Goal: Use online tool/utility: Utilize a website feature to perform a specific function

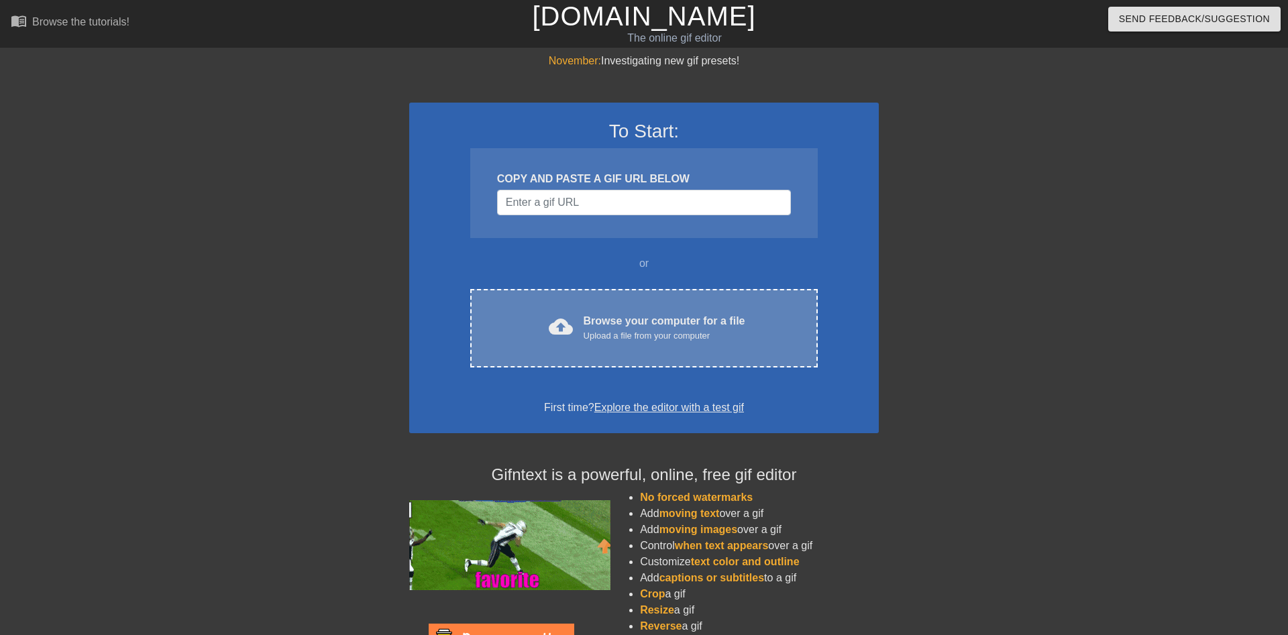
click at [628, 318] on div "Browse your computer for a file Upload a file from your computer" at bounding box center [665, 328] width 162 height 30
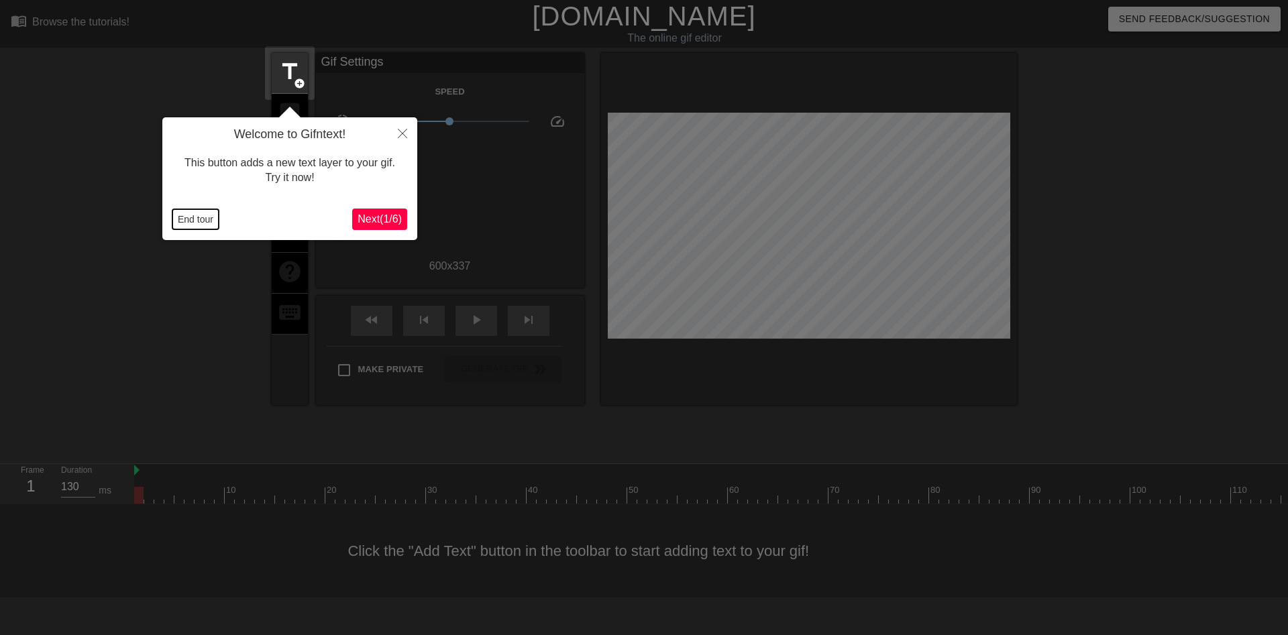
click at [193, 215] on button "End tour" at bounding box center [195, 219] width 46 height 20
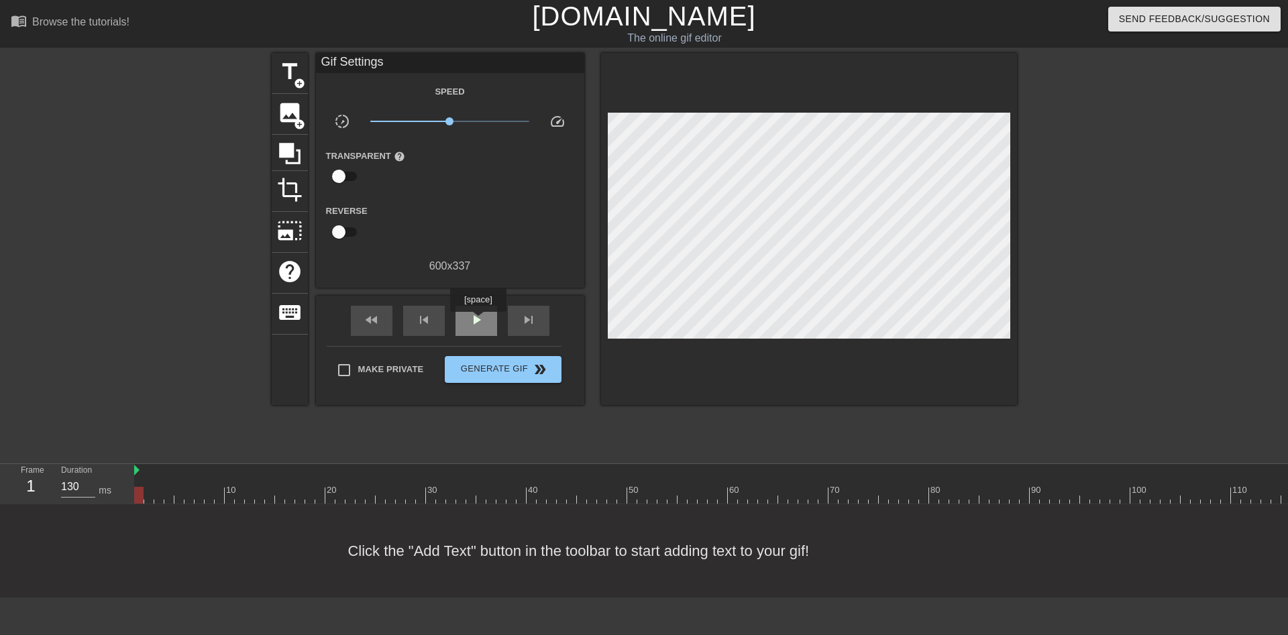
click at [478, 321] on span "play_arrow" at bounding box center [476, 320] width 16 height 16
click at [478, 321] on span "pause" at bounding box center [476, 320] width 16 height 16
click at [478, 321] on span "play_arrow" at bounding box center [476, 320] width 16 height 16
type input "130"
click at [478, 321] on span "pause" at bounding box center [476, 320] width 16 height 16
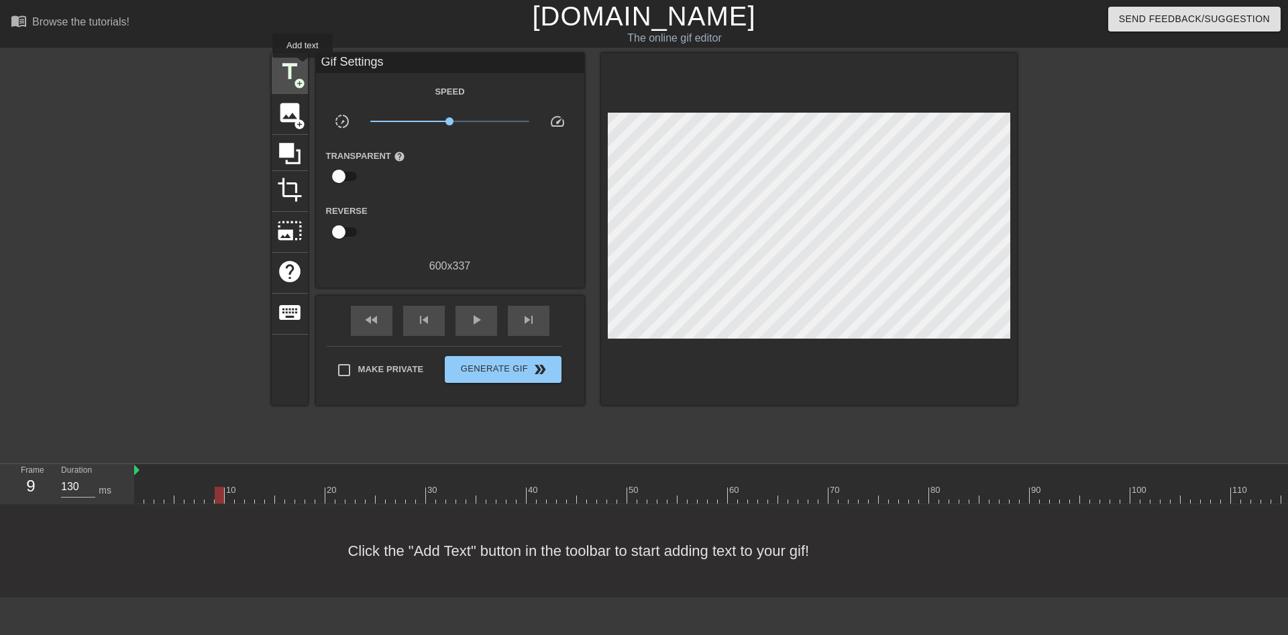
click at [303, 67] on div "title add_circle" at bounding box center [290, 73] width 36 height 41
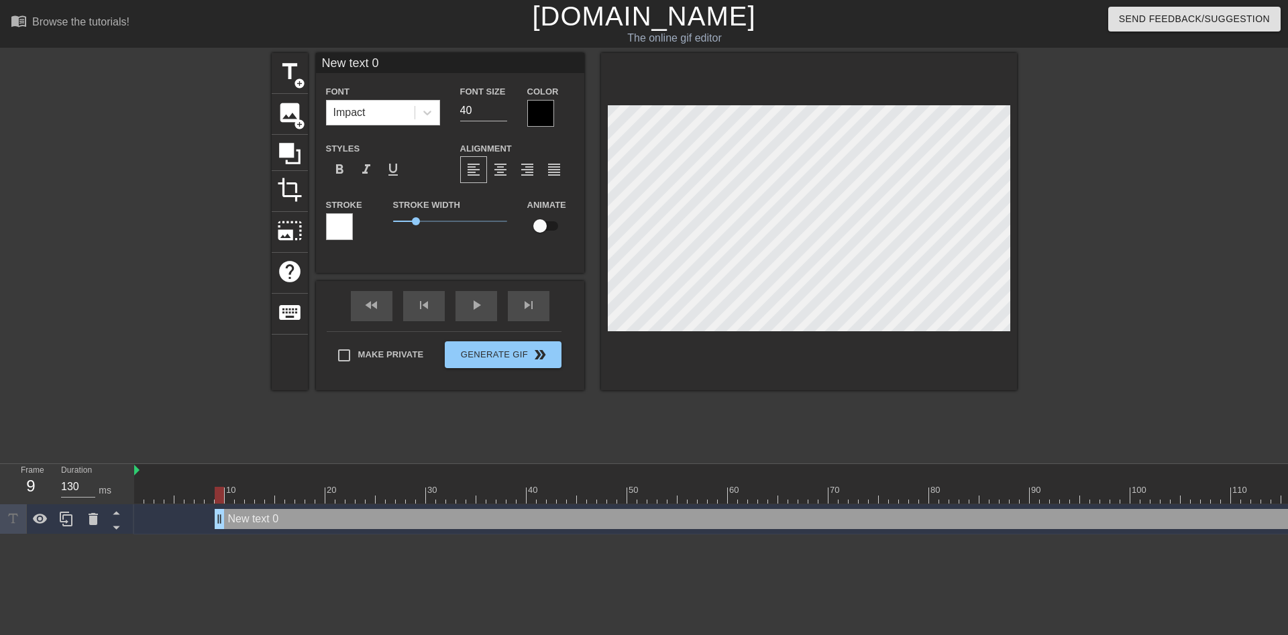
scroll to position [0, 2]
type input "P"
type textarea "P"
type input "PA"
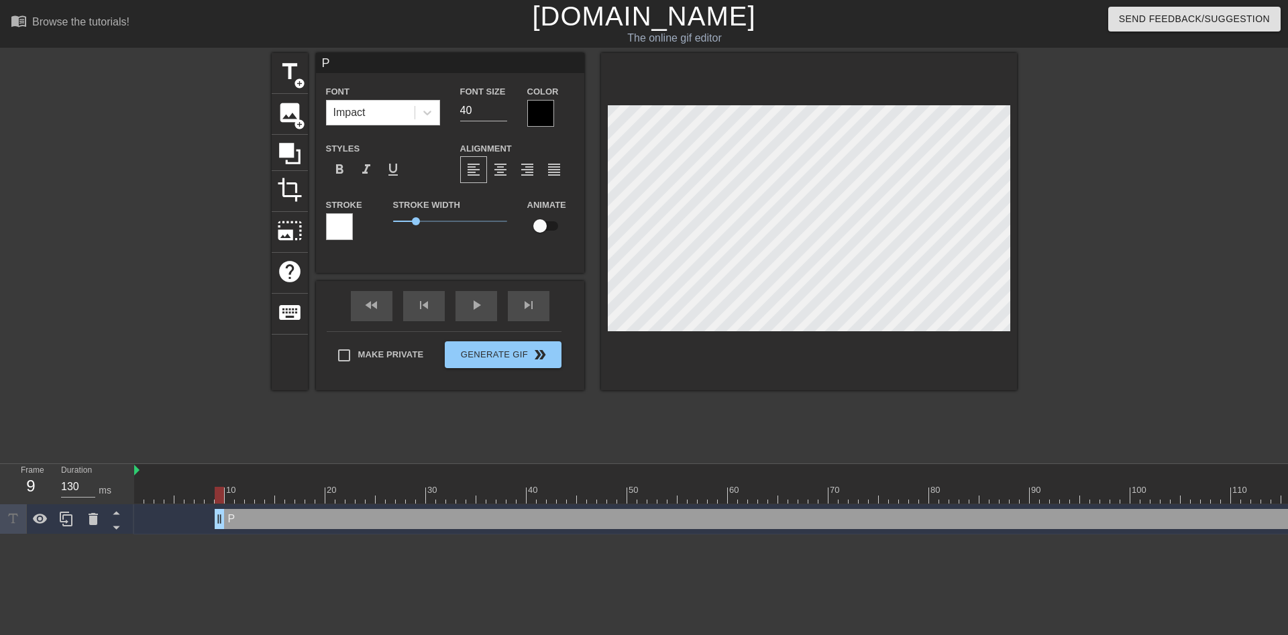
type textarea "PA"
type input "PAD"
type textarea "PAD"
type input "PADR"
type textarea "PADR"
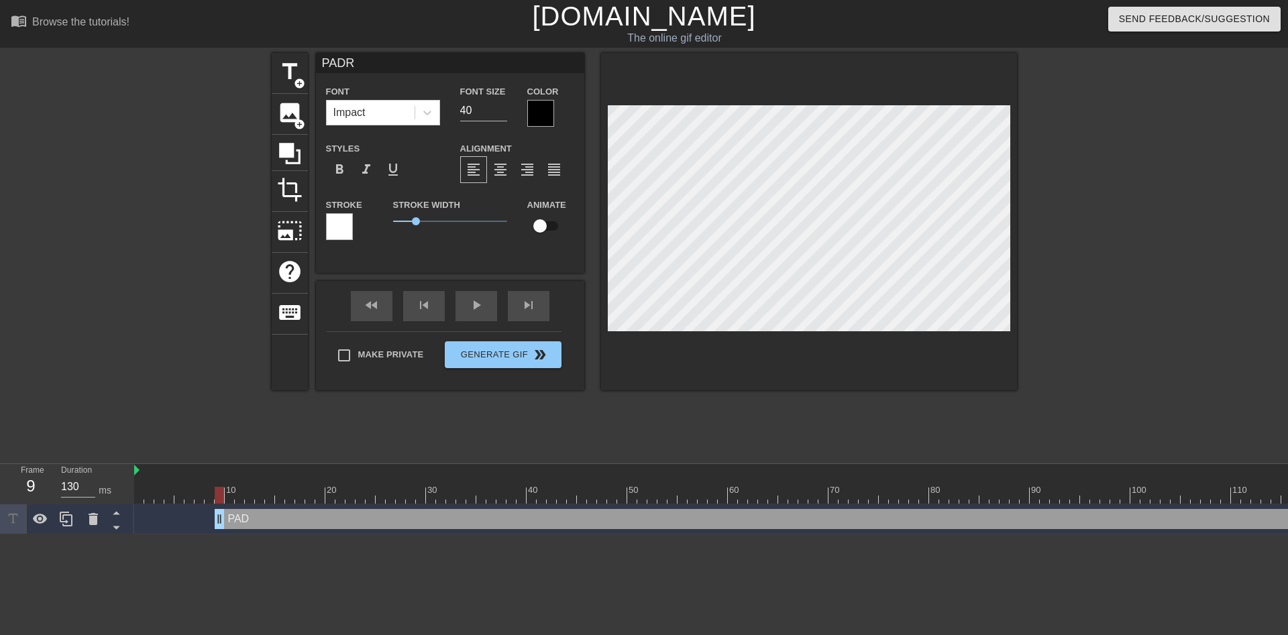
type input "PADRE"
type textarea "PADRE"
type input "PADRE"
type textarea "PADRE"
type input "PADRE M"
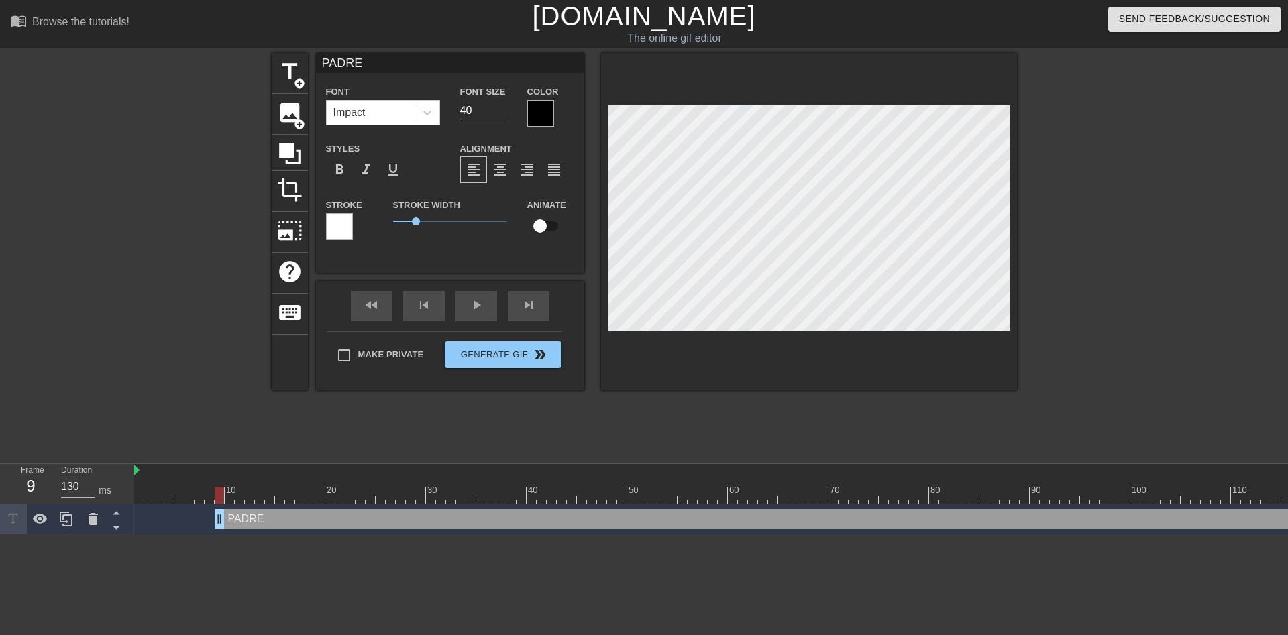
type textarea "PADRE M"
type input "PADRE MA"
type textarea "PADRE MA"
type input "PADRE MAT"
type textarea "PADRE MAT"
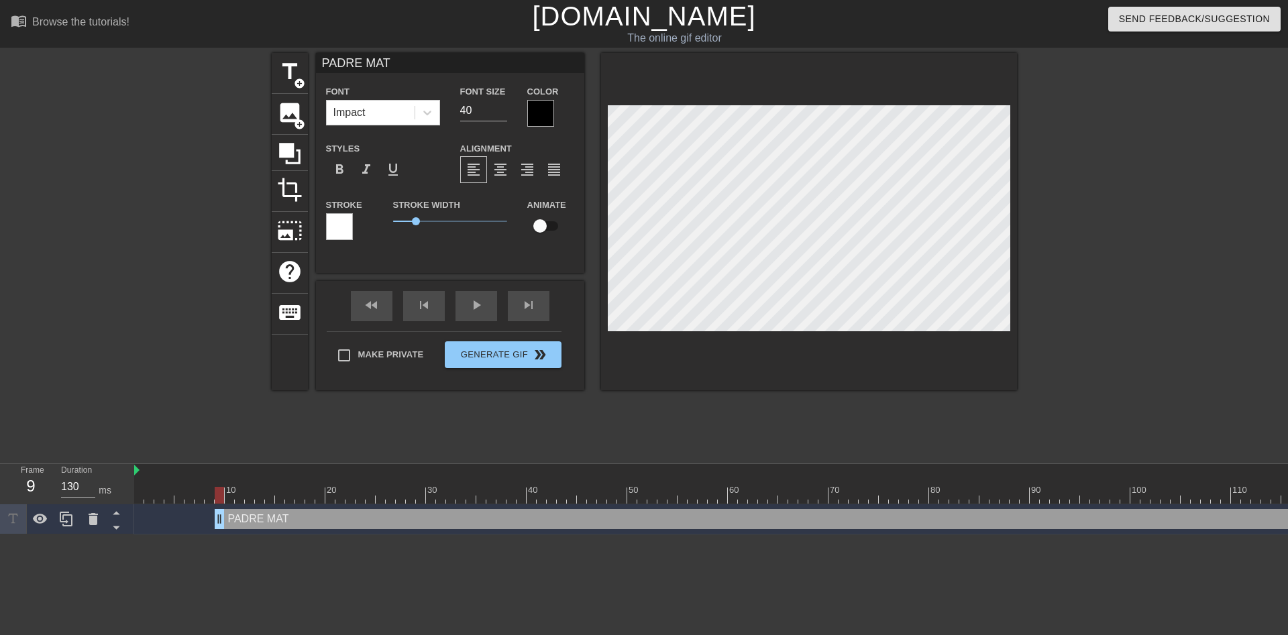
type input "PADRE MATE"
type textarea "PADRE MATE"
type input "PADRE [PERSON_NAME]"
type textarea "PADRE [PERSON_NAME]"
type input "PADRE [PERSON_NAME]?"
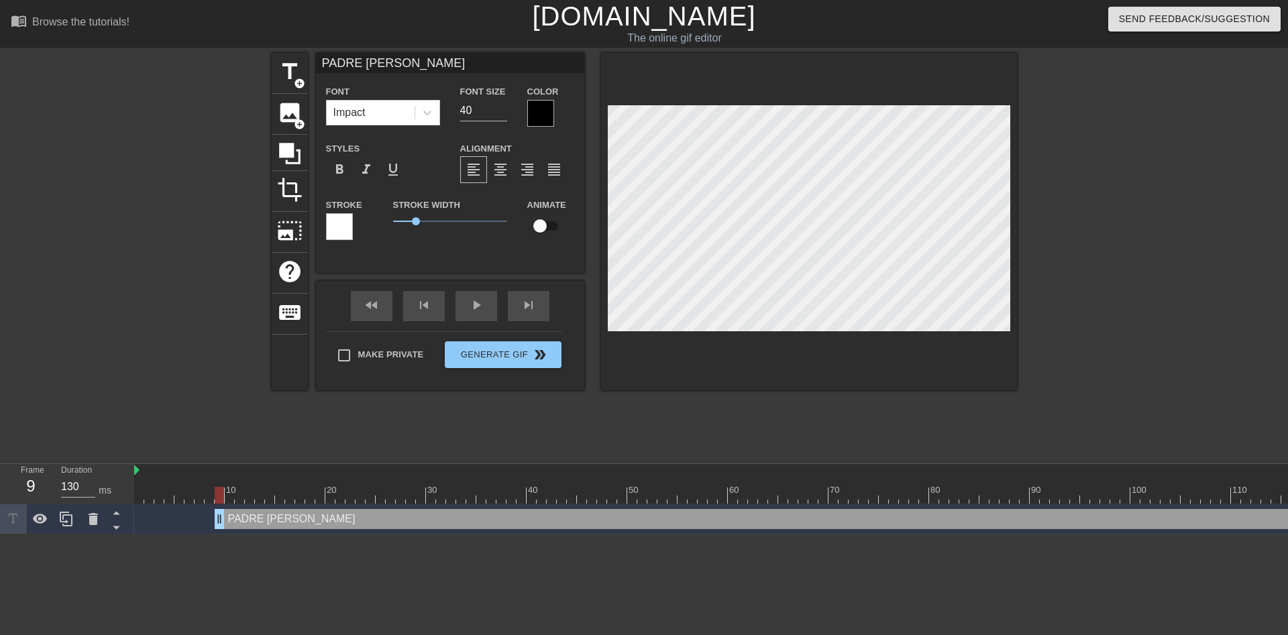
type textarea "PADRE [PERSON_NAME]?"
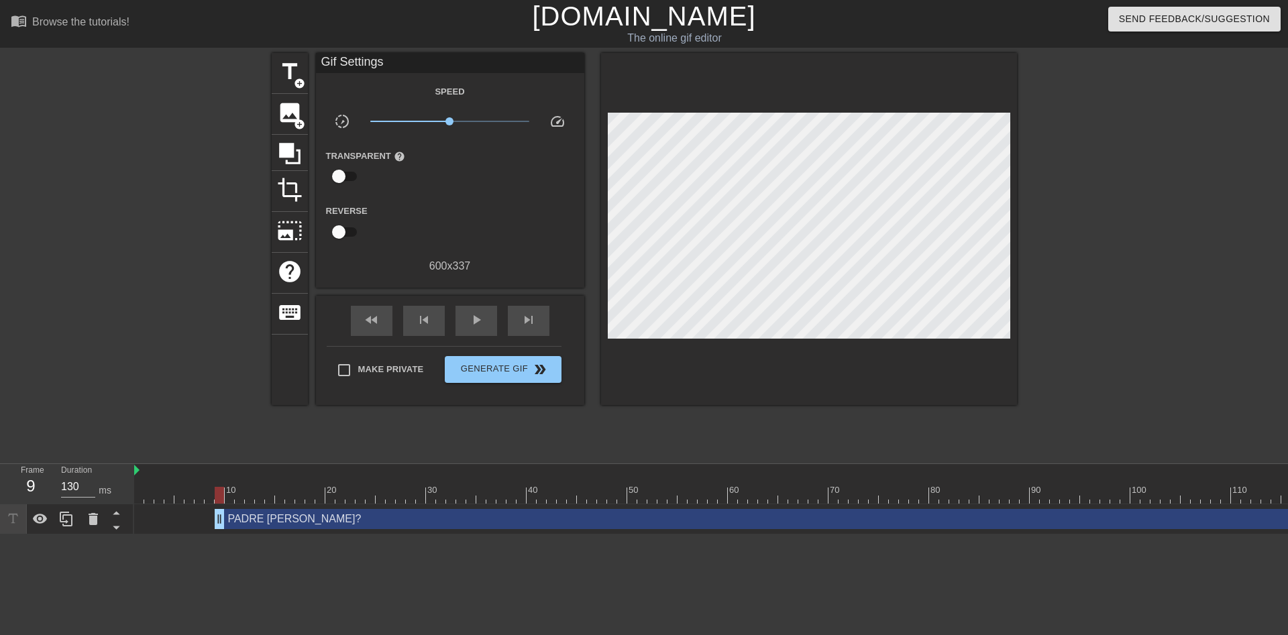
click at [1248, 203] on div "title add_circle image add_circle crop photo_size_select_large help keyboard Gi…" at bounding box center [644, 254] width 1288 height 402
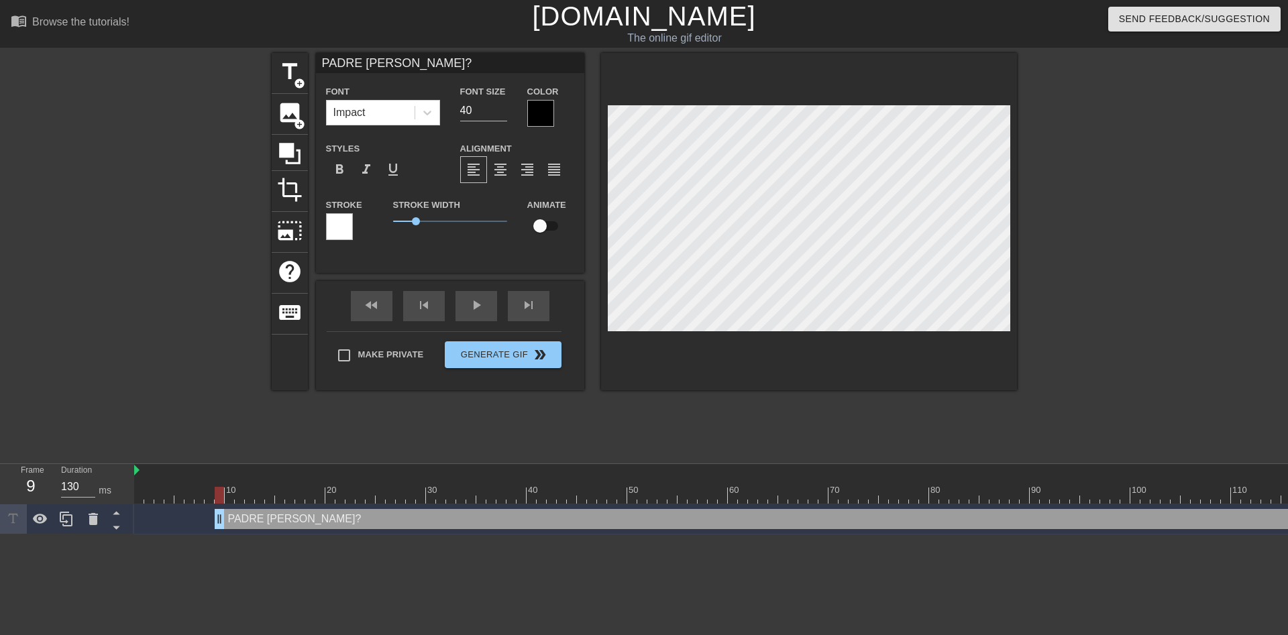
click at [551, 111] on div at bounding box center [540, 113] width 27 height 27
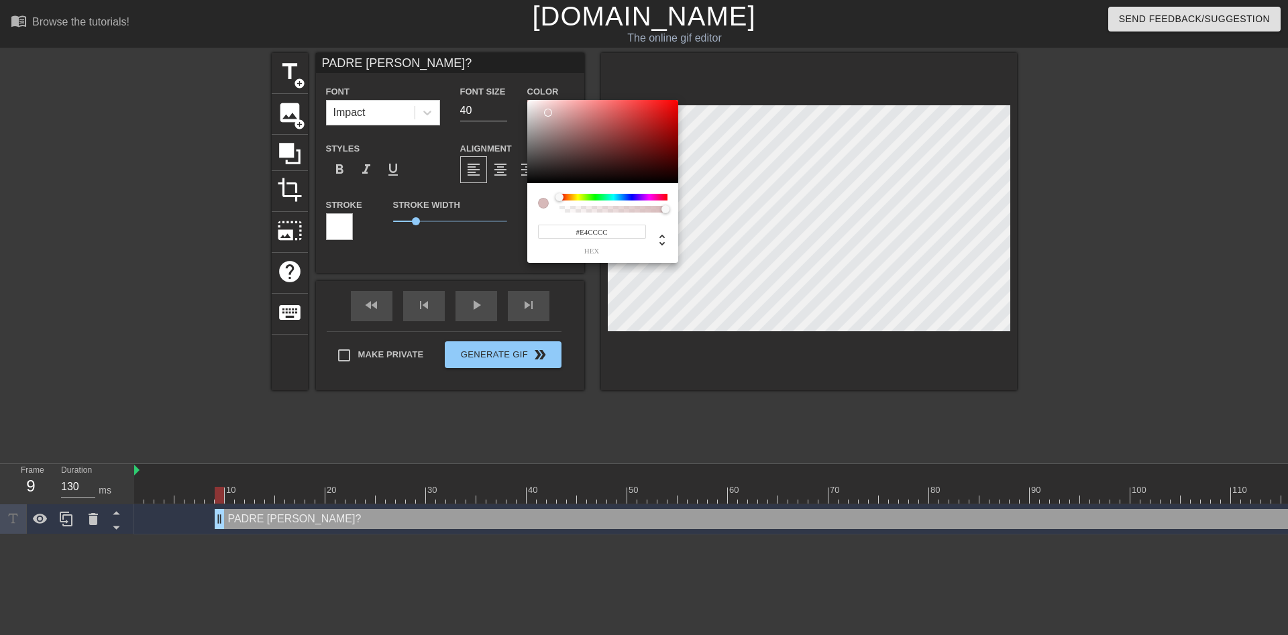
type input "#FFFFFF"
drag, startPoint x: 548, startPoint y: 113, endPoint x: 442, endPoint y: 45, distance: 125.8
click at [527, 100] on div at bounding box center [602, 141] width 151 height 83
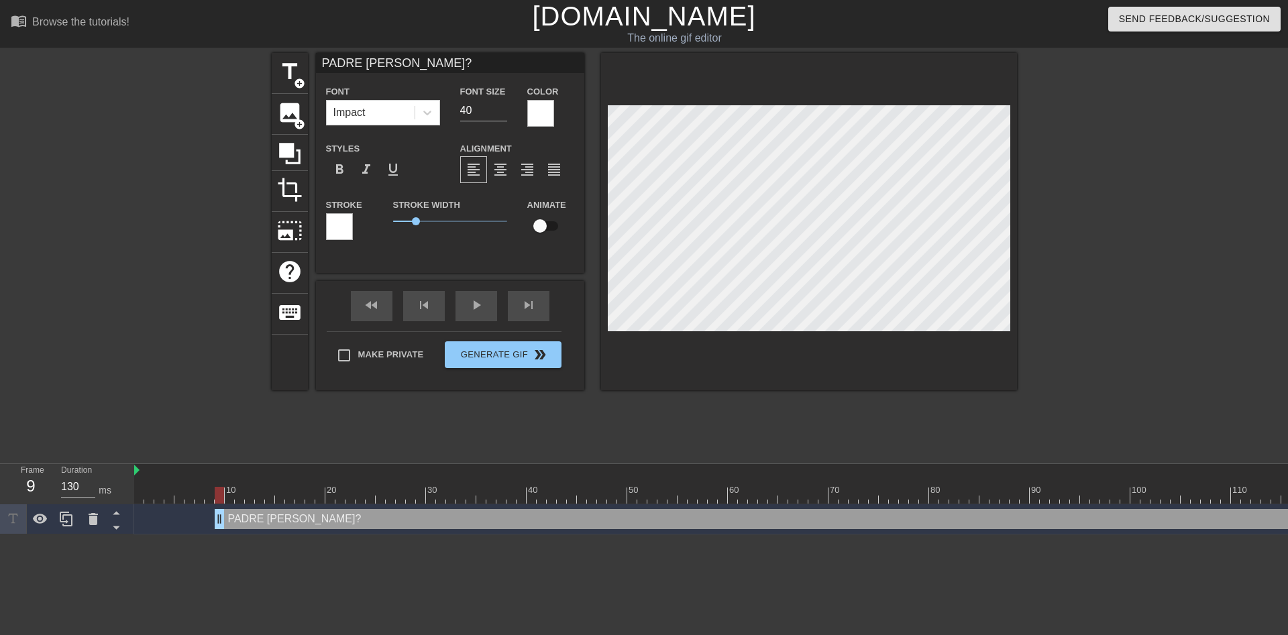
click at [344, 219] on div at bounding box center [339, 226] width 27 height 27
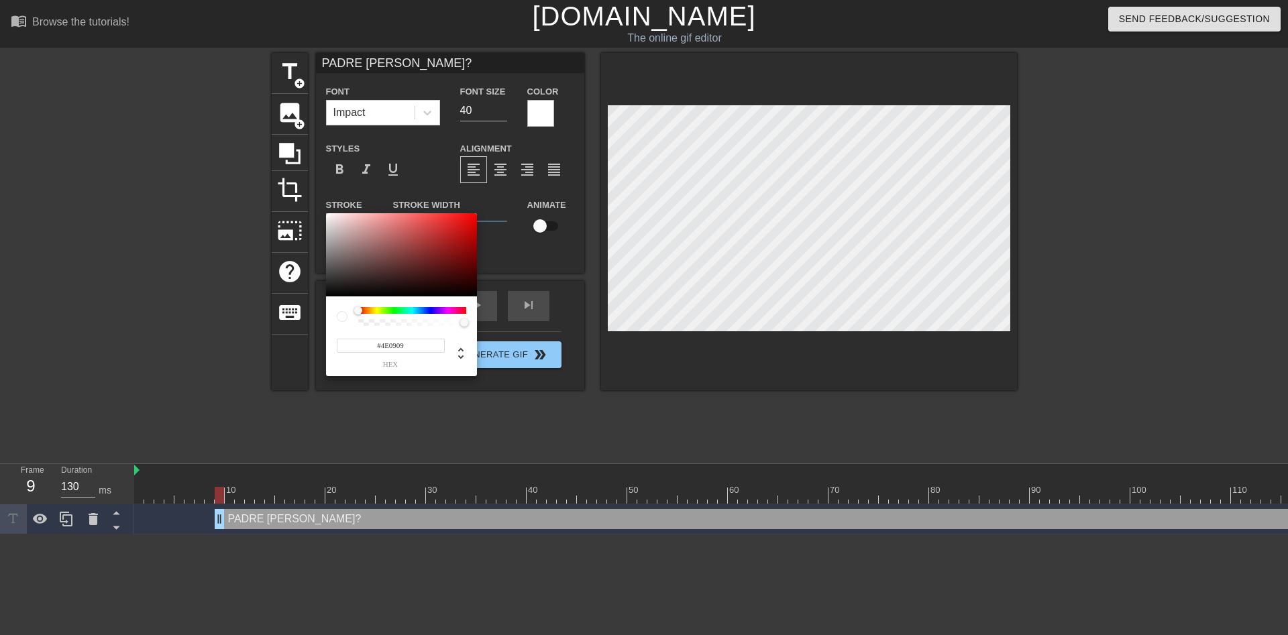
type input "#000000"
drag, startPoint x: 432, startPoint y: 256, endPoint x: 675, endPoint y: 360, distance: 265.0
click at [477, 296] on div at bounding box center [401, 254] width 151 height 83
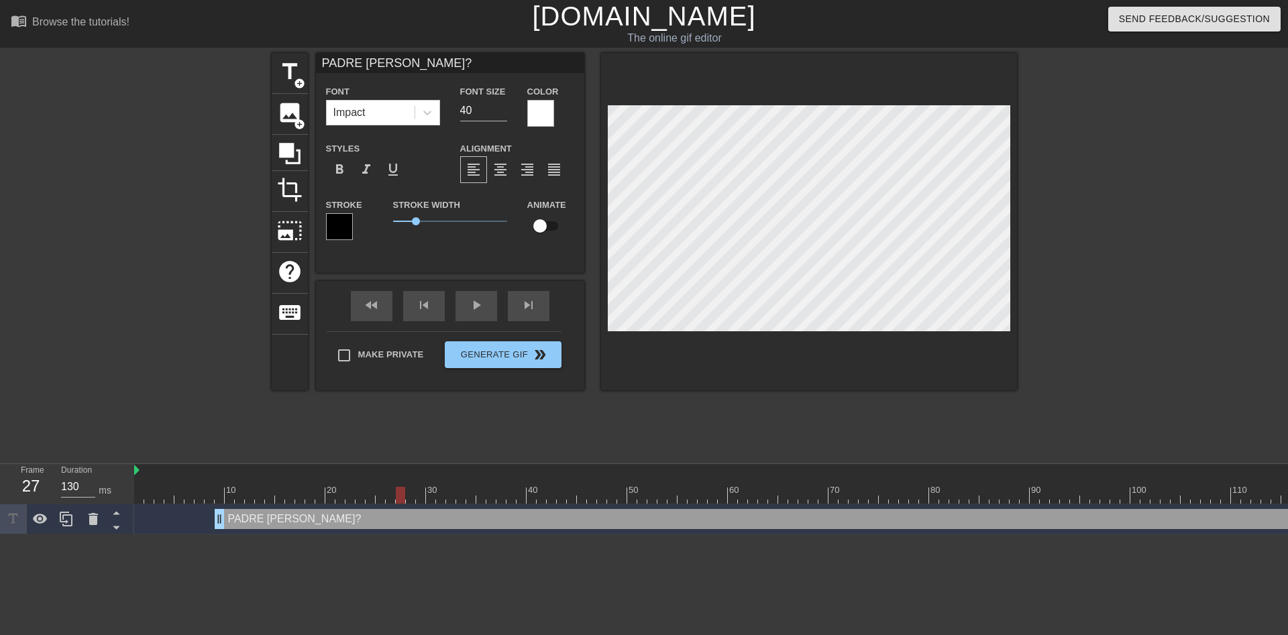
drag, startPoint x: 221, startPoint y: 497, endPoint x: 399, endPoint y: 504, distance: 177.9
click at [399, 504] on div "10 20 30 40 50 60 70 80 90 100 110 120 130 140 150 160" at bounding box center [711, 499] width 1154 height 70
drag, startPoint x: 224, startPoint y: 519, endPoint x: 287, endPoint y: 518, distance: 63.1
drag, startPoint x: 279, startPoint y: 498, endPoint x: 462, endPoint y: 499, distance: 182.5
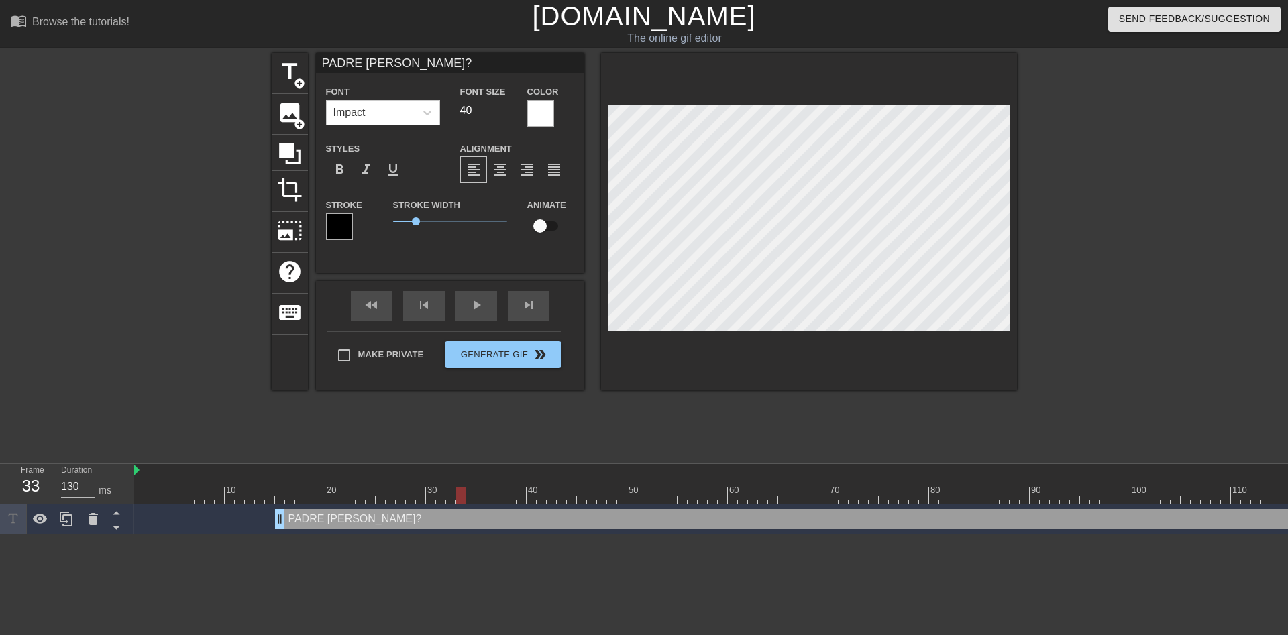
click at [462, 499] on div at bounding box center [460, 495] width 9 height 17
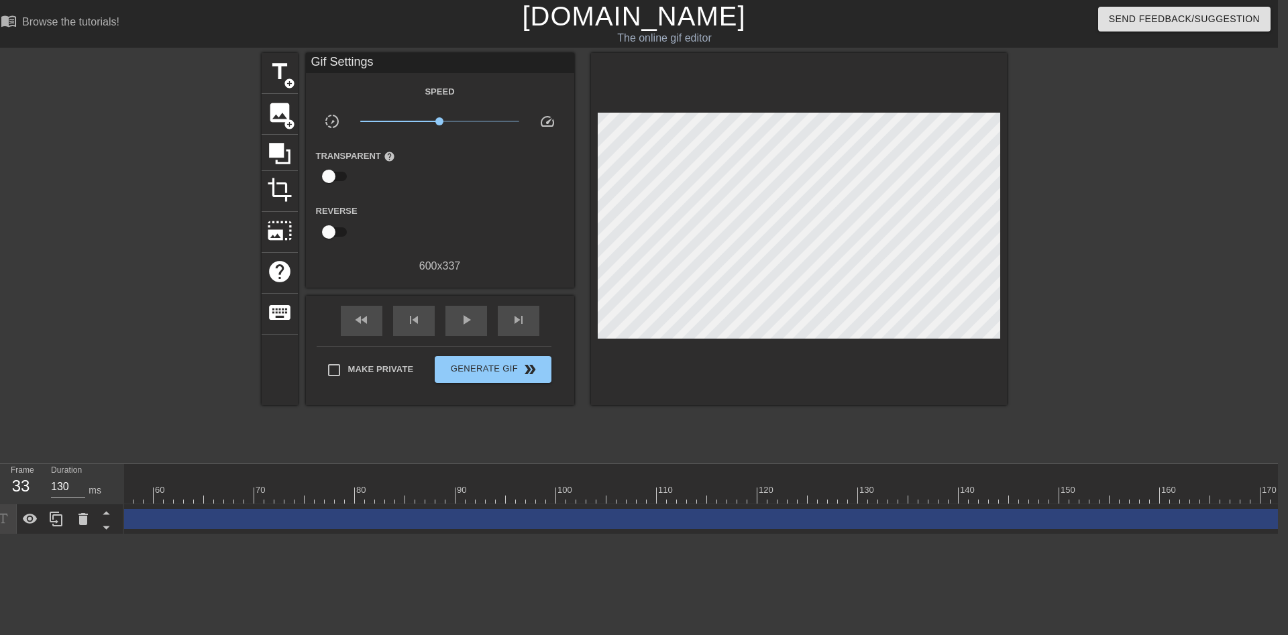
scroll to position [0, 1470]
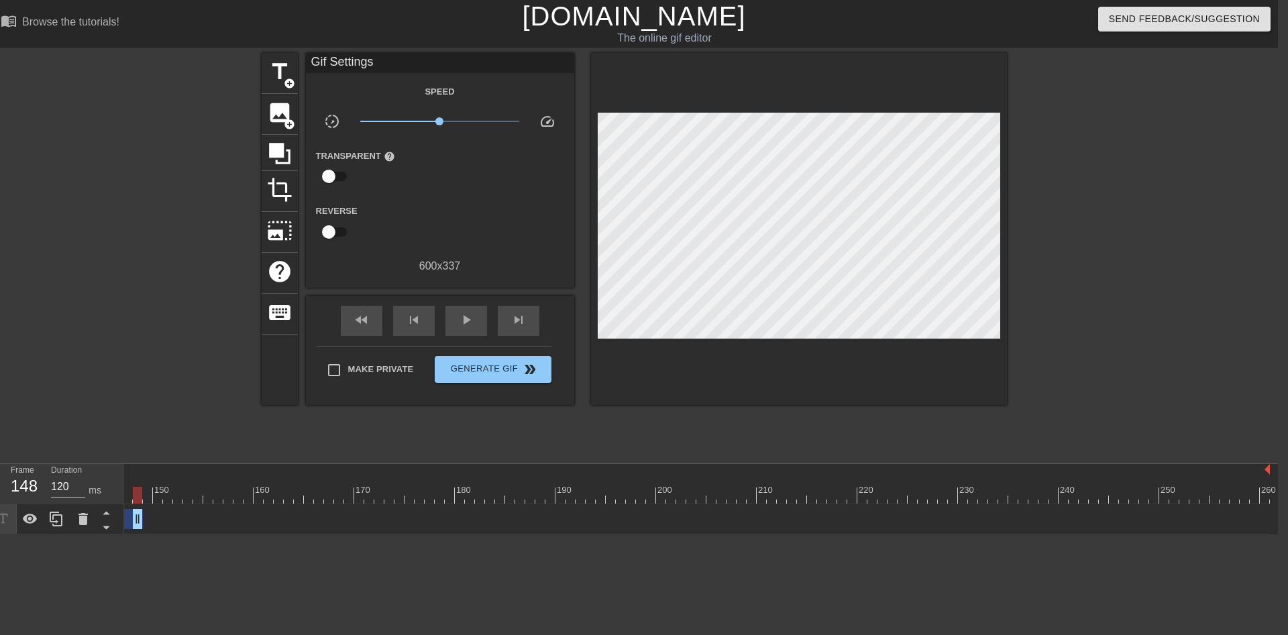
drag, startPoint x: 1265, startPoint y: 518, endPoint x: 134, endPoint y: 521, distance: 1131.0
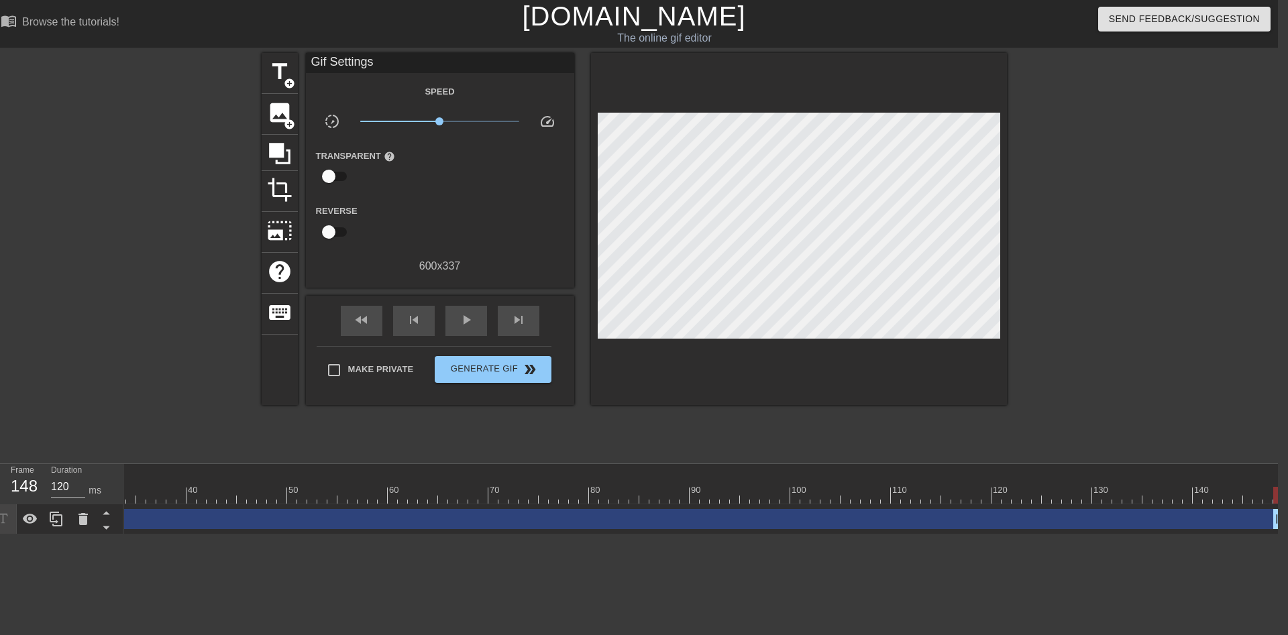
scroll to position [0, 362]
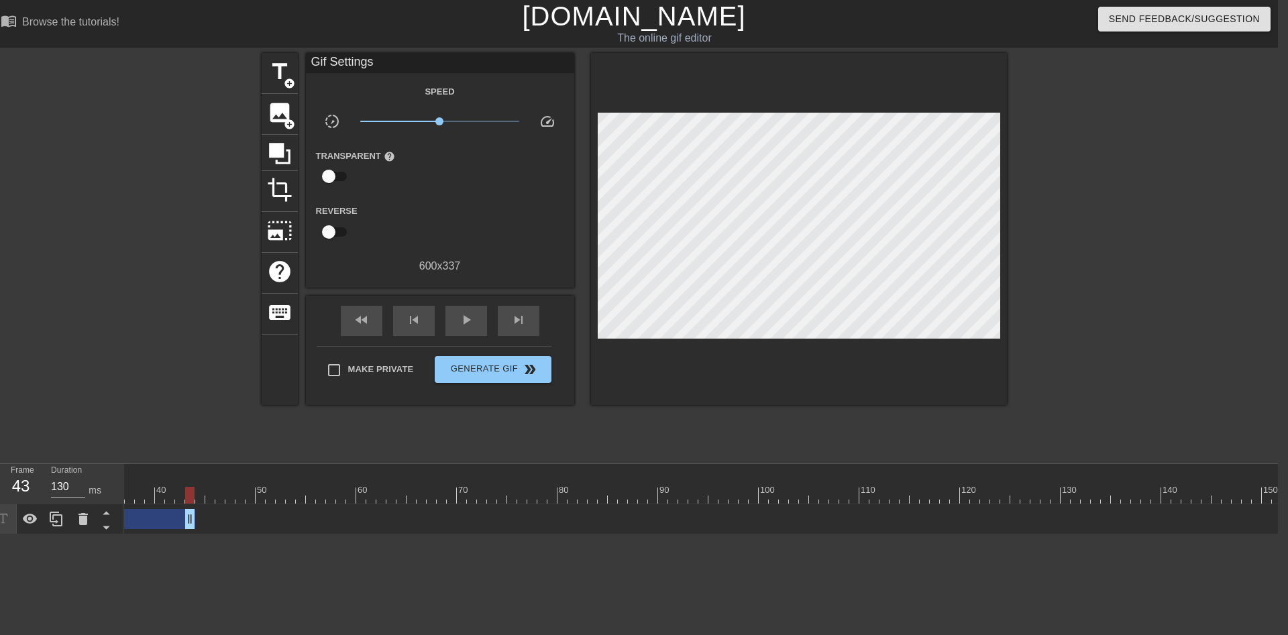
drag, startPoint x: 1248, startPoint y: 520, endPoint x: 187, endPoint y: 547, distance: 1061.5
click at [187, 535] on html "menu_book Browse the tutorials! [DOMAIN_NAME] The online gif editor Send Feedba…" at bounding box center [634, 267] width 1288 height 535
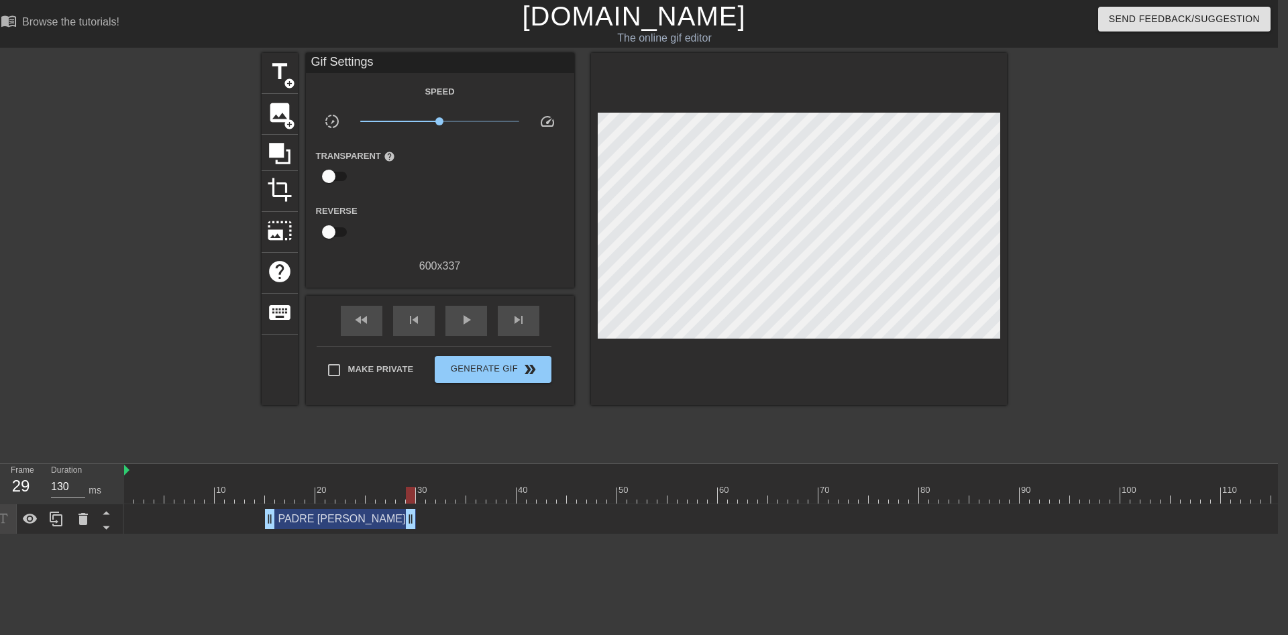
drag, startPoint x: 553, startPoint y: 519, endPoint x: 407, endPoint y: 521, distance: 145.6
click at [407, 521] on div "PADRE [PERSON_NAME]? drag_handle drag_handle" at bounding box center [340, 519] width 151 height 20
click at [425, 306] on div "skip_previous" at bounding box center [414, 321] width 42 height 30
click at [382, 316] on div "fast_rewind" at bounding box center [362, 321] width 42 height 30
click at [477, 324] on div "play_arrow" at bounding box center [466, 321] width 42 height 30
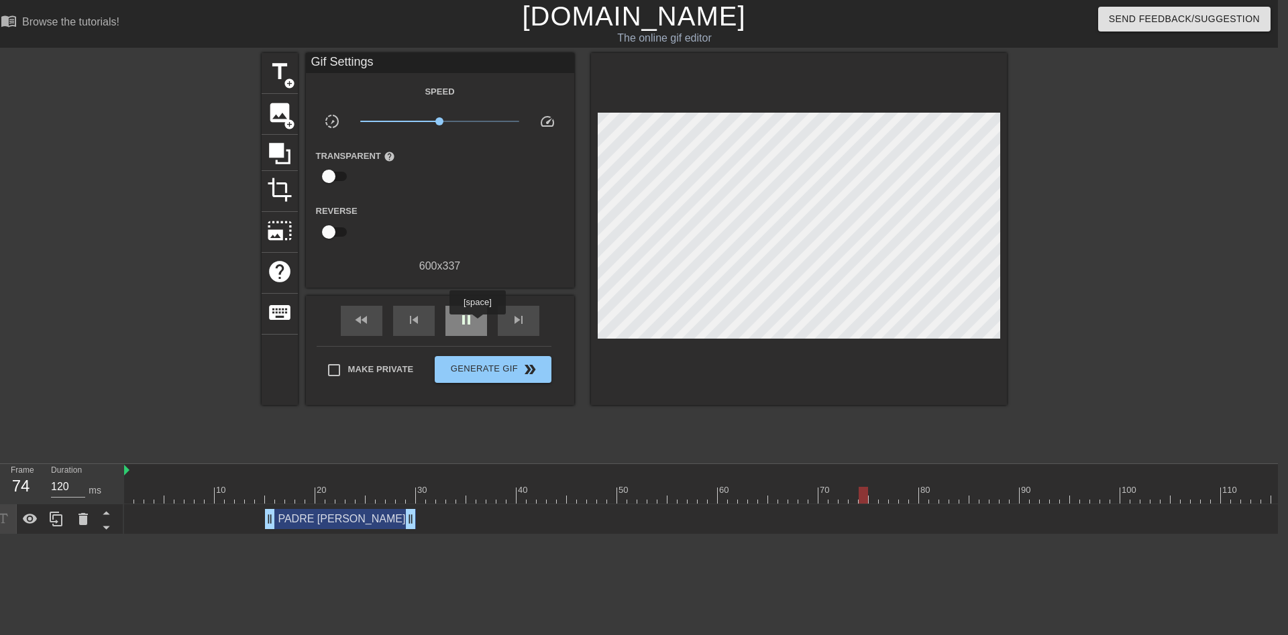
click at [477, 324] on div "pause" at bounding box center [466, 321] width 42 height 30
click at [287, 58] on div "title add_circle" at bounding box center [280, 73] width 36 height 41
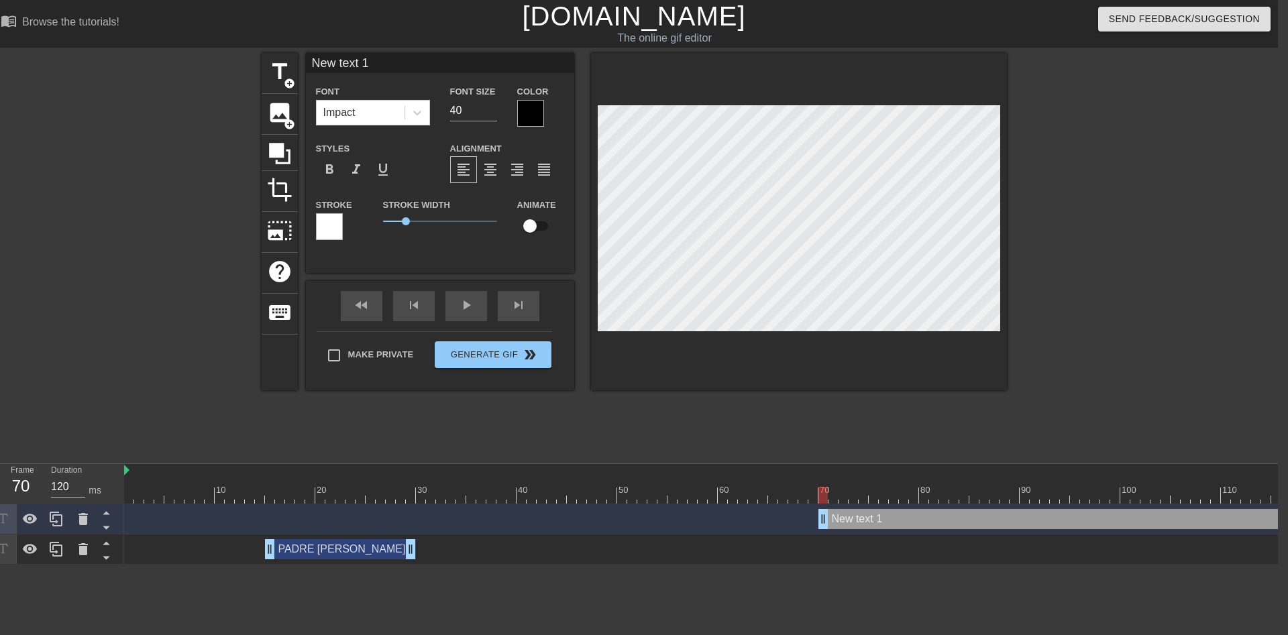
type input "130"
drag, startPoint x: 862, startPoint y: 515, endPoint x: 830, endPoint y: 513, distance: 32.3
type input "È"
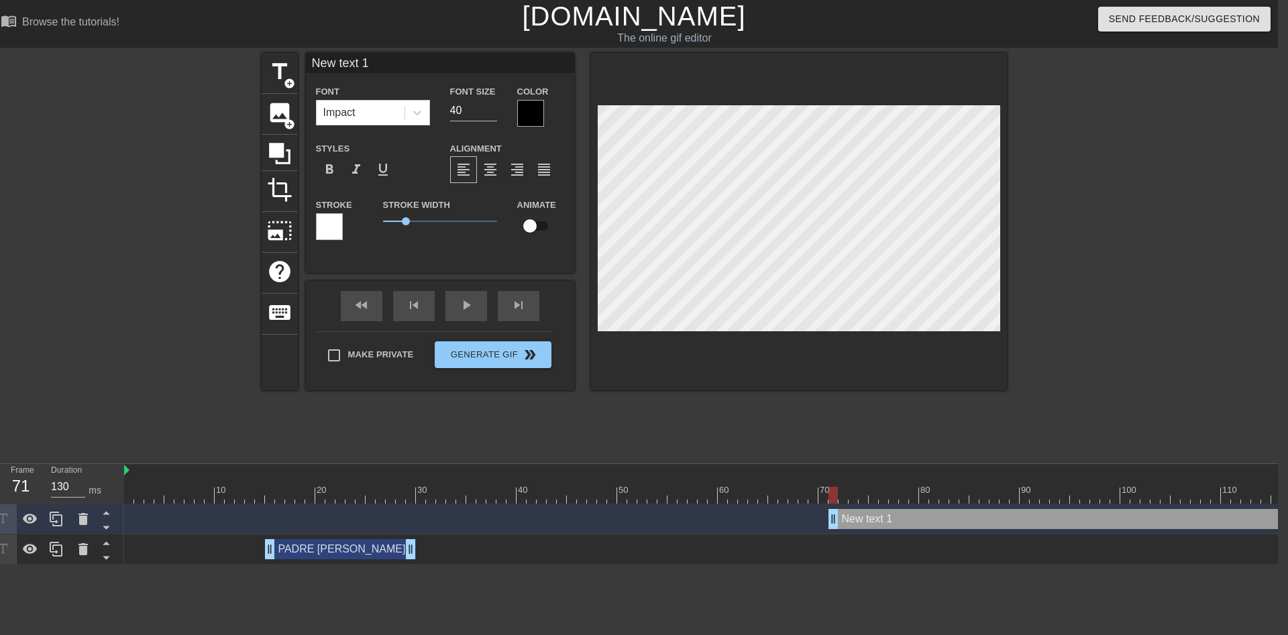
type textarea "È"
type input "È"
type textarea "È"
type input "È M"
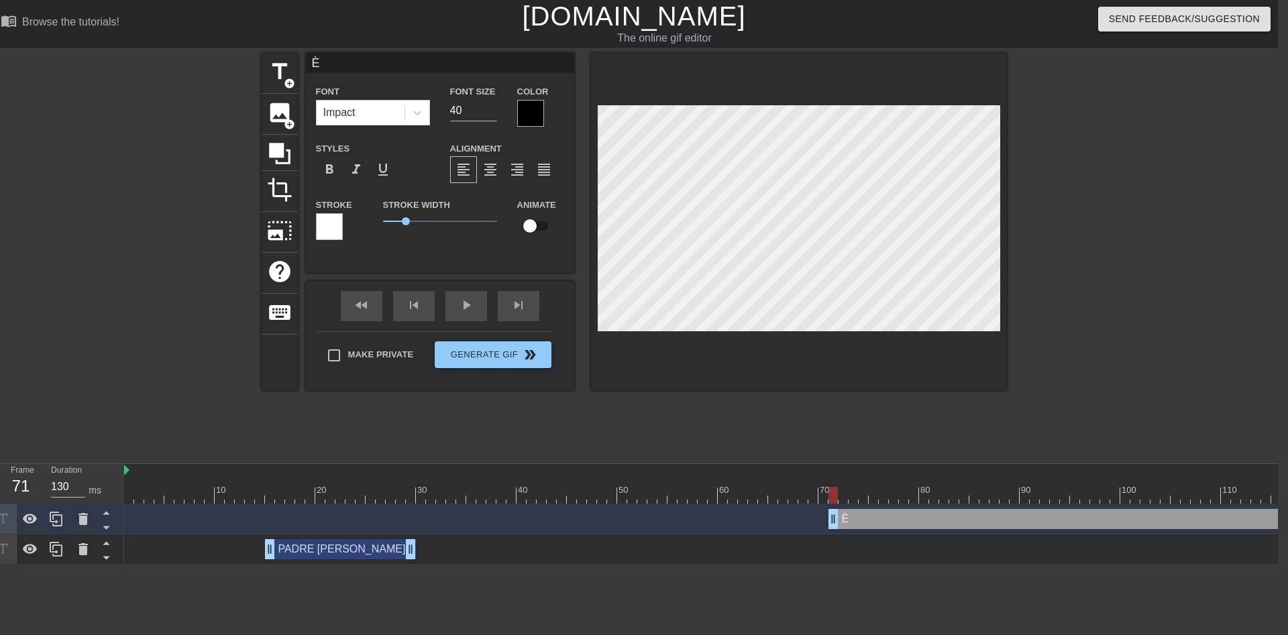
type textarea "È M"
type input "È MA"
type textarea "È MA"
type input "È MAD"
type textarea "È MAD"
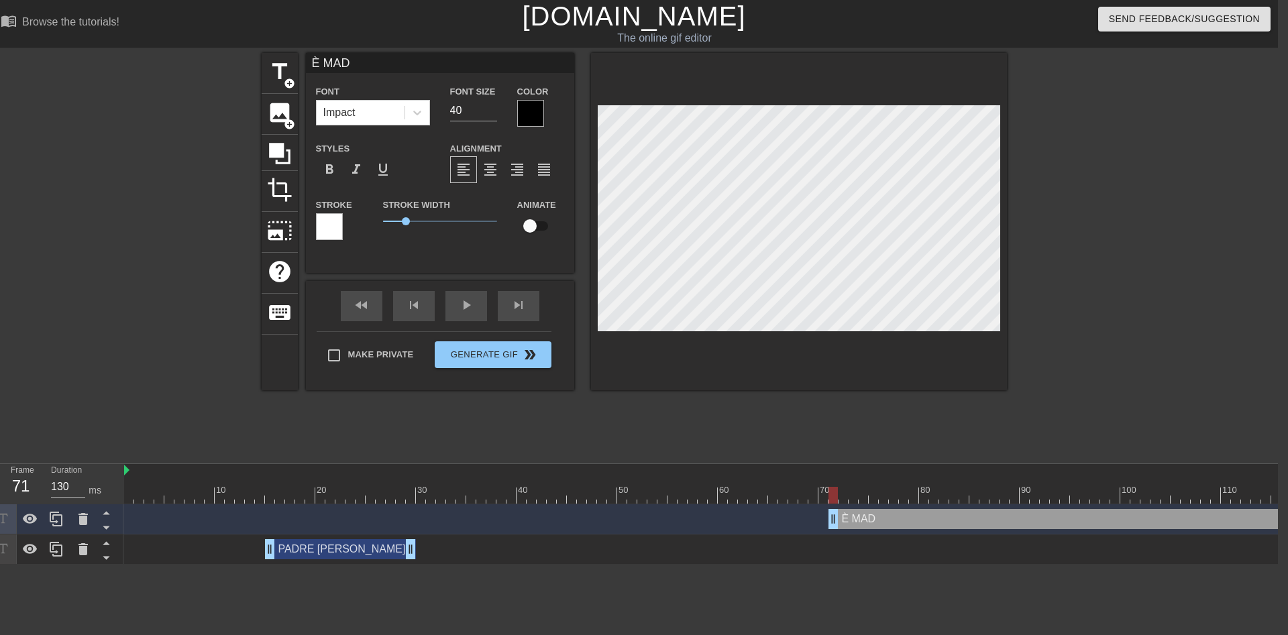
type input "È MADR"
type textarea "È MADR"
type input "È MADRE"
type textarea "È MADRE"
type input "È MADRE"
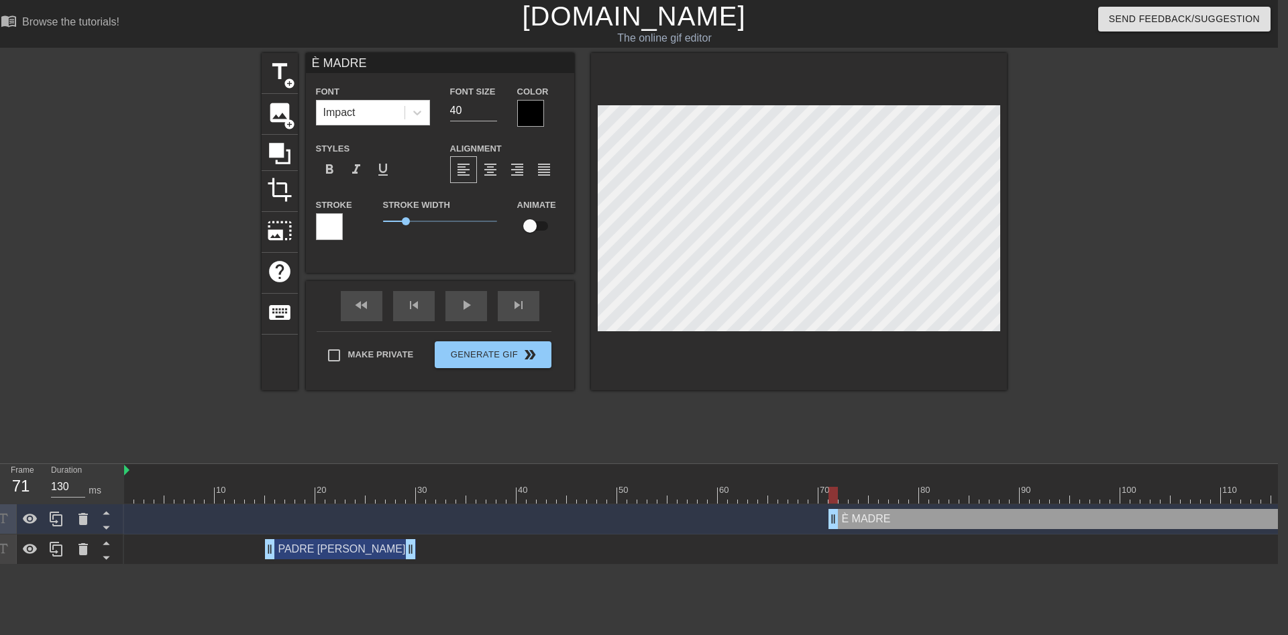
type textarea "È MADRE"
type input "È MADRE M"
type textarea "È MADRE M"
type input "È MADRE MA"
type textarea "È MADRE MA"
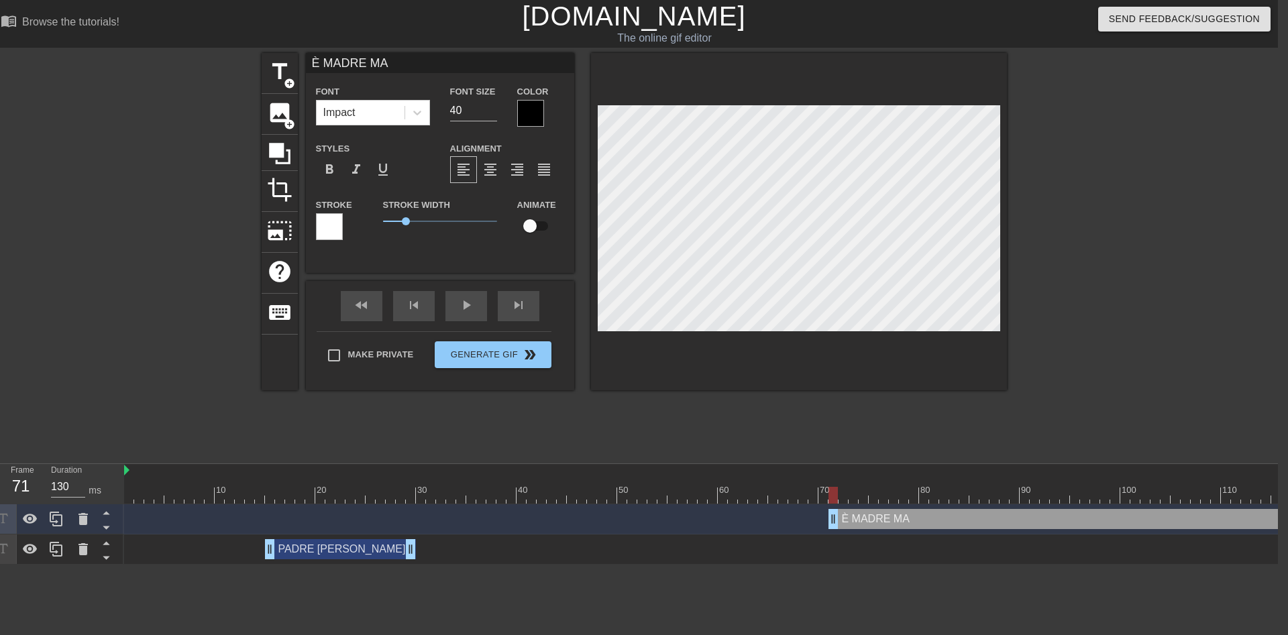
type input "È MADRE MAT"
type textarea "È MADRE MAT"
type input "È MADRE MATE"
type textarea "È MADRE MATE"
type input "È MADRE [PERSON_NAME]"
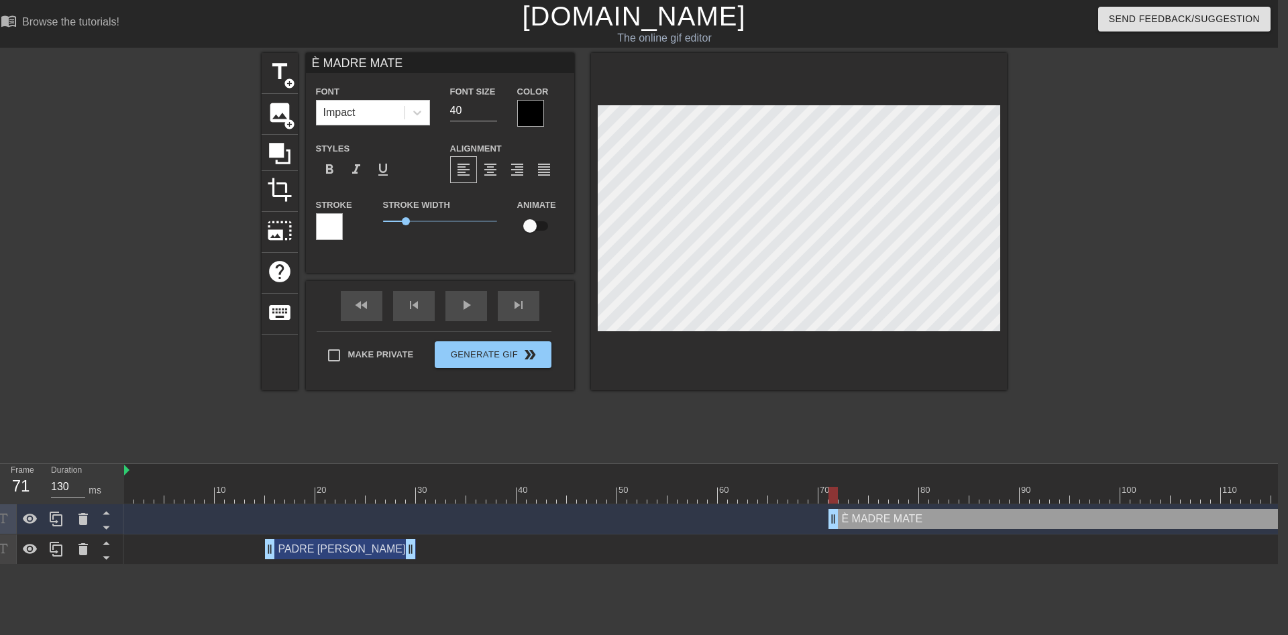
type textarea "È MADRE [PERSON_NAME]"
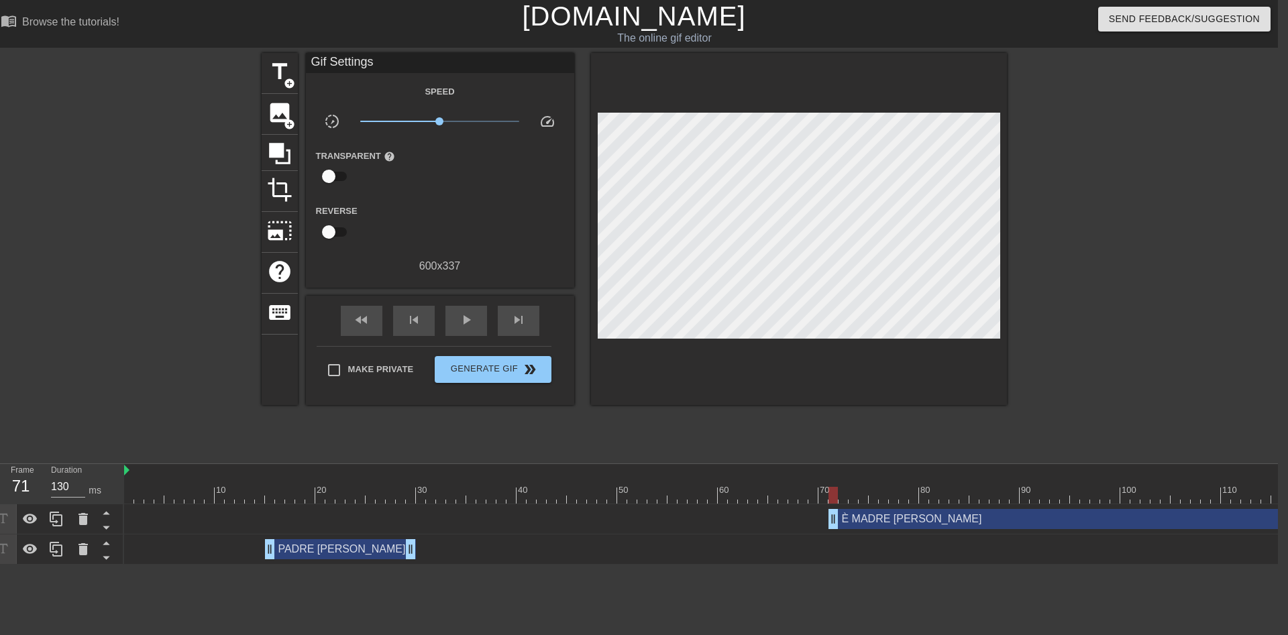
click at [1101, 217] on div at bounding box center [1123, 254] width 201 height 402
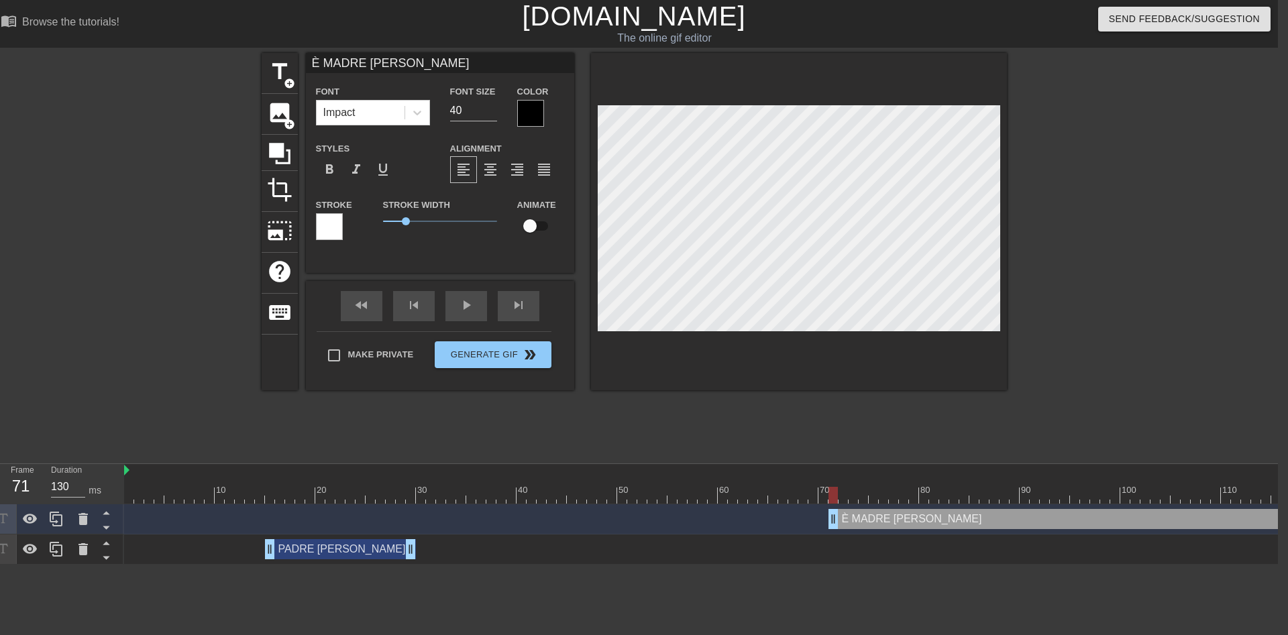
click at [540, 111] on div at bounding box center [530, 113] width 27 height 27
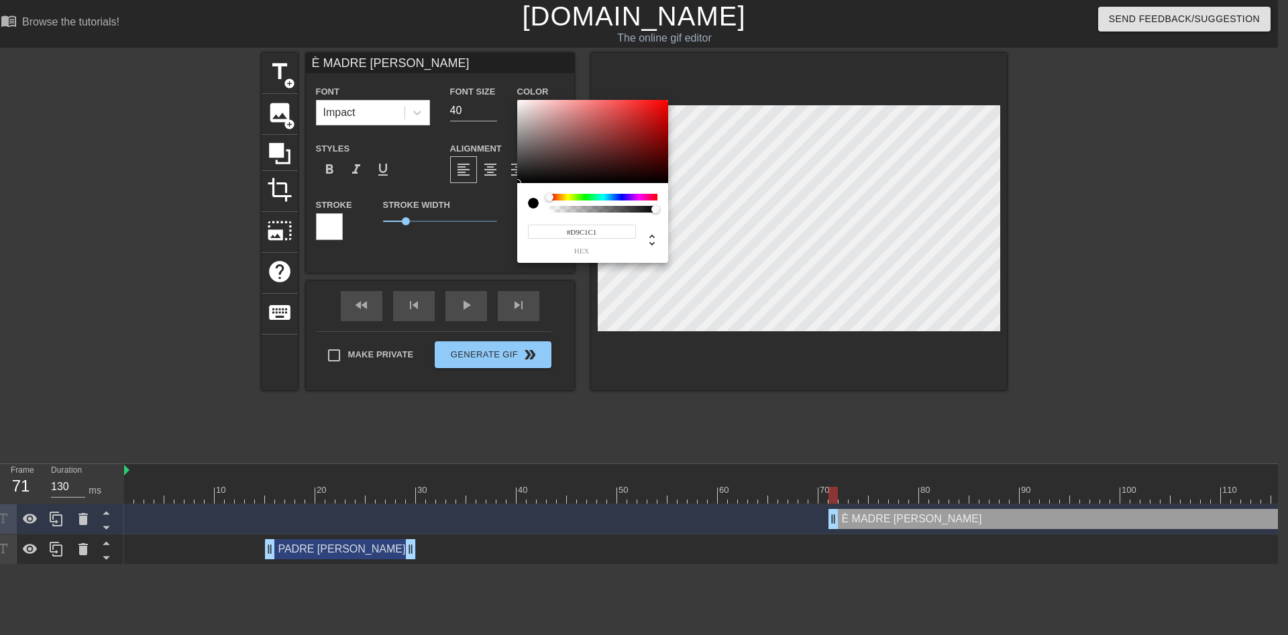
type input "#FFFFFF"
drag, startPoint x: 540, startPoint y: 111, endPoint x: 474, endPoint y: 58, distance: 84.4
click at [517, 100] on div at bounding box center [592, 141] width 151 height 83
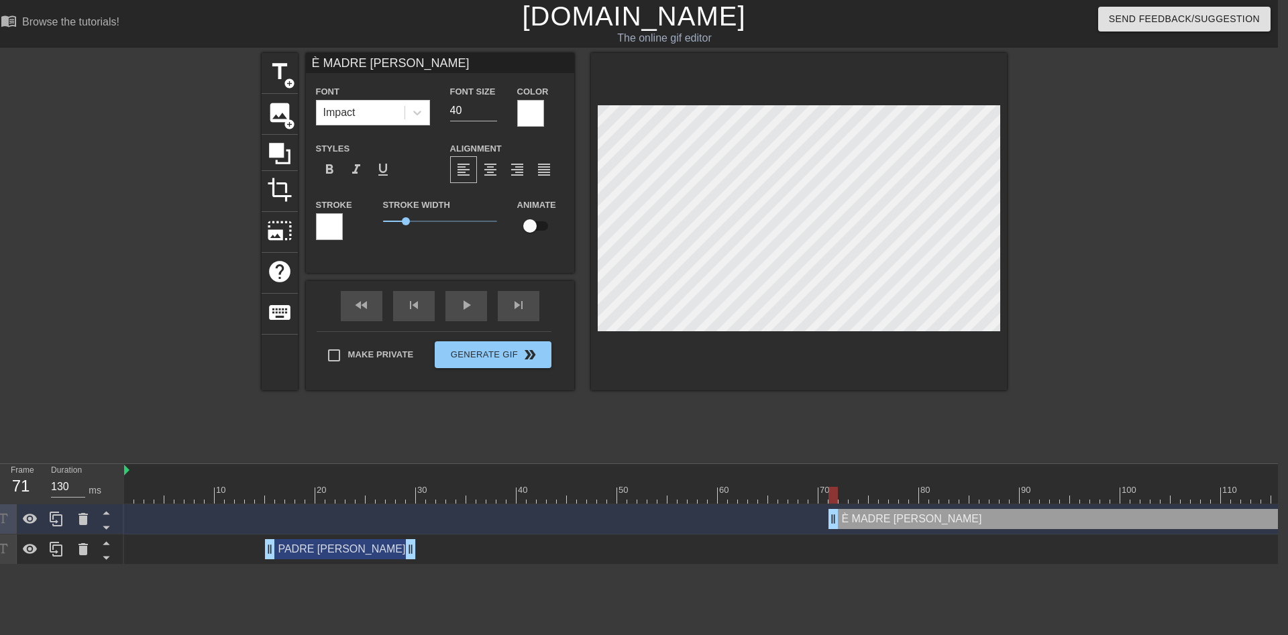
click at [331, 223] on div at bounding box center [329, 226] width 27 height 27
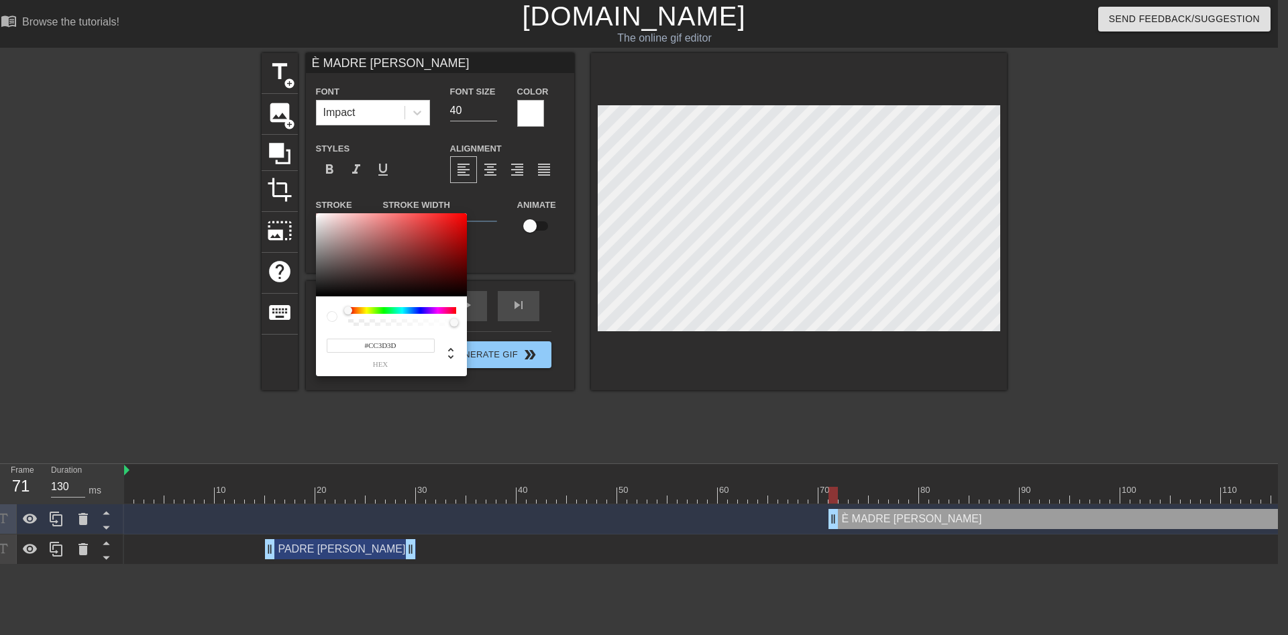
type input "#000000"
drag, startPoint x: 419, startPoint y: 227, endPoint x: 822, endPoint y: 379, distance: 430.3
click at [467, 296] on div at bounding box center [391, 254] width 151 height 83
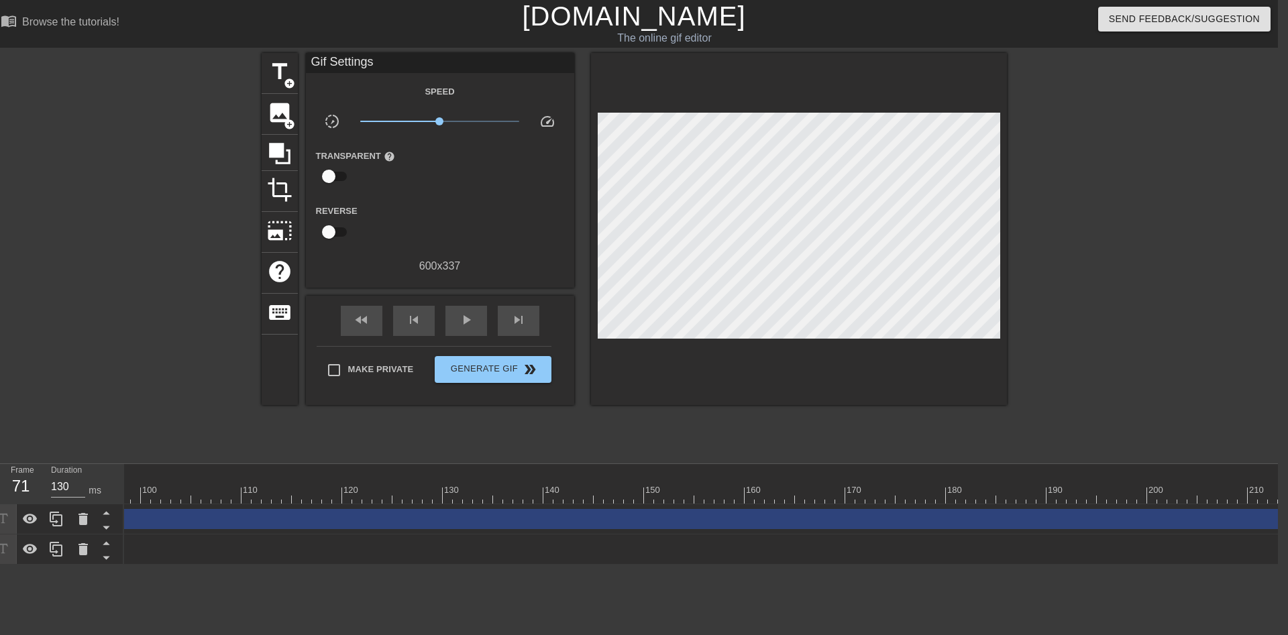
scroll to position [0, 1470]
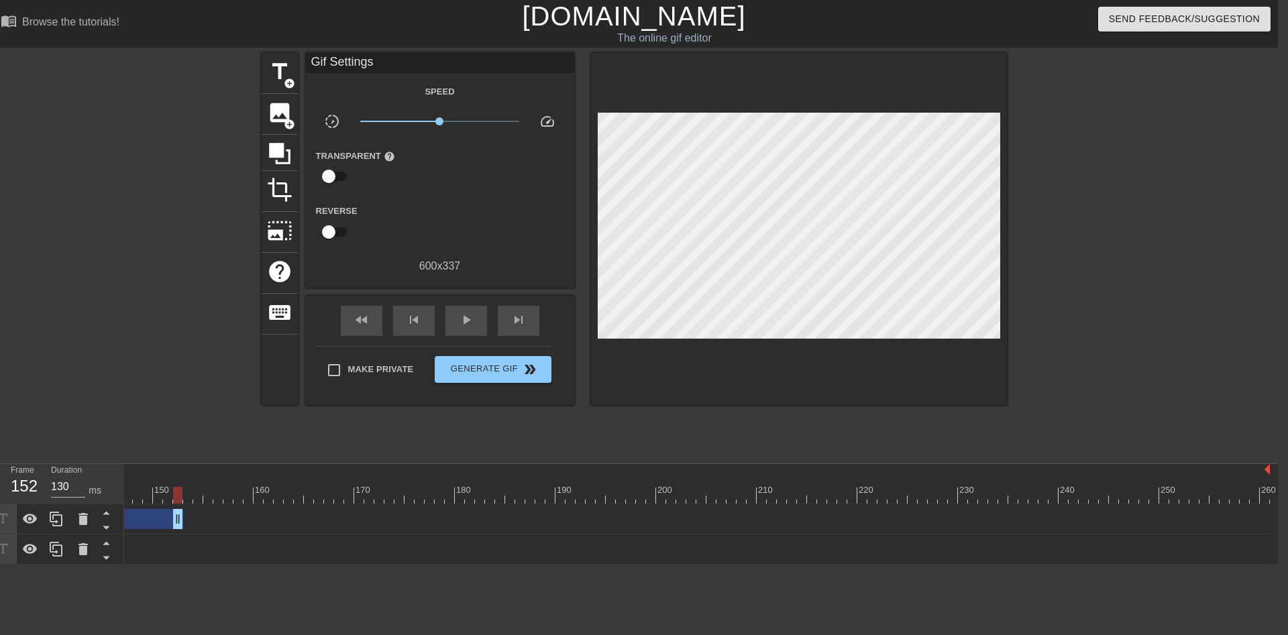
drag, startPoint x: 1268, startPoint y: 521, endPoint x: 170, endPoint y: 524, distance: 1098.1
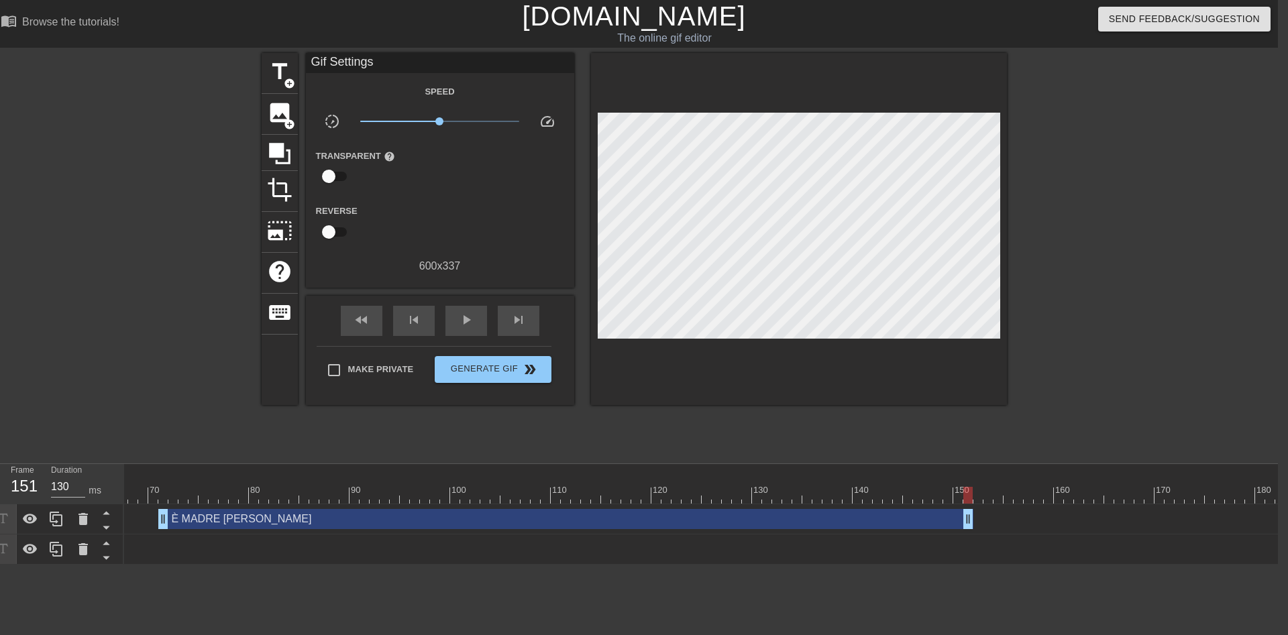
scroll to position [0, 586]
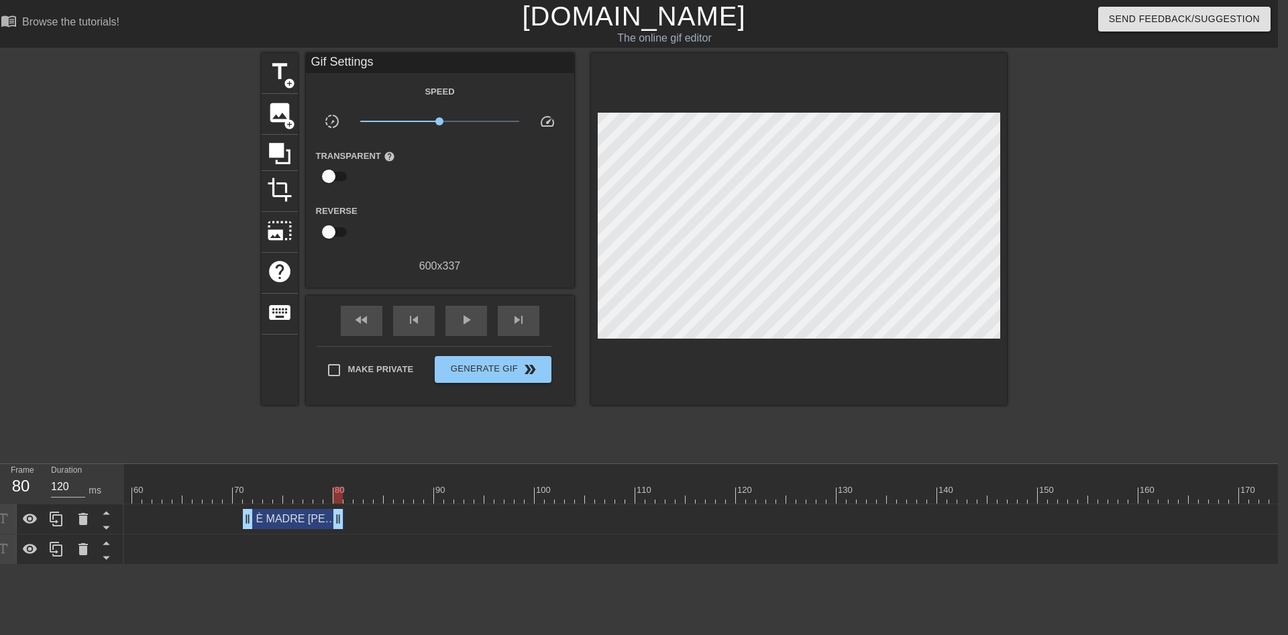
drag, startPoint x: 1054, startPoint y: 521, endPoint x: 339, endPoint y: 504, distance: 715.9
click at [339, 504] on div "10 20 30 40 50 60 70 80 90 100 110 120 130 140 150 160" at bounding box center [701, 514] width 1154 height 101
drag, startPoint x: 336, startPoint y: 493, endPoint x: 220, endPoint y: 496, distance: 116.1
click at [220, 496] on div at bounding box center [846, 495] width 2616 height 17
click at [469, 316] on span "play_arrow" at bounding box center [466, 320] width 16 height 16
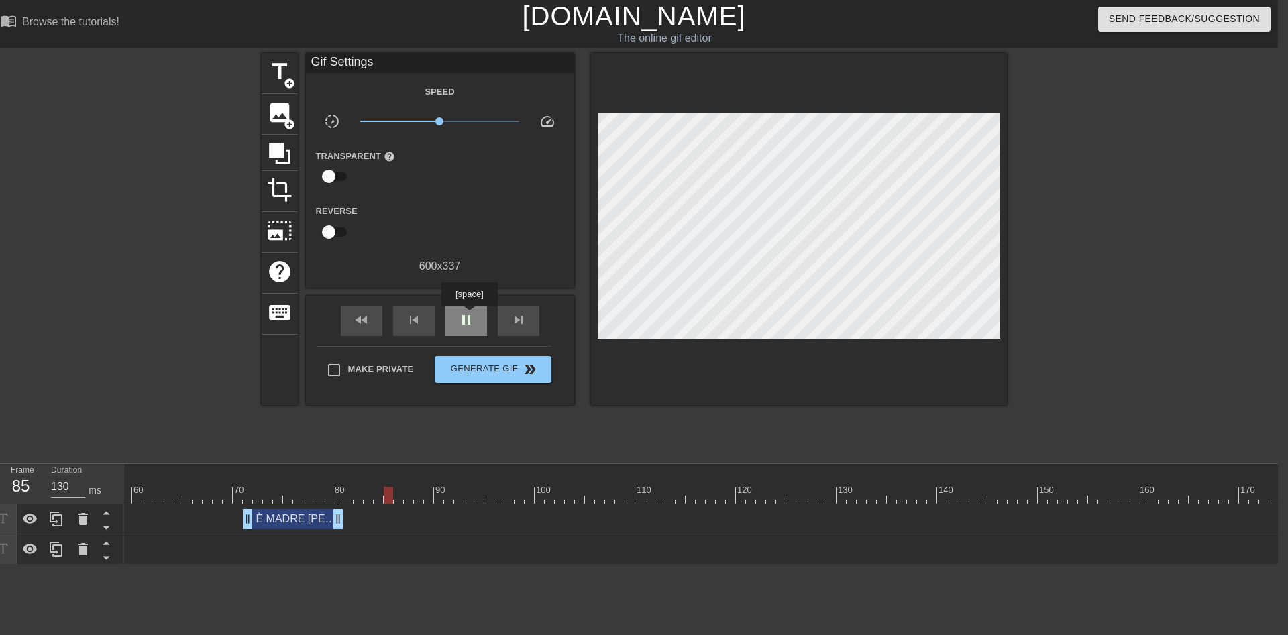
click at [469, 316] on span "pause" at bounding box center [466, 320] width 16 height 16
click at [469, 316] on span "play_arrow" at bounding box center [466, 320] width 16 height 16
click at [469, 316] on span "pause" at bounding box center [466, 320] width 16 height 16
click at [469, 316] on span "play_arrow" at bounding box center [466, 320] width 16 height 16
click at [469, 316] on span "pause" at bounding box center [466, 320] width 16 height 16
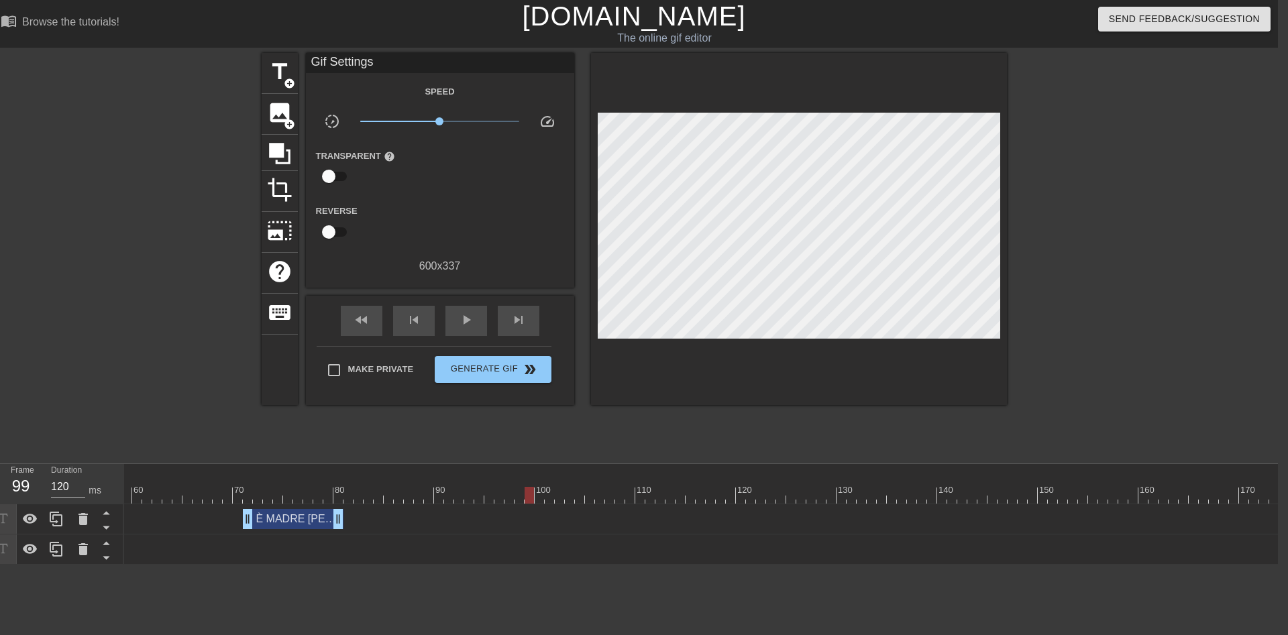
type input "130"
drag, startPoint x: 529, startPoint y: 492, endPoint x: 508, endPoint y: 490, distance: 20.3
click at [508, 490] on div at bounding box center [508, 495] width 9 height 17
click at [286, 74] on span "title" at bounding box center [279, 71] width 25 height 25
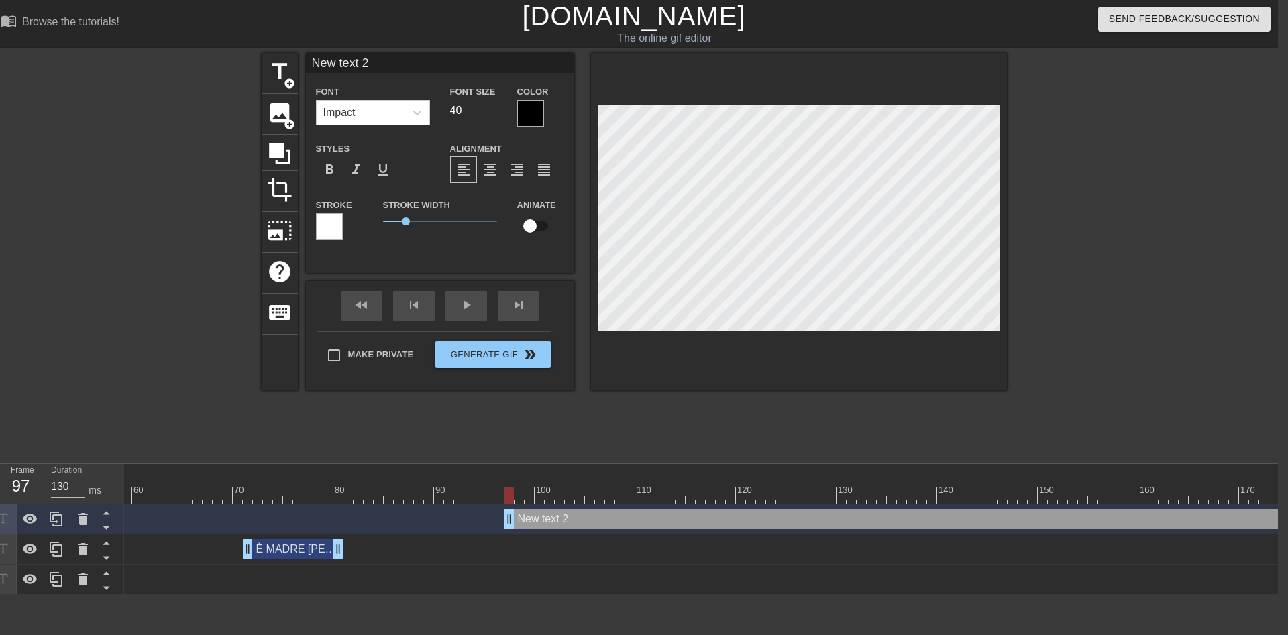
scroll to position [0, 2]
type input "C"
type textarea "C"
type input "CA"
type textarea "CA"
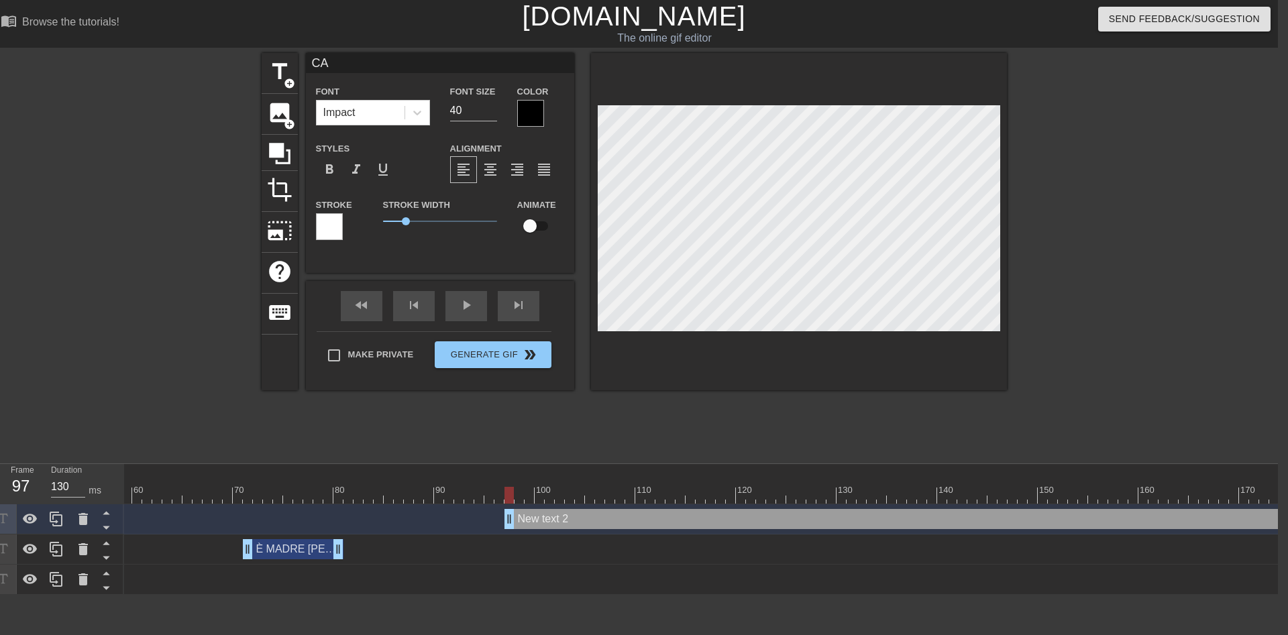
scroll to position [0, 0]
type input "CAZ"
type textarea "CAZ"
type input "CAZZ"
type textarea "CAZZ"
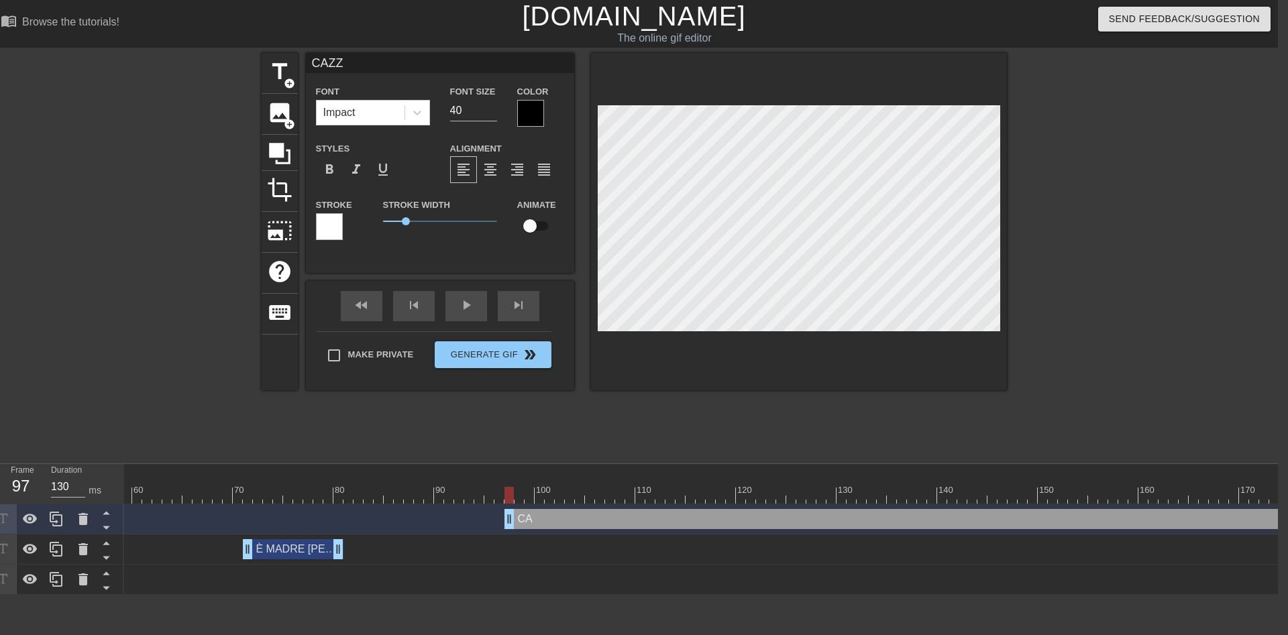
type input "CAZZO"
type textarea "CAZZO"
type input "CAZZO"
type textarea "CAZZO"
type input "CAZZO D"
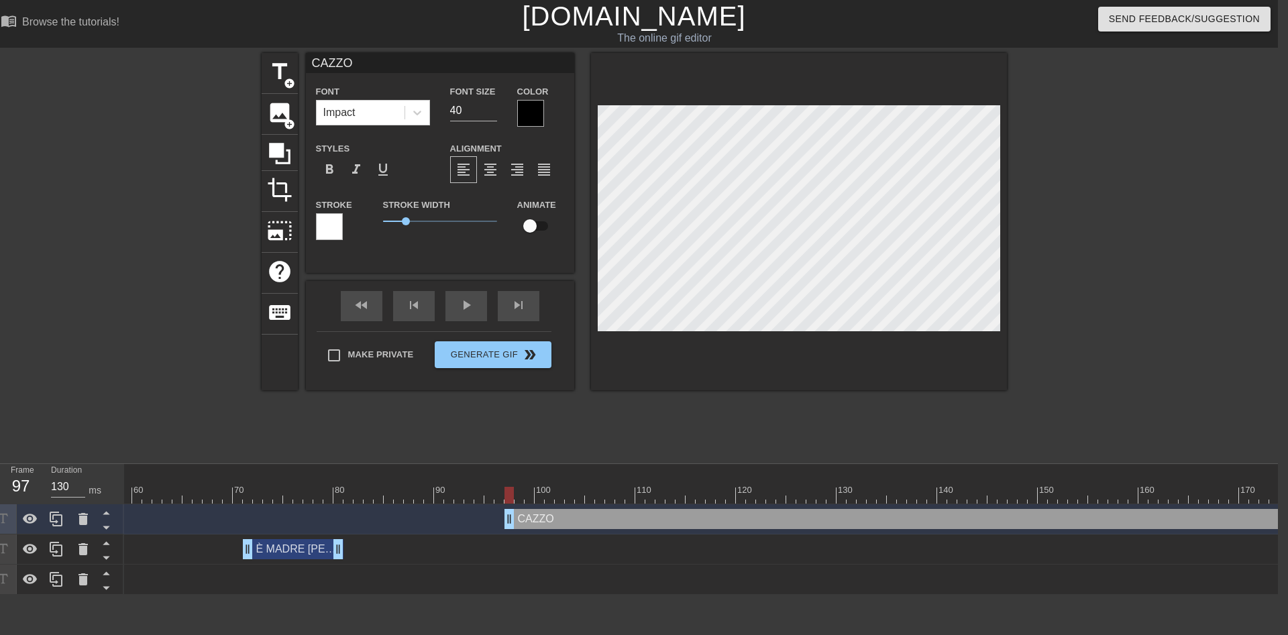
type textarea "CAZZO D"
type input "CAZZO DI"
type textarea "CAZZO DI"
type input "CAZZO DIC"
type textarea "CAZZO DIC"
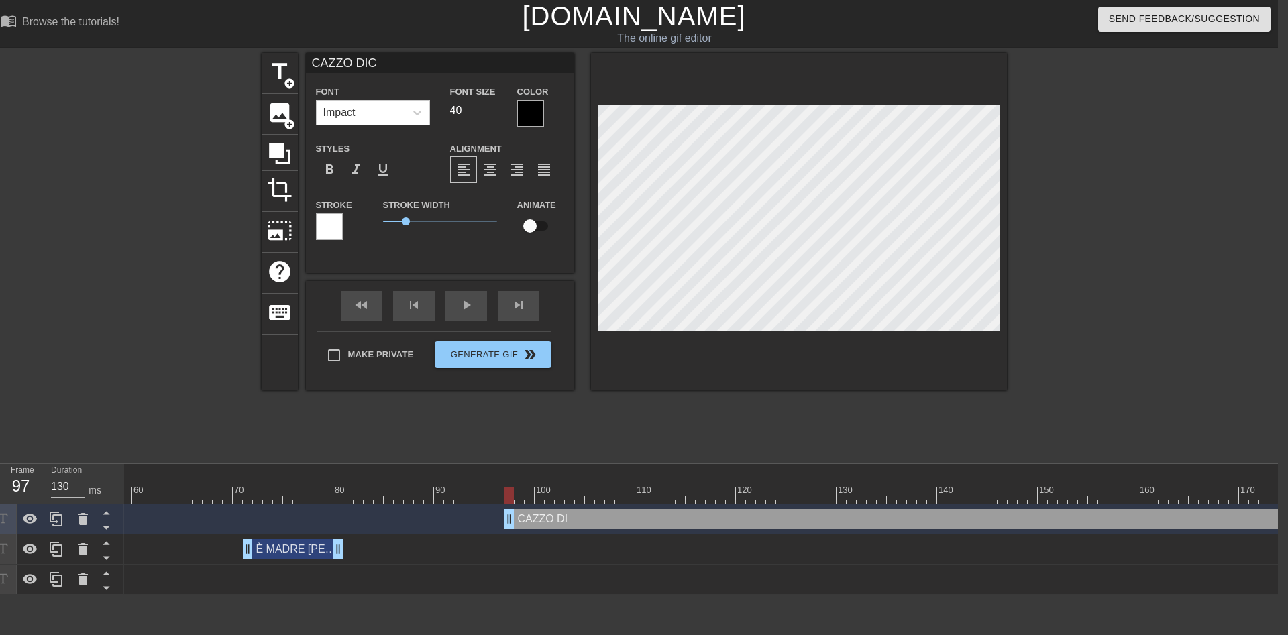
type input "CAZZO DICI"
type textarea "CAZZO DICI"
type input "CAZZO DICI?"
type textarea "CAZZO DICI?"
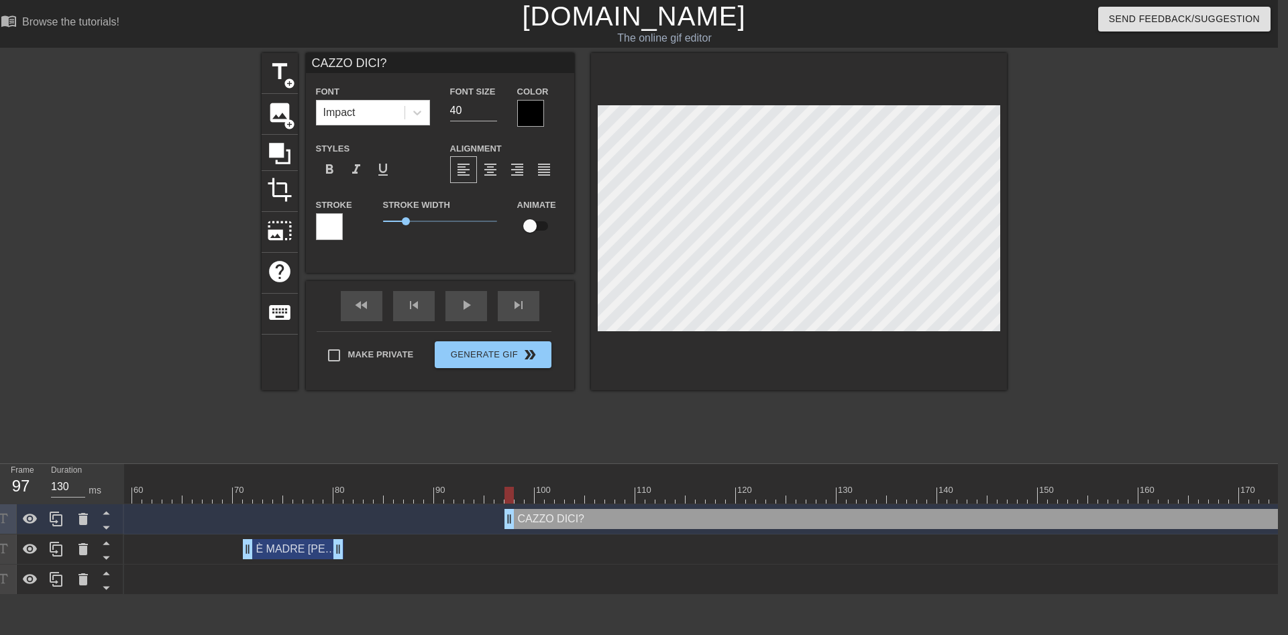
type input "CAZZO DICI?""
type textarea "CAZZO DICI?""
type input "CAZZO DICI?"
type textarea "CAZZO DICI?"
type input "CAZZO DICI?!"
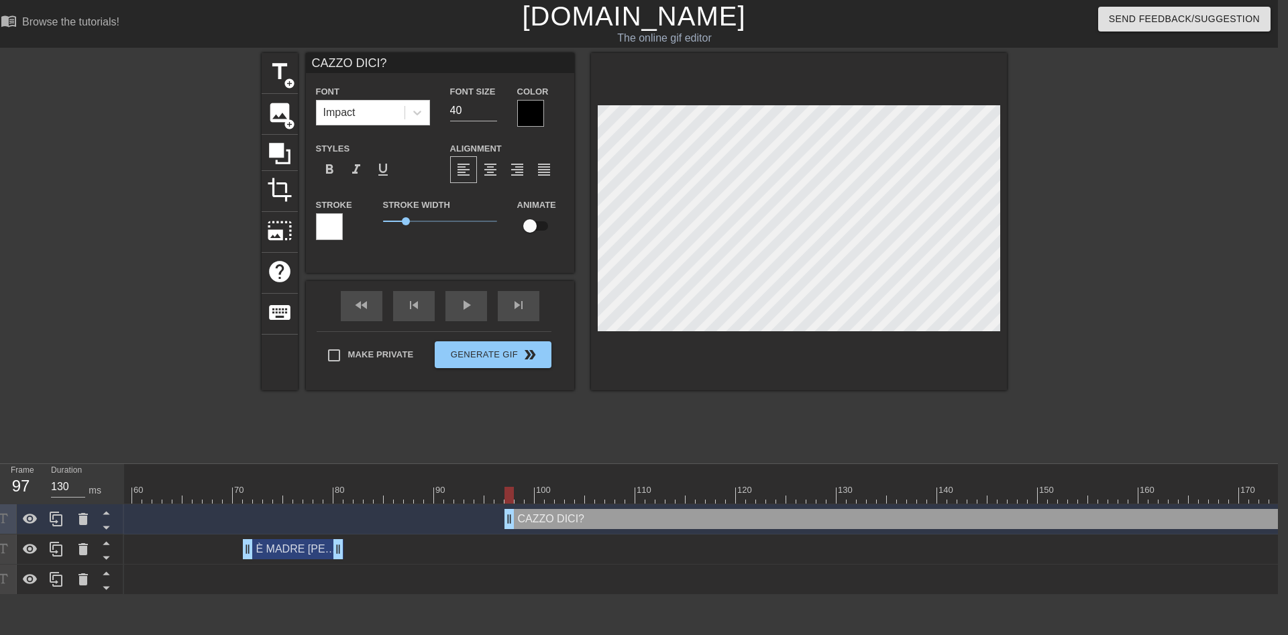
type textarea "CAZZO DICI?!"
click at [1138, 160] on div at bounding box center [1123, 254] width 201 height 402
click at [514, 121] on div "Color" at bounding box center [540, 105] width 67 height 44
click at [529, 115] on div at bounding box center [530, 113] width 27 height 27
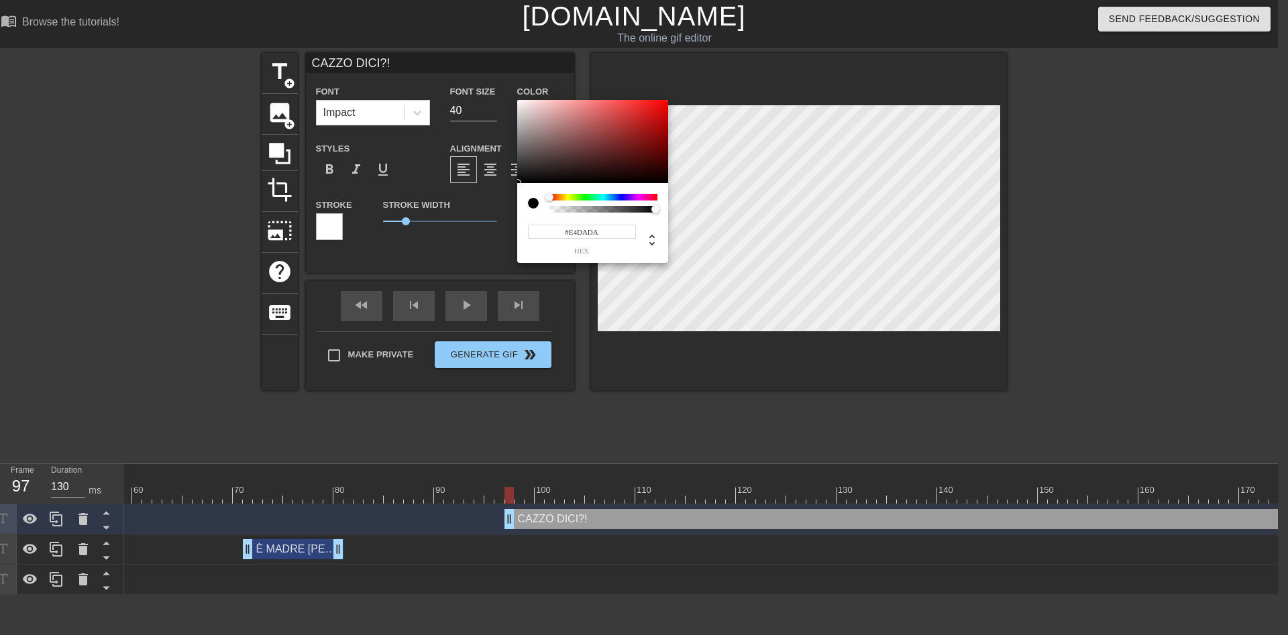
type input "#FFFFFF"
drag, startPoint x: 529, startPoint y: 115, endPoint x: 470, endPoint y: 65, distance: 77.1
click at [517, 100] on div at bounding box center [592, 141] width 151 height 83
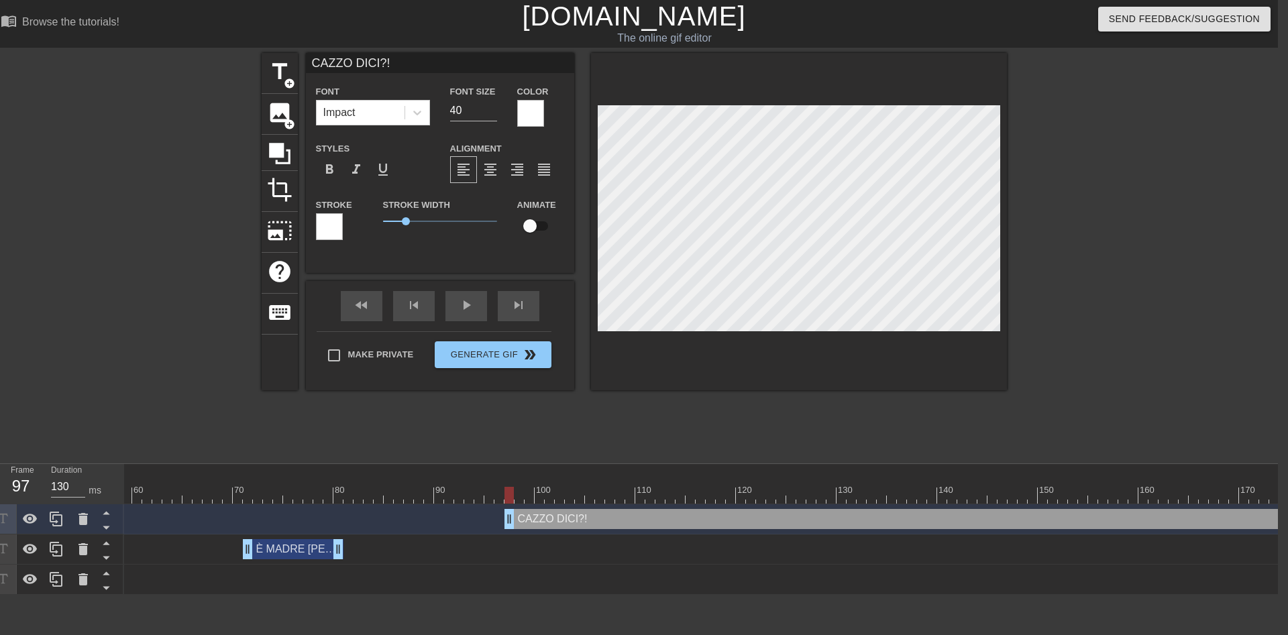
click at [331, 226] on div at bounding box center [329, 226] width 27 height 27
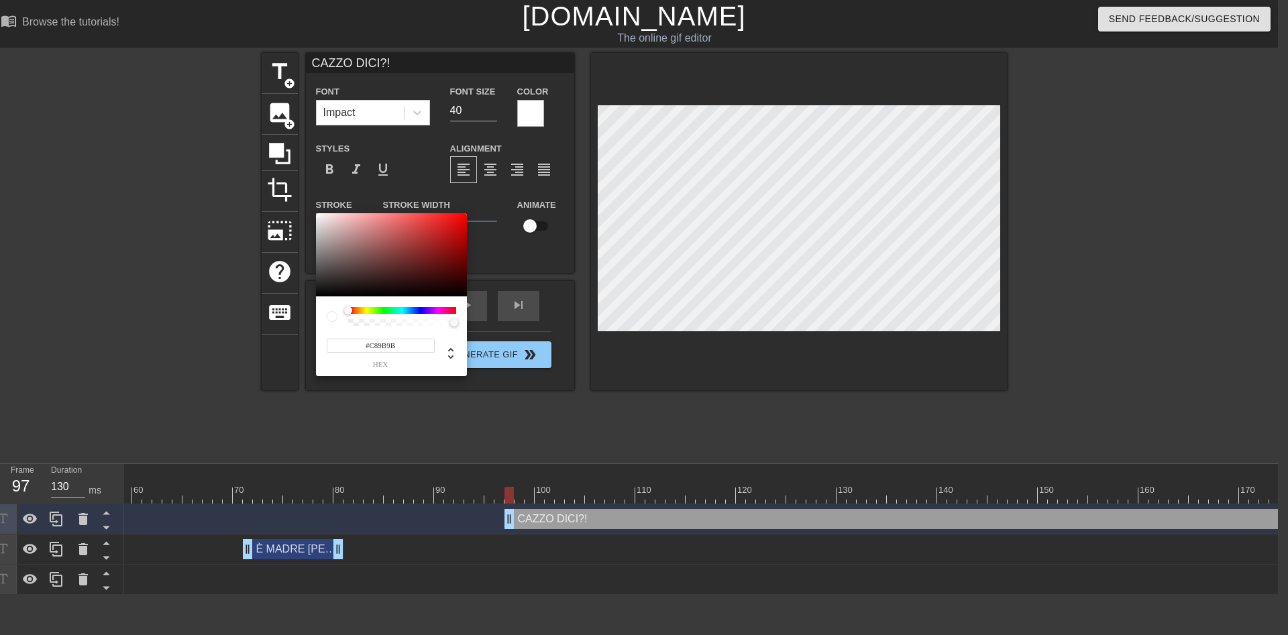
type input "#000000"
drag, startPoint x: 586, startPoint y: 351, endPoint x: 771, endPoint y: 354, distance: 185.1
click at [467, 296] on div at bounding box center [391, 254] width 151 height 83
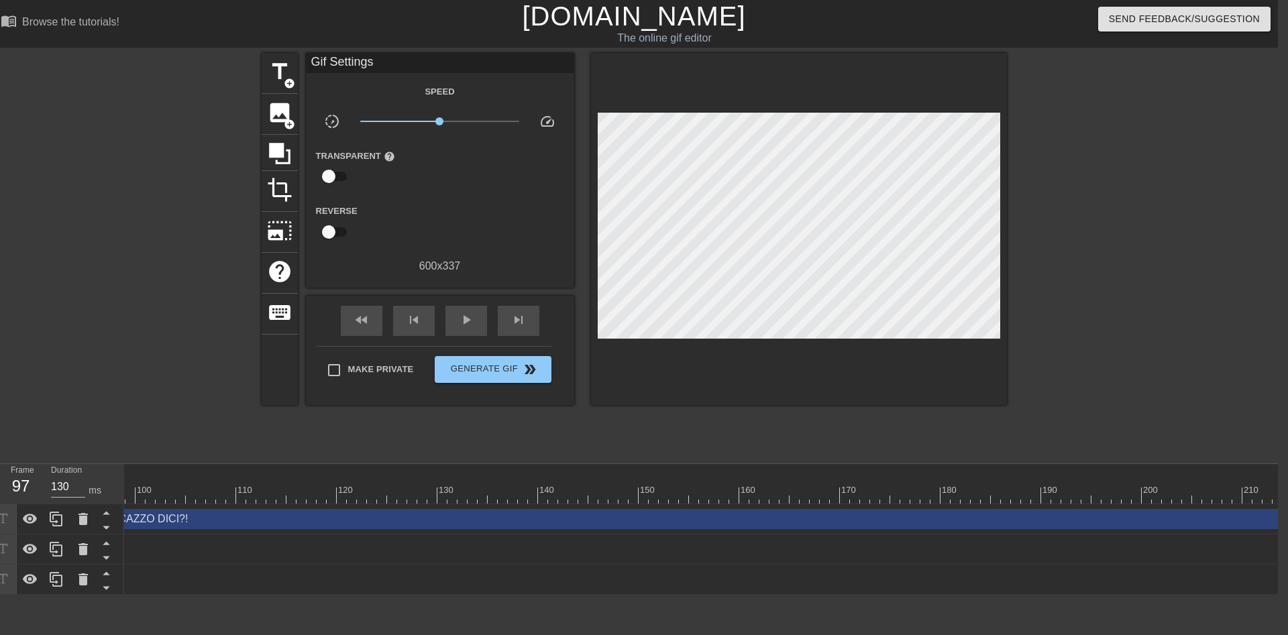
scroll to position [0, 1470]
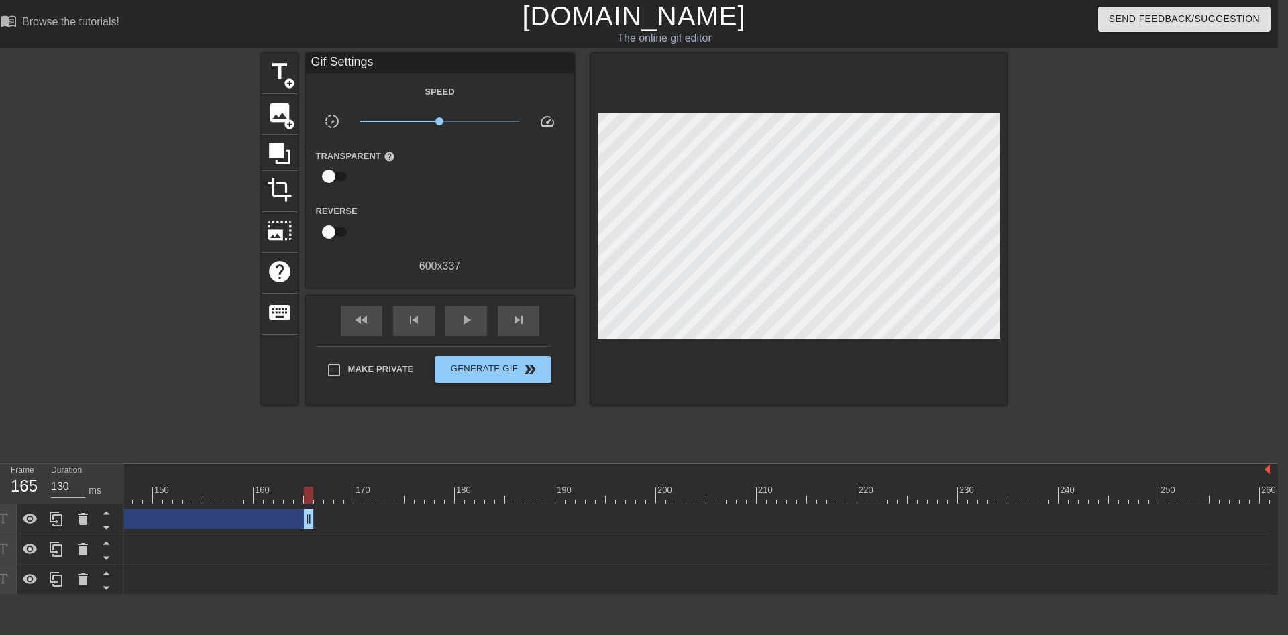
drag, startPoint x: 1262, startPoint y: 519, endPoint x: 302, endPoint y: 523, distance: 959.9
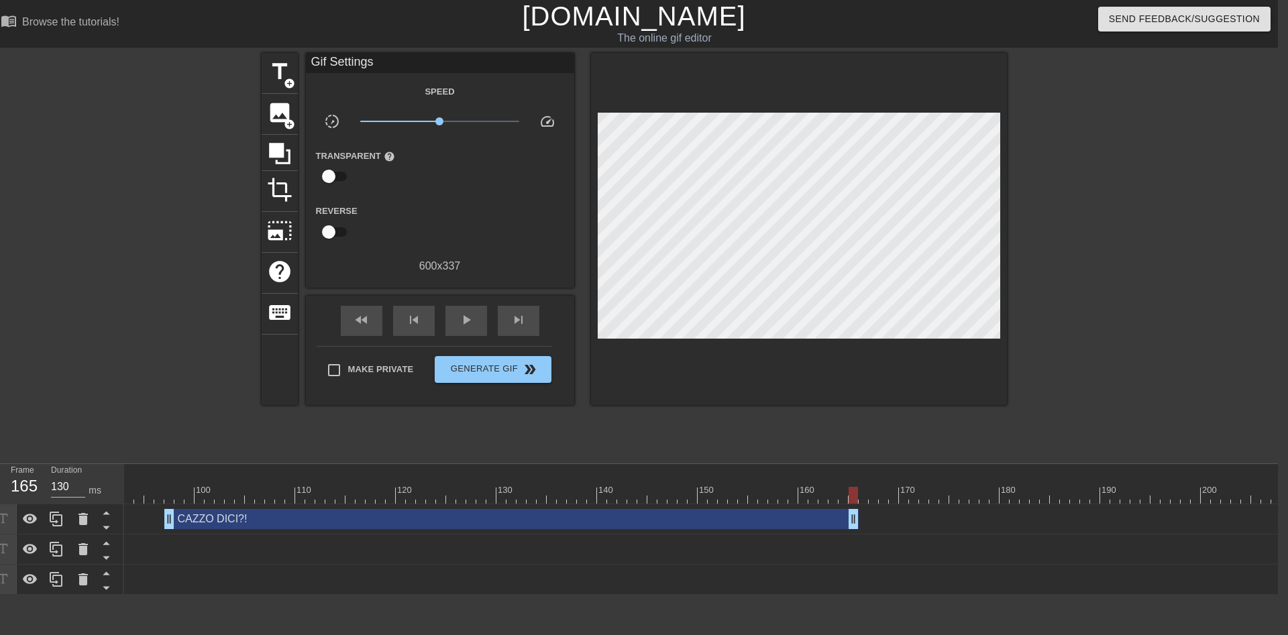
scroll to position [0, 804]
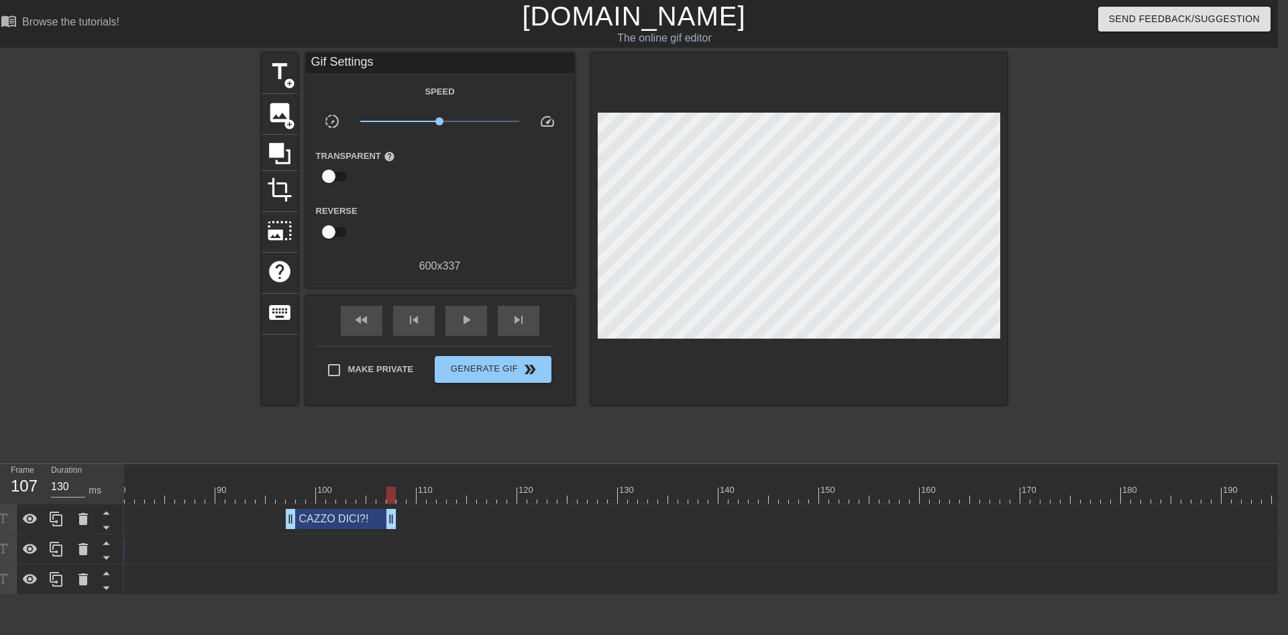
drag, startPoint x: 973, startPoint y: 523, endPoint x: 388, endPoint y: 517, distance: 584.3
click at [388, 517] on div "CAZZO DICI?! drag_handle drag_handle" at bounding box center [341, 519] width 111 height 20
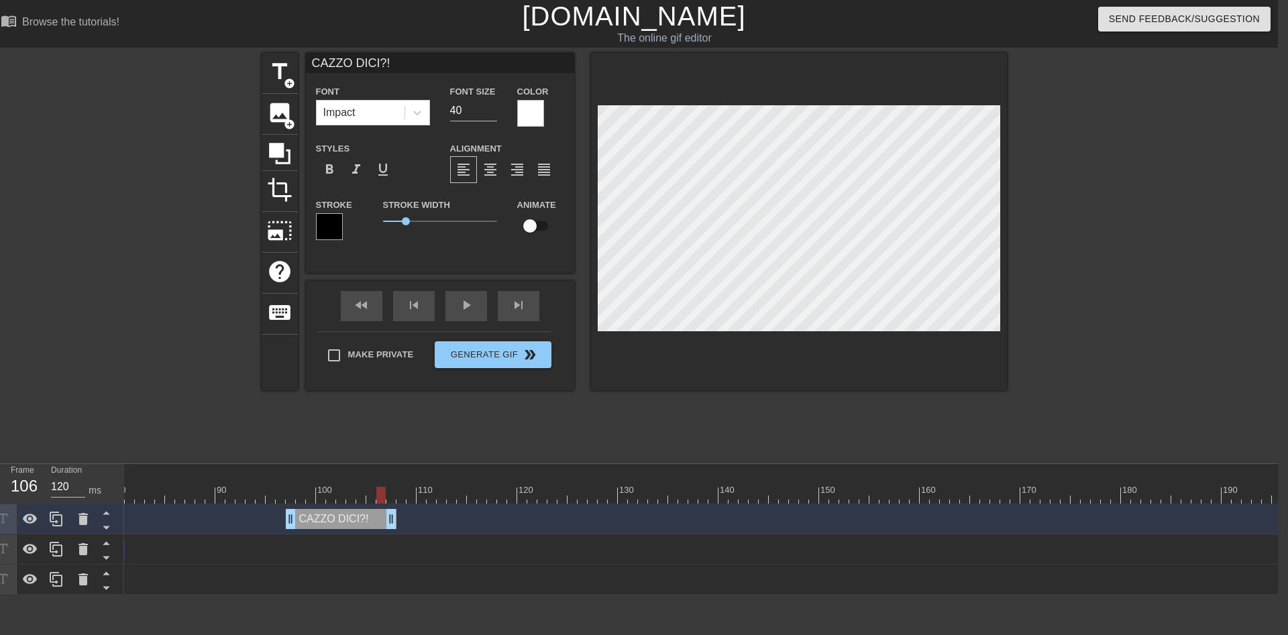
drag, startPoint x: 394, startPoint y: 496, endPoint x: 389, endPoint y: 500, distance: 7.1
click at [389, 500] on div at bounding box center [628, 495] width 2616 height 17
drag, startPoint x: 390, startPoint y: 515, endPoint x: 378, endPoint y: 515, distance: 12.1
click at [378, 515] on div "CAZZO DICI?! drag_handle drag_handle" at bounding box center [336, 519] width 101 height 20
drag, startPoint x: 380, startPoint y: 500, endPoint x: 201, endPoint y: 500, distance: 178.4
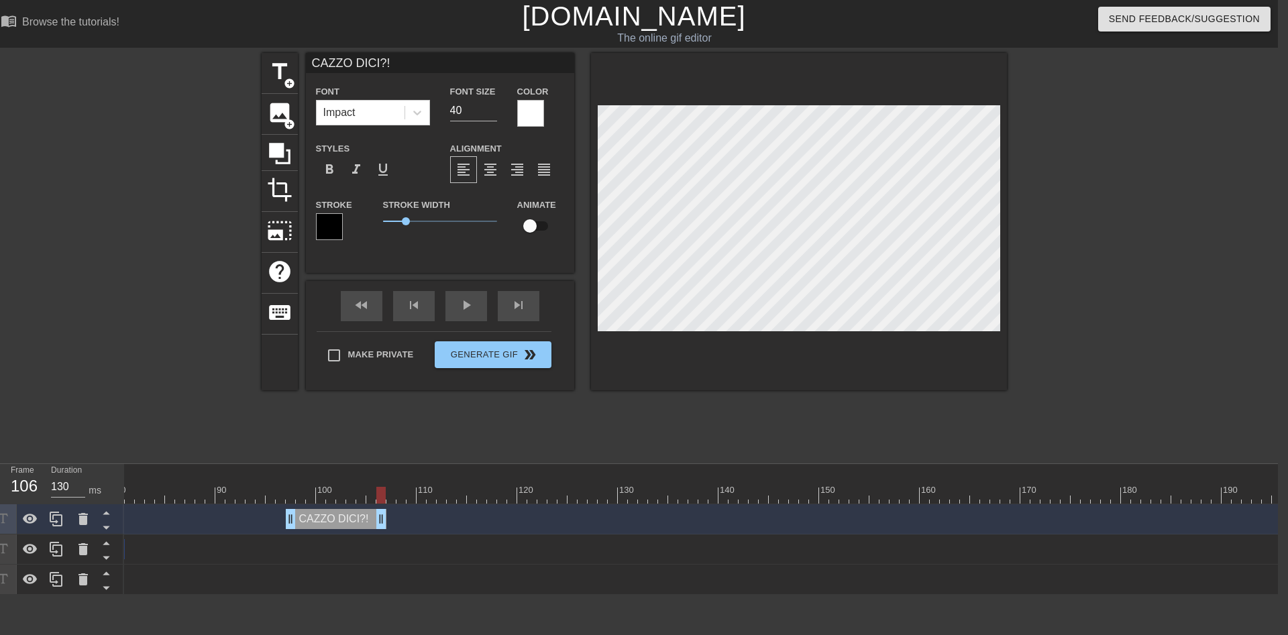
click at [201, 500] on div at bounding box center [628, 495] width 2616 height 17
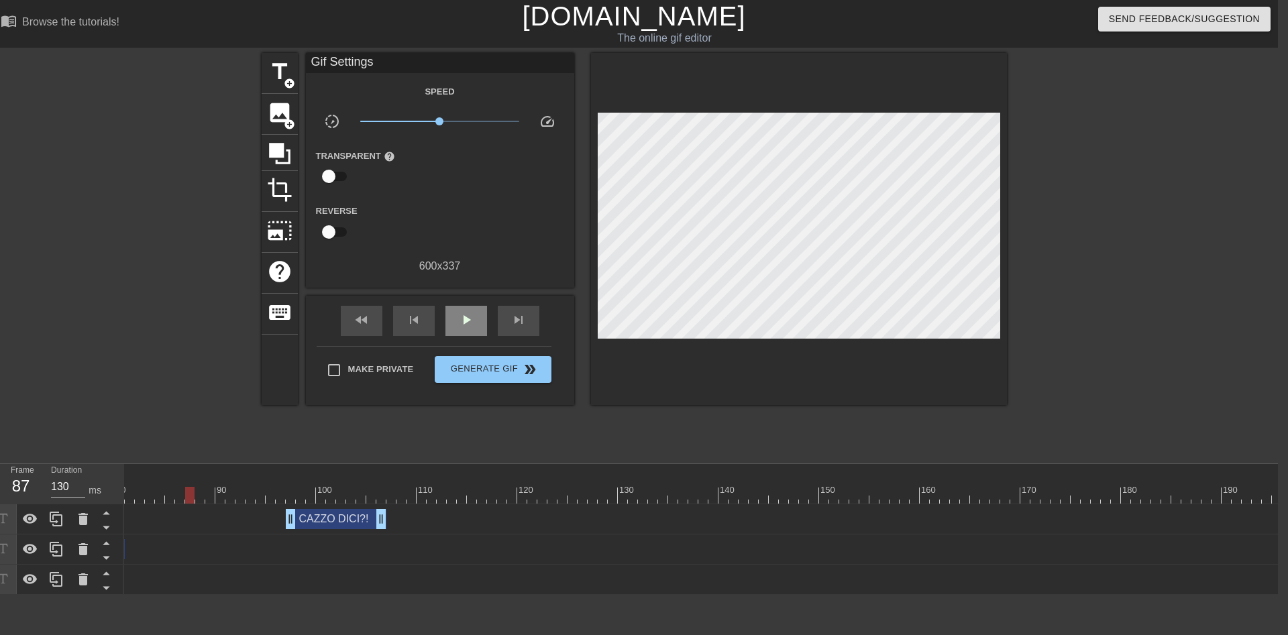
click at [466, 303] on div "fast_rewind skip_previous play_arrow skip_next" at bounding box center [440, 321] width 219 height 50
click at [472, 320] on span "play_arrow" at bounding box center [466, 320] width 16 height 16
click at [472, 320] on span "pause" at bounding box center [466, 320] width 16 height 16
click at [472, 323] on span "play_arrow" at bounding box center [466, 320] width 16 height 16
click at [472, 323] on span "pause" at bounding box center [466, 320] width 16 height 16
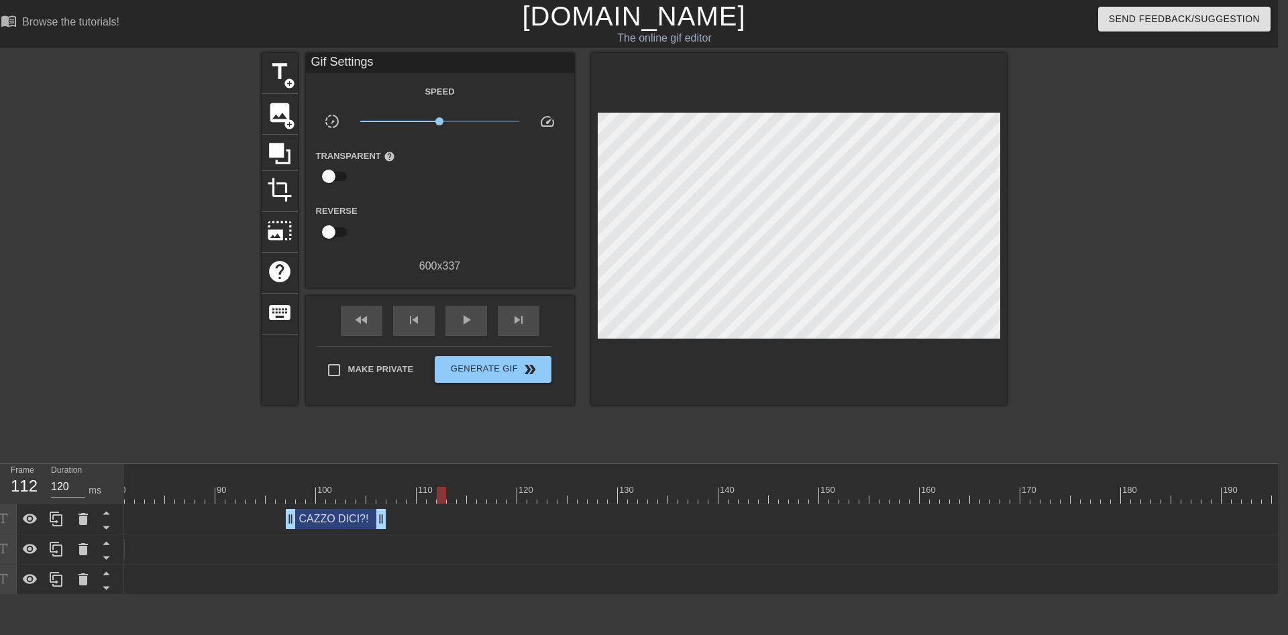
type input "130"
drag, startPoint x: 522, startPoint y: 496, endPoint x: 443, endPoint y: 437, distance: 98.3
click at [447, 482] on div "10 20 30 40 50 60 70 80 90 100 110 120 130 140 150 160" at bounding box center [628, 484] width 2616 height 40
click at [284, 67] on span "title" at bounding box center [279, 71] width 25 height 25
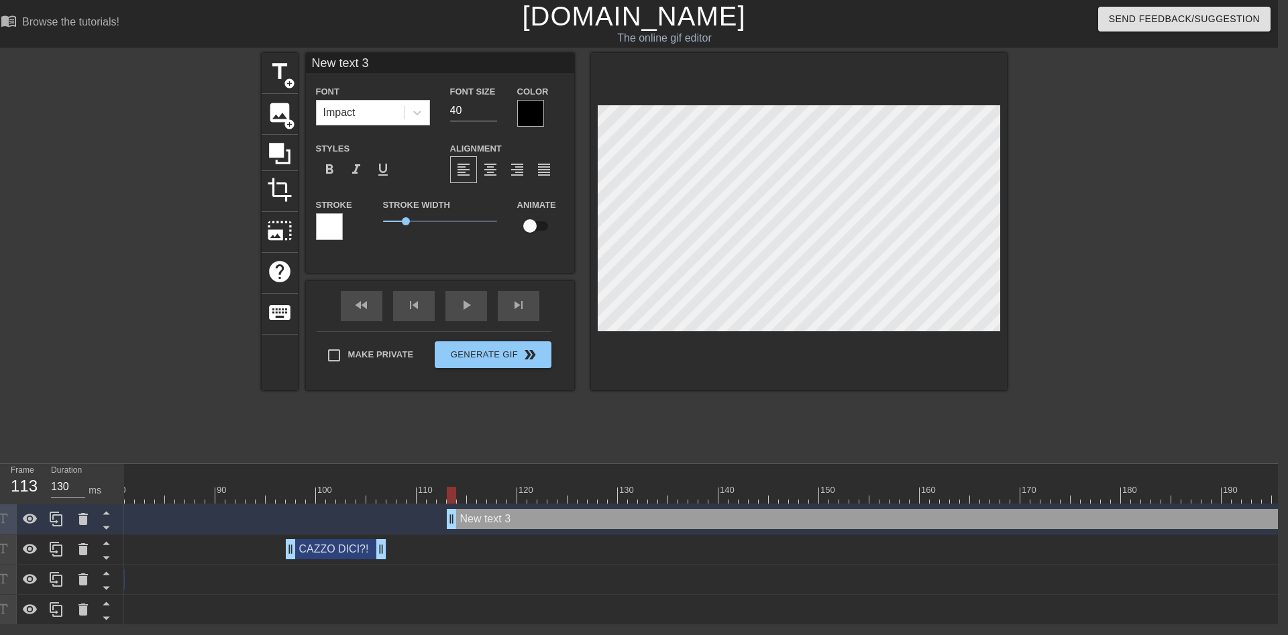
scroll to position [0, 2]
type input """
type textarea """
type input ""S"
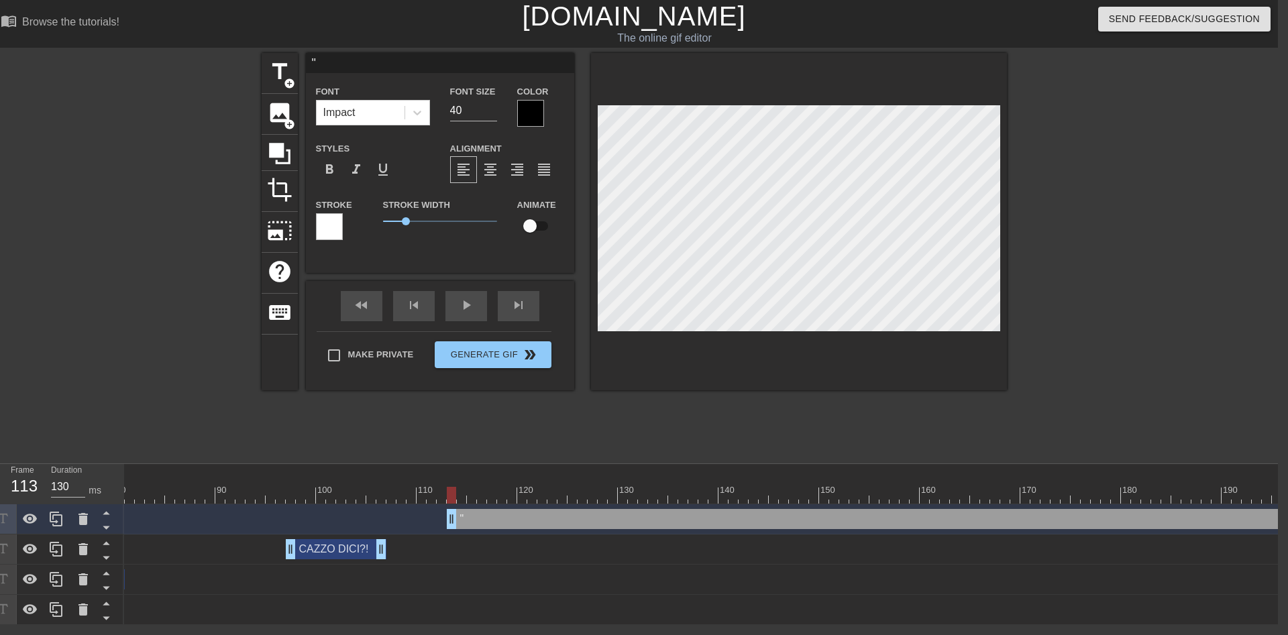
type textarea ""S"
type input ""SI"
type textarea ""SI"
type input ""SI"
type textarea ""SI"
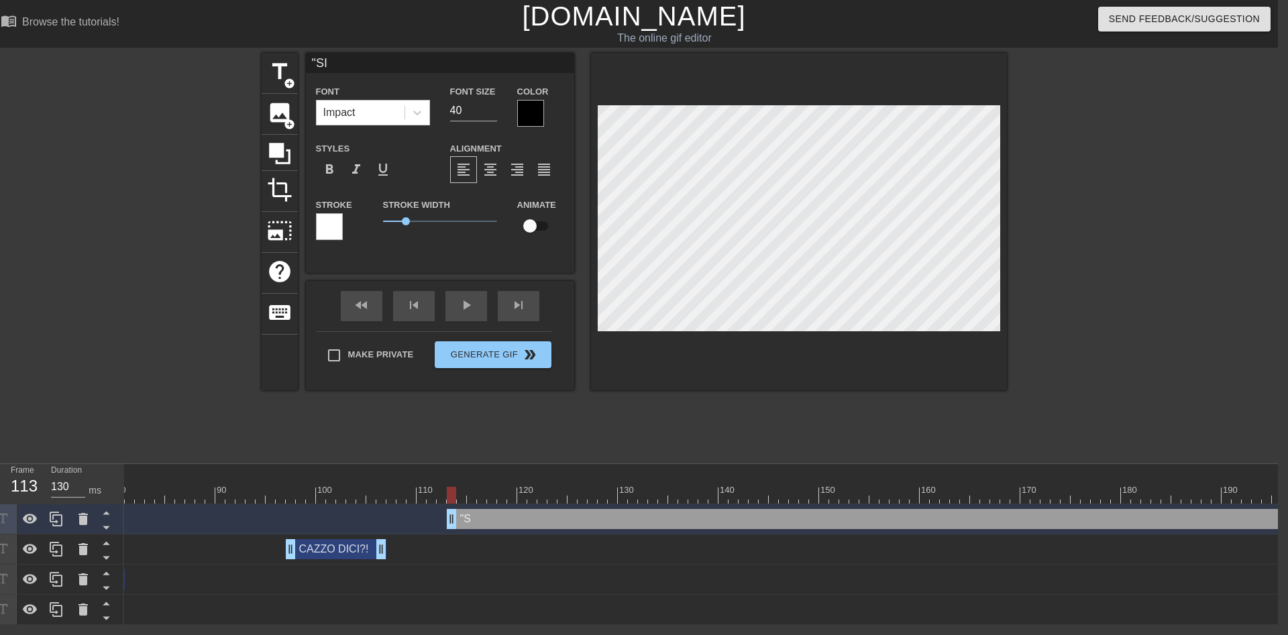
type input ""SI D"
type textarea ""SI D"
type input ""SI DI"
type textarea ""SI DI"
type input ""SI DIC"
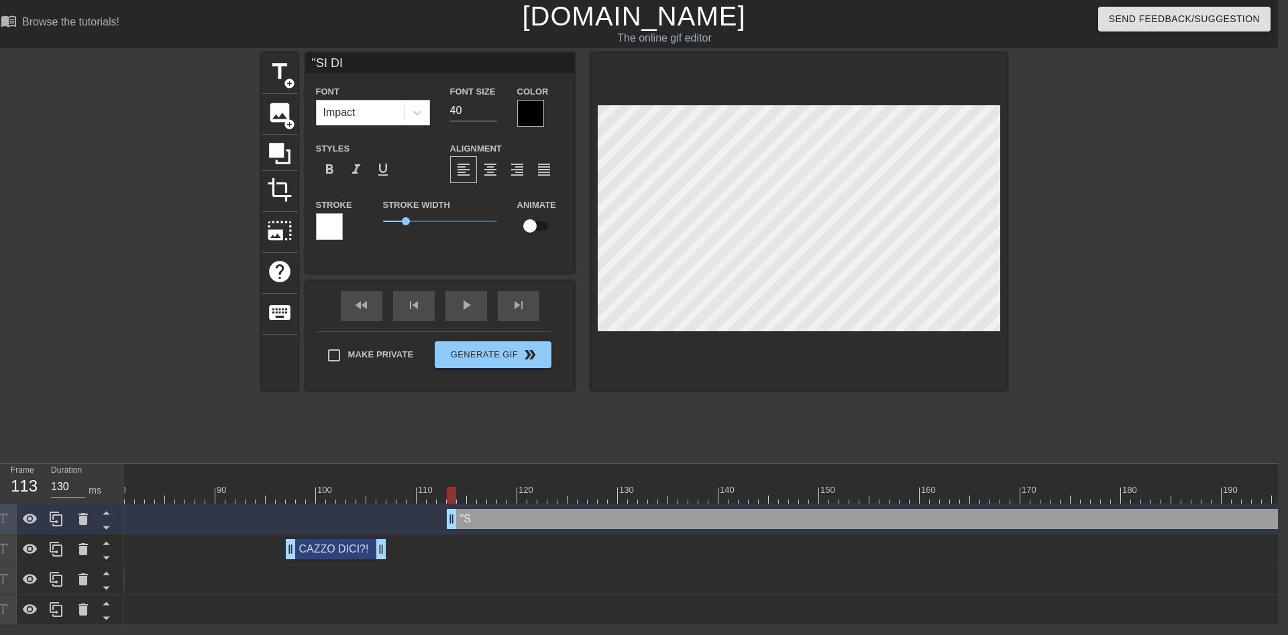
type textarea ""SI DIC"
type input ""SI DI"
type textarea ""SI DI"
type input ""SI D"
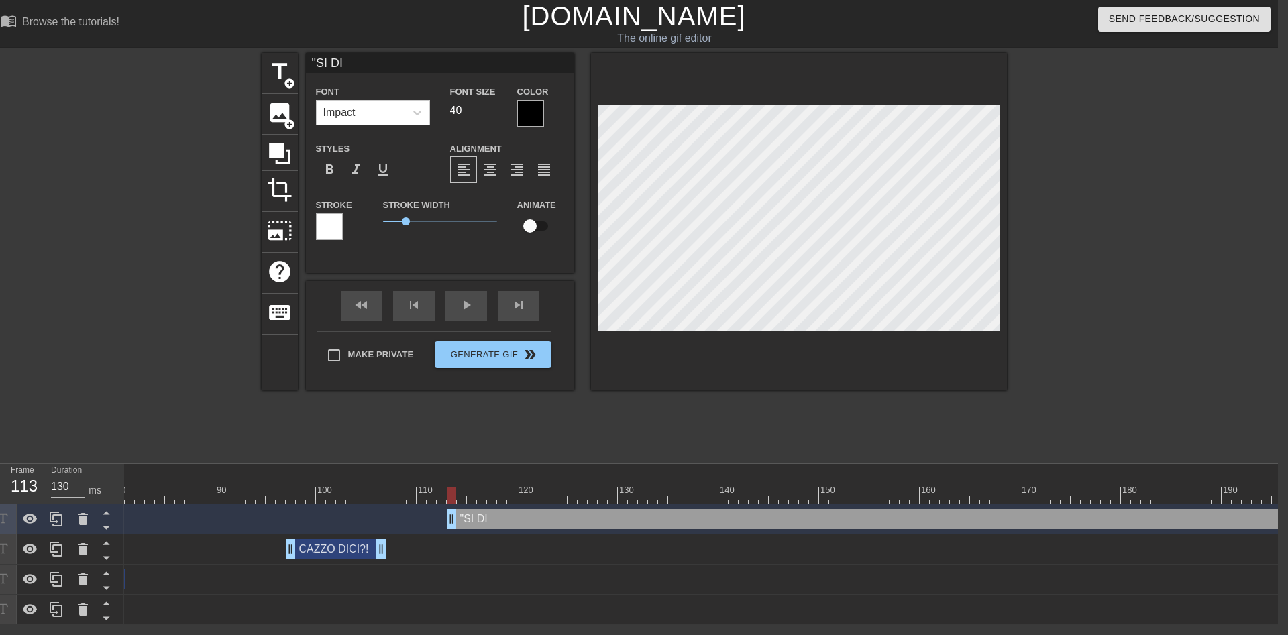
type textarea ""SI D"
type input ""SI"
type textarea ""SI"
type input ""SI"
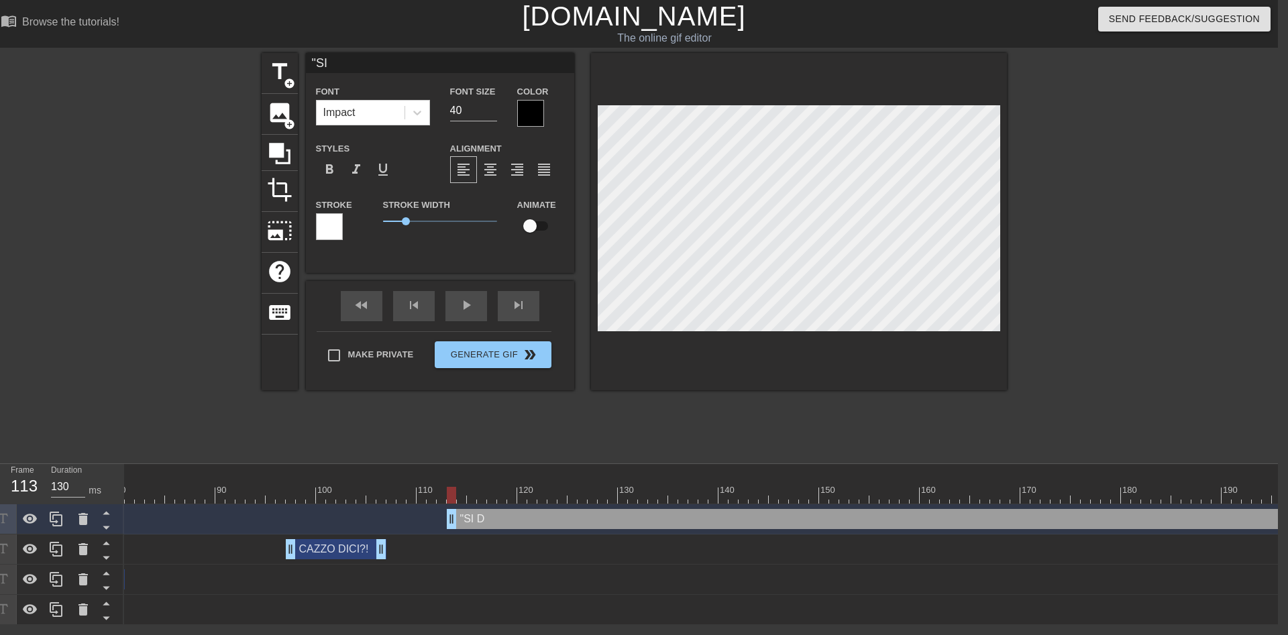
type textarea ""SI"
type input ""S"
type textarea ""S"
type input """
type textarea """
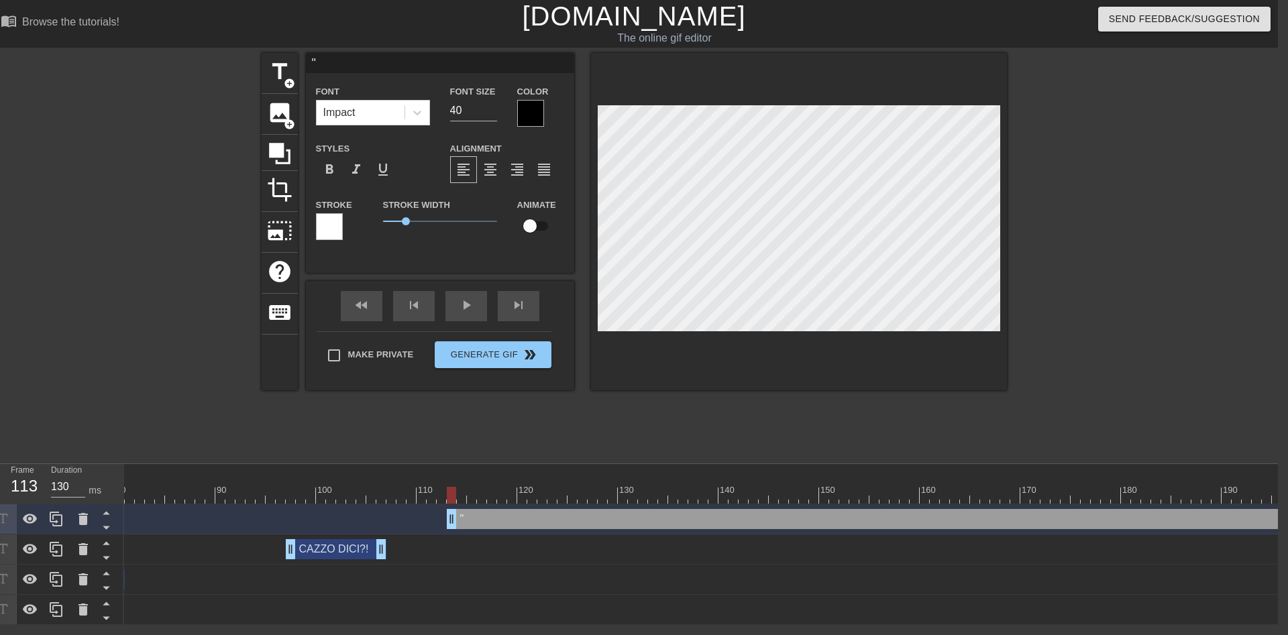
type input ""S"
type textarea ""S"
type input ""SI"
type textarea ""SI"
type input ""S"
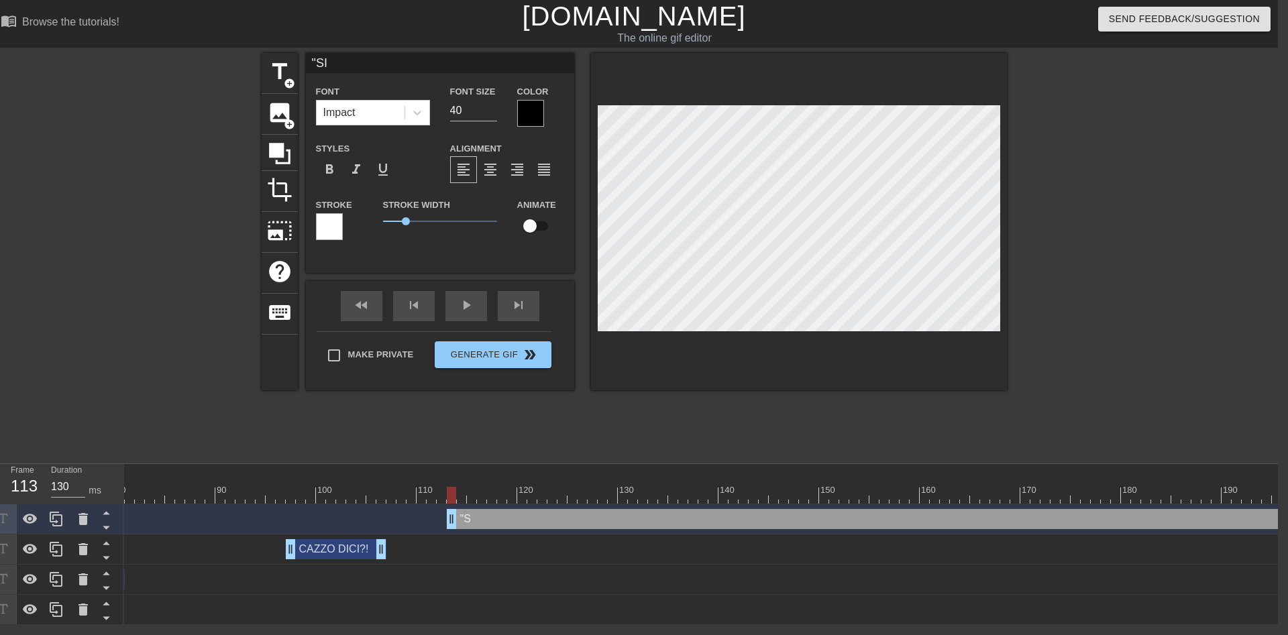
type textarea ""S"
type input """
type textarea """
type input "S"
type textarea "S"
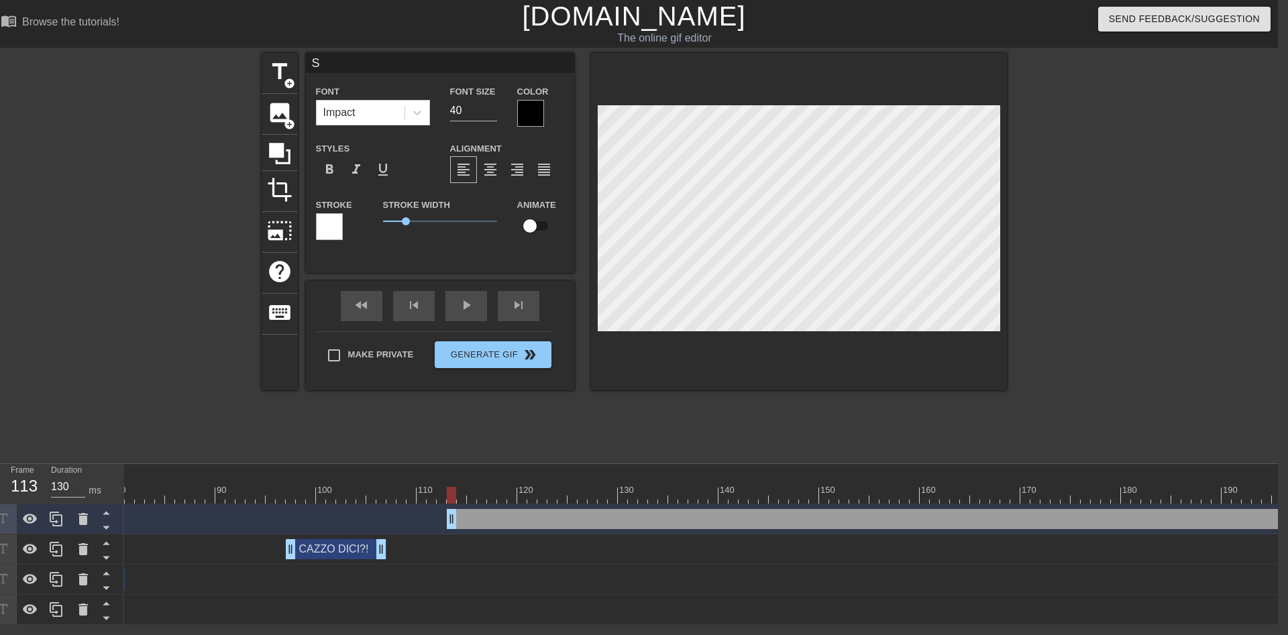
type input "SI"
type textarea "SI"
type input "SI"
type textarea "SI"
type input "SI D"
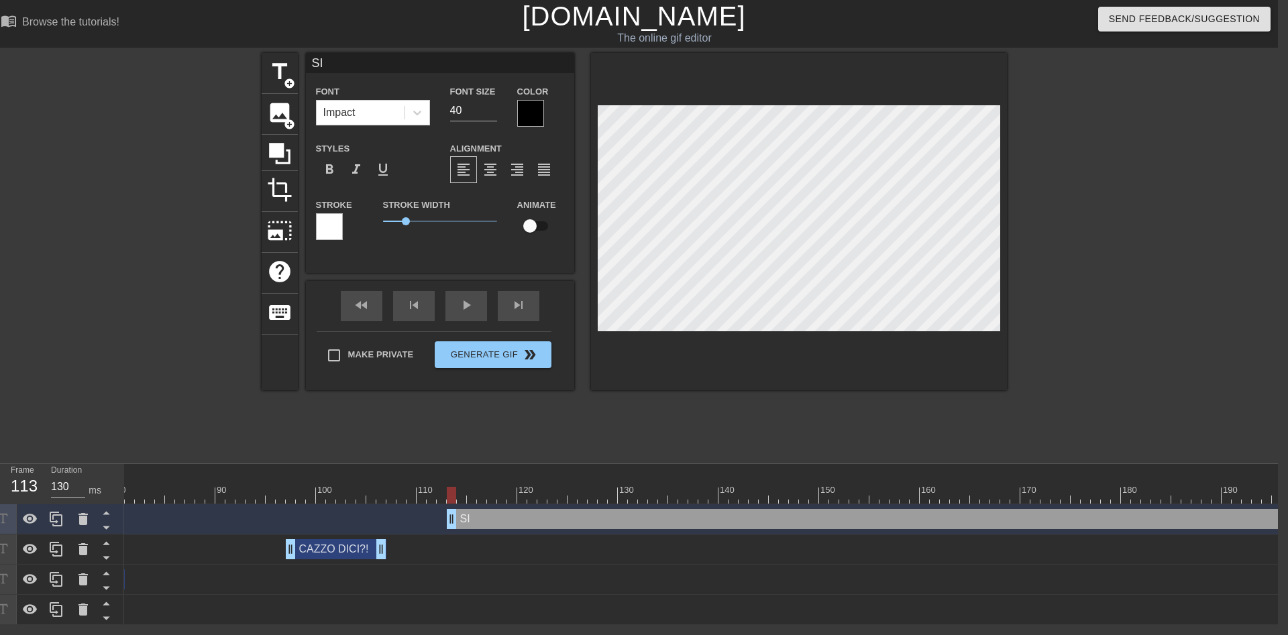
type textarea "SI D"
type input "SI DI"
type textarea "SI DI"
type input "SI DIC"
type textarea "SI DIC"
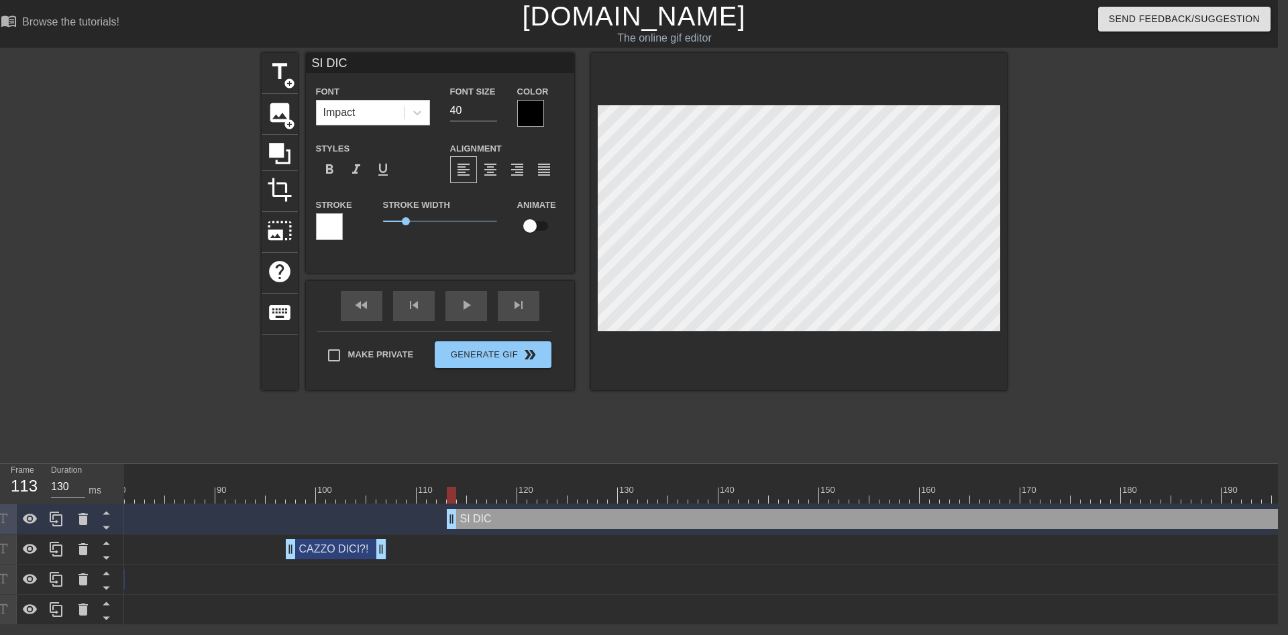
type input "SI DICE"
type textarea "SI DICE"
type input "SI DICE"
type textarea "SI DICE"
type input "SI DICE M"
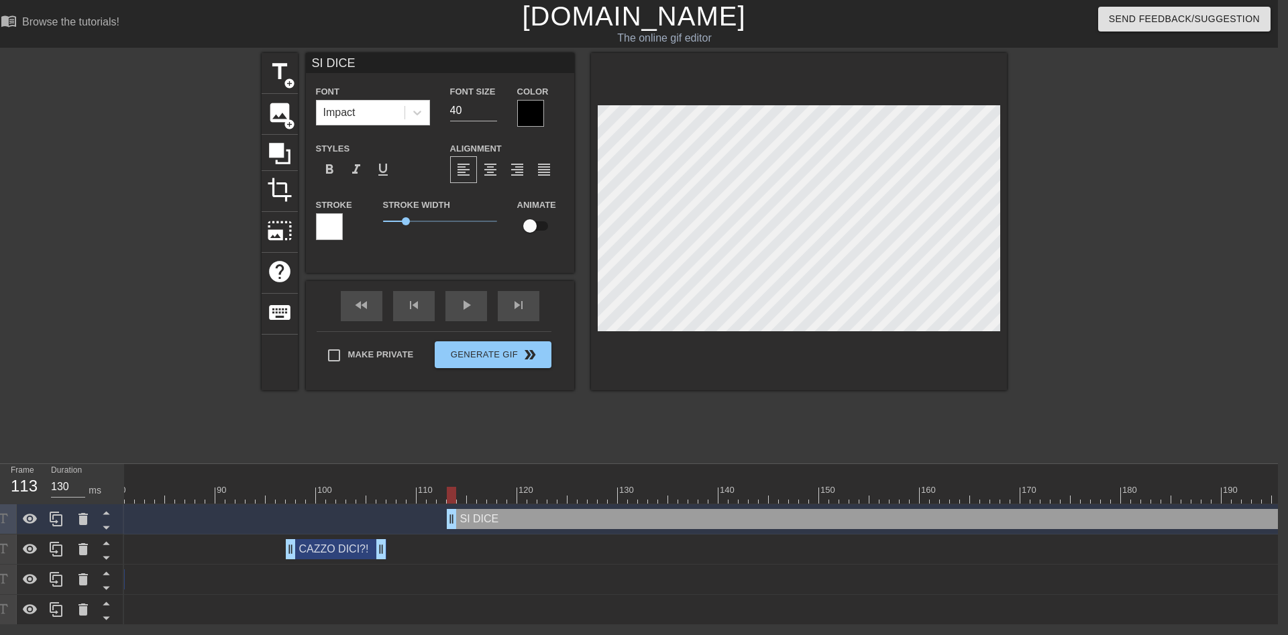
type textarea "SI DICE M"
type input "SI DICE MA"
type textarea "SI DICE MA"
type input "SI DICE MAD"
type textarea "SI DICE MAD"
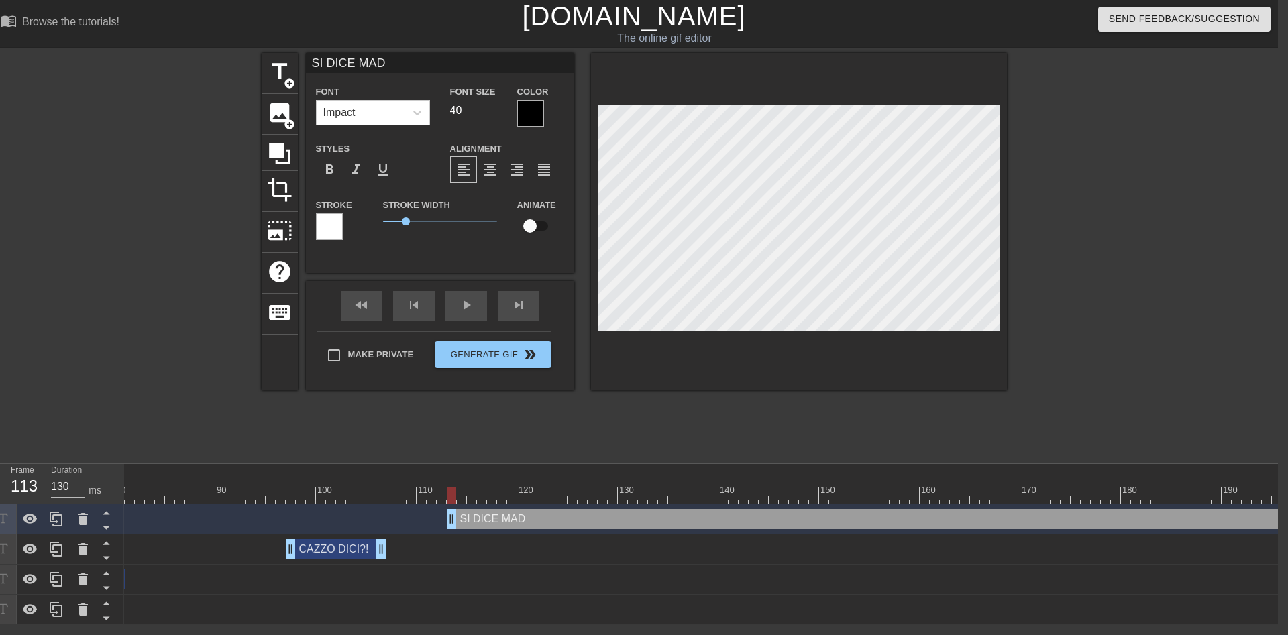
type input "SI DICE MADR"
type textarea "SI DICE MADR"
type input "SI DICE MADRE"
type textarea "SI DICE MADRE"
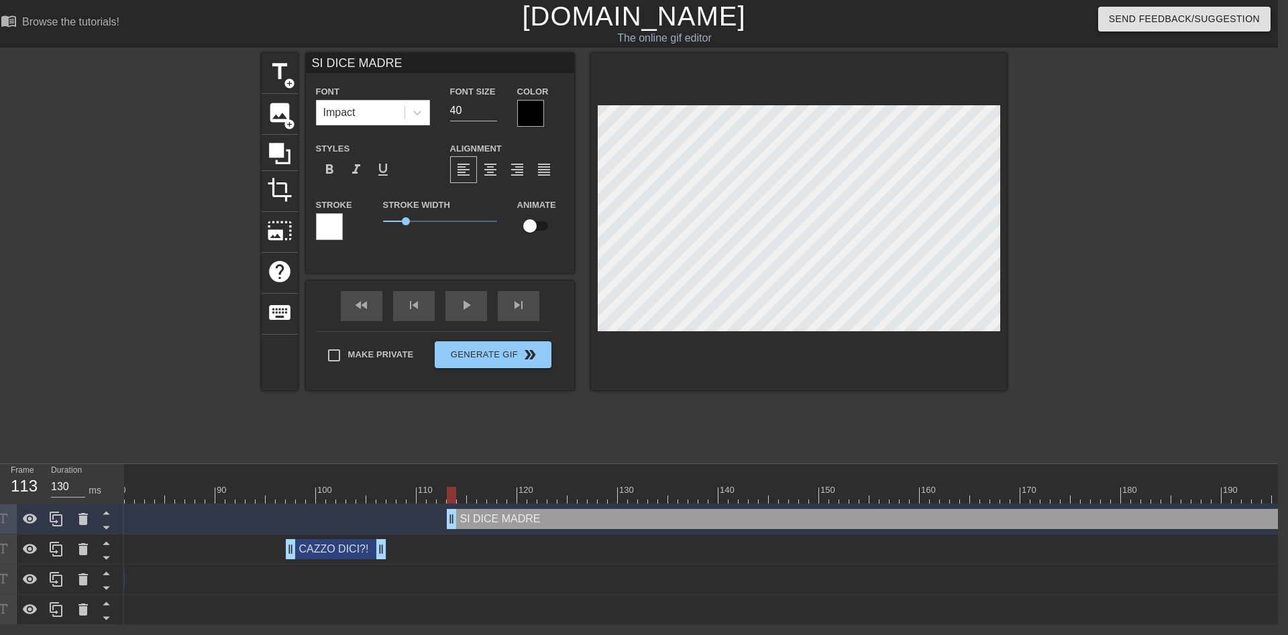
click at [1128, 207] on div at bounding box center [1123, 254] width 201 height 402
type input "S"
type textarea "S"
type input "SI"
type textarea "SI"
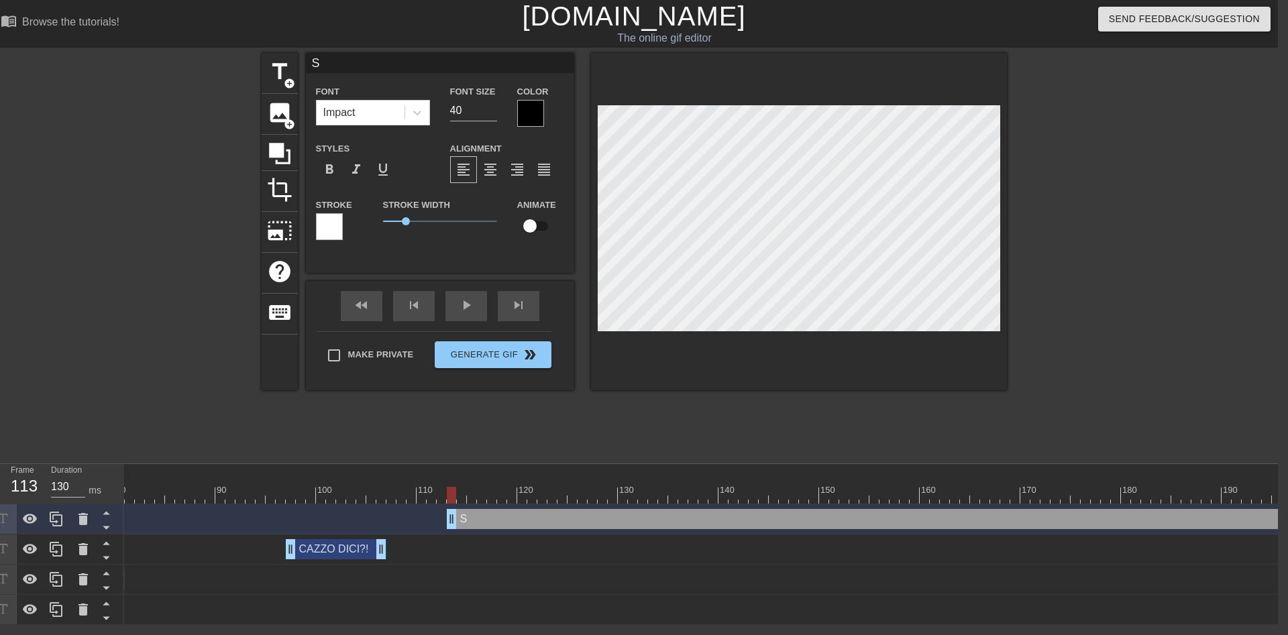
scroll to position [0, 0]
type input "SI"
type textarea "SI"
type input "SI è"
type textarea "SI è"
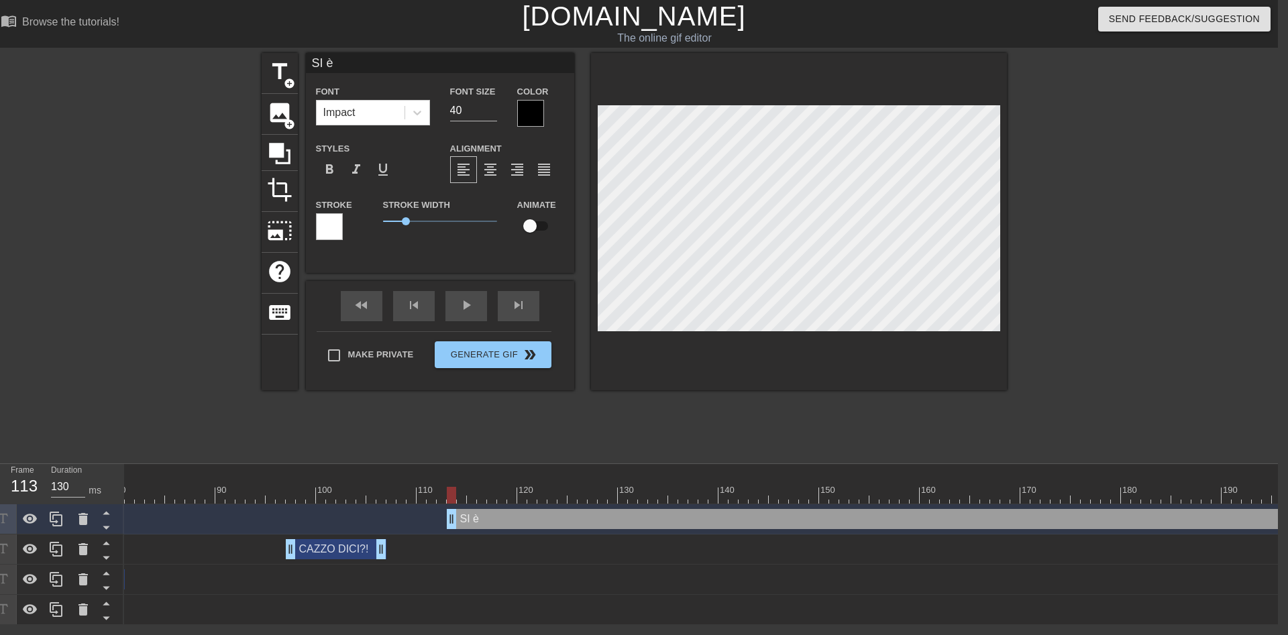
type input "SI"
type textarea "SI"
type input "SI ♀"
type textarea "SI ♀"
type input "SI"
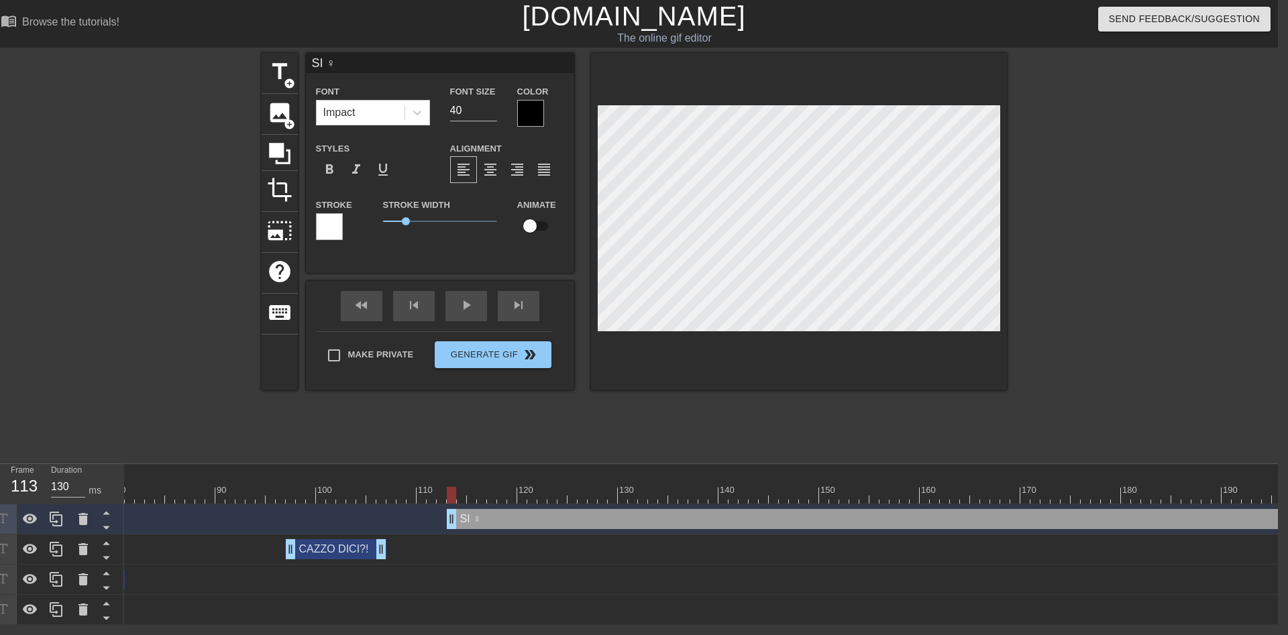
type textarea "SI"
type input "SI È"
type textarea "SI È"
type input "SI È"
type textarea "SI È"
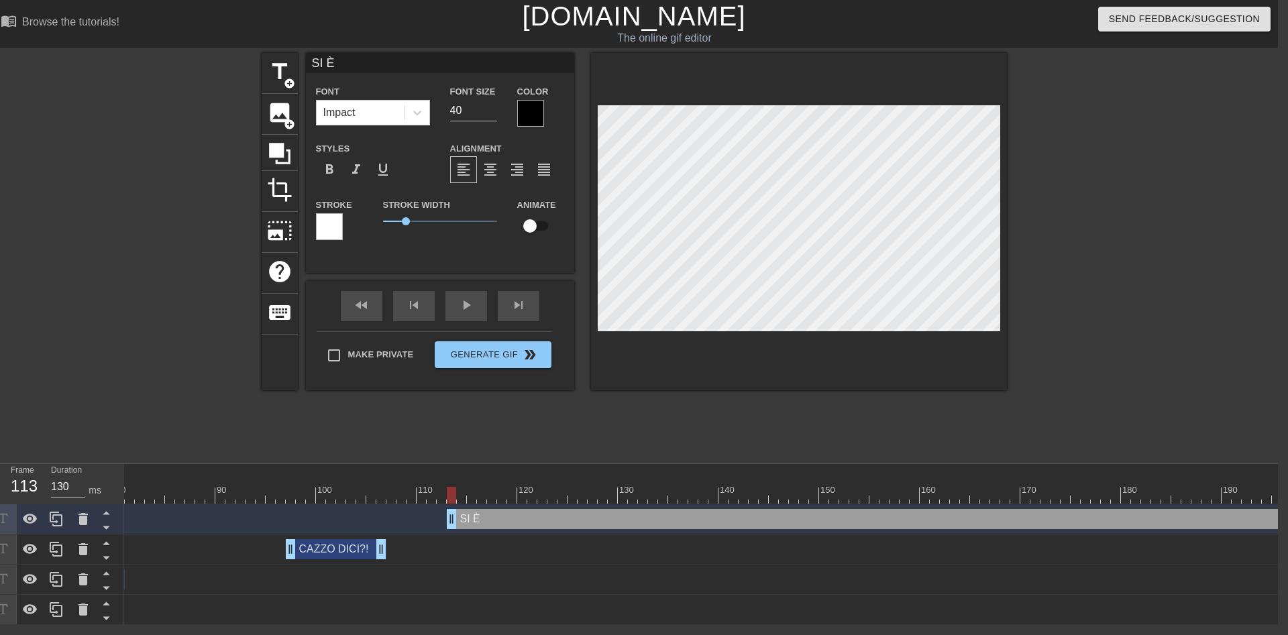
type input "SI È M"
type textarea "SI È M"
type input "SI È MA"
type textarea "SI È MA"
type input "SI È MAD"
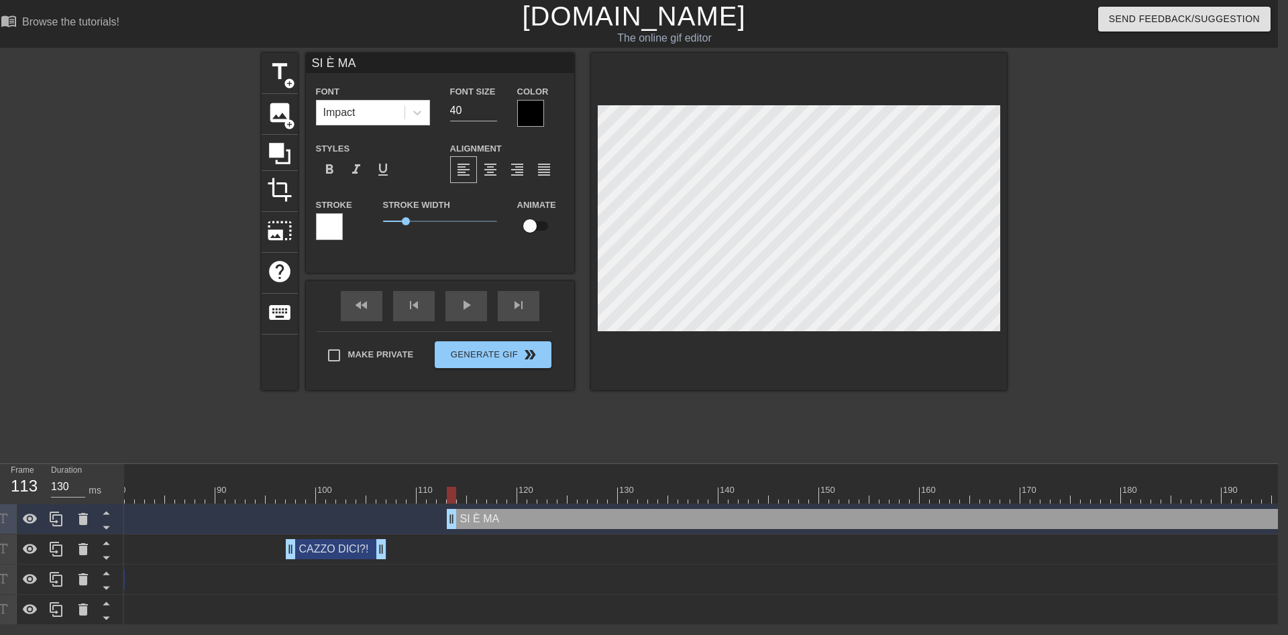
type textarea "SI È MAD"
type input "SI È MADR"
type textarea "SI È MADR"
type input "SI È MADRE"
type textarea "SI È MADRE"
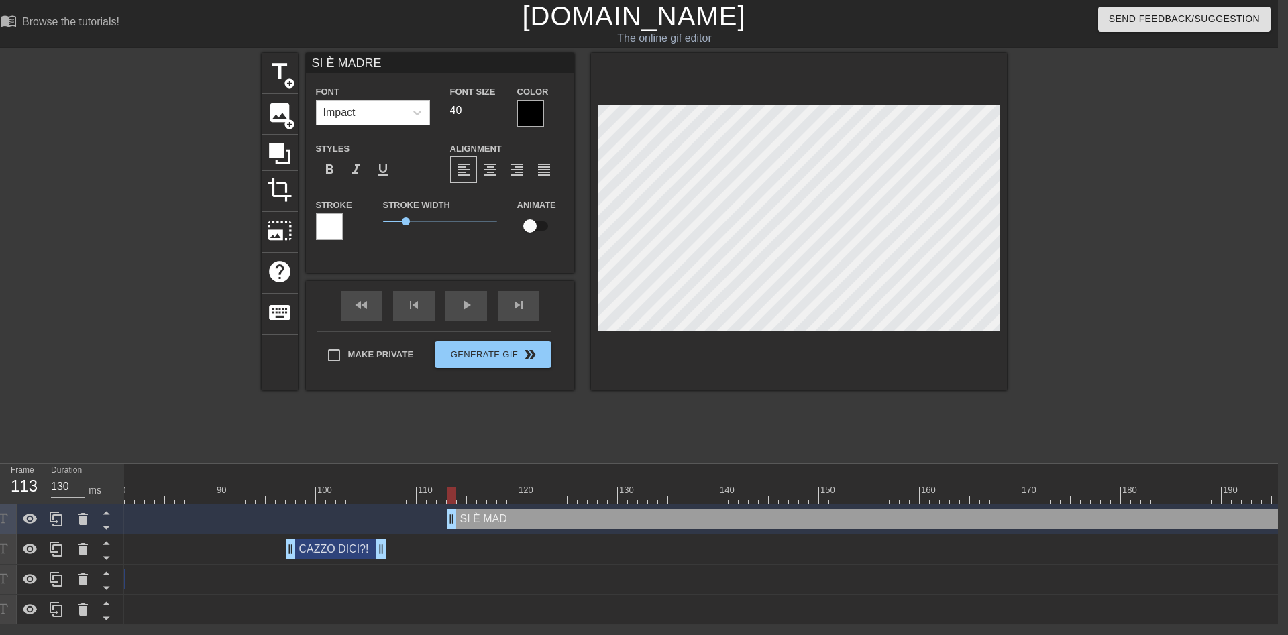
scroll to position [0, 2]
click at [1052, 246] on div at bounding box center [1123, 254] width 201 height 402
click at [532, 116] on div at bounding box center [530, 113] width 27 height 27
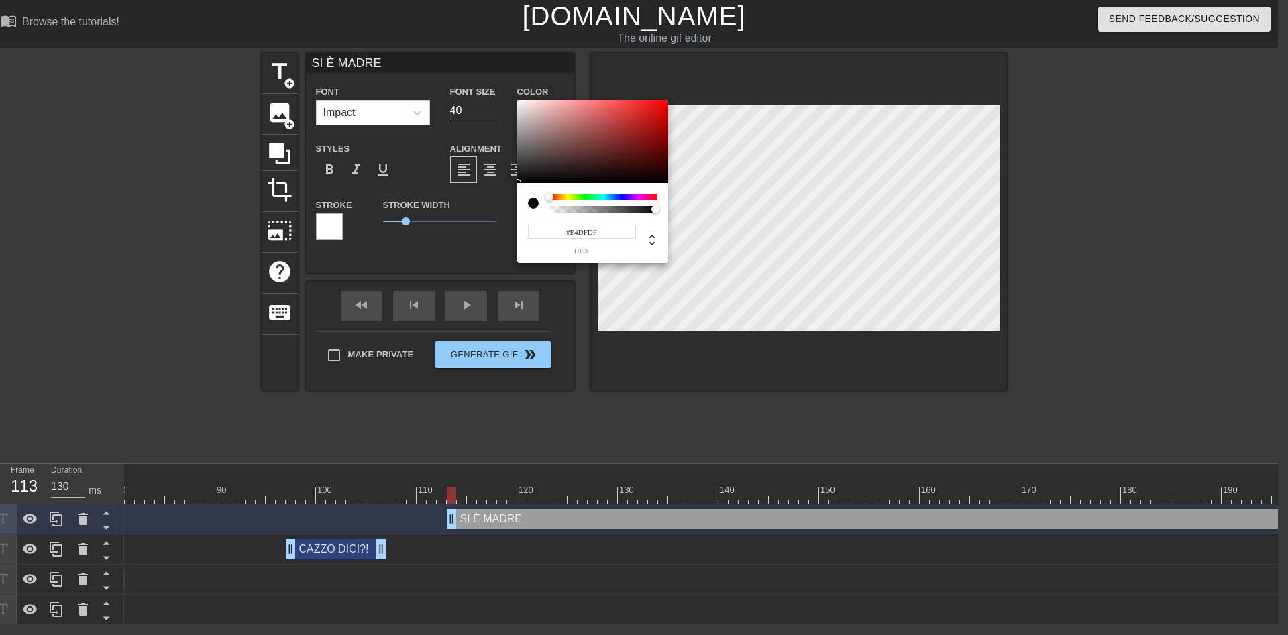
type input "#FFFFFF"
drag, startPoint x: 532, startPoint y: 116, endPoint x: 461, endPoint y: 60, distance: 90.7
click at [517, 100] on div at bounding box center [592, 141] width 151 height 83
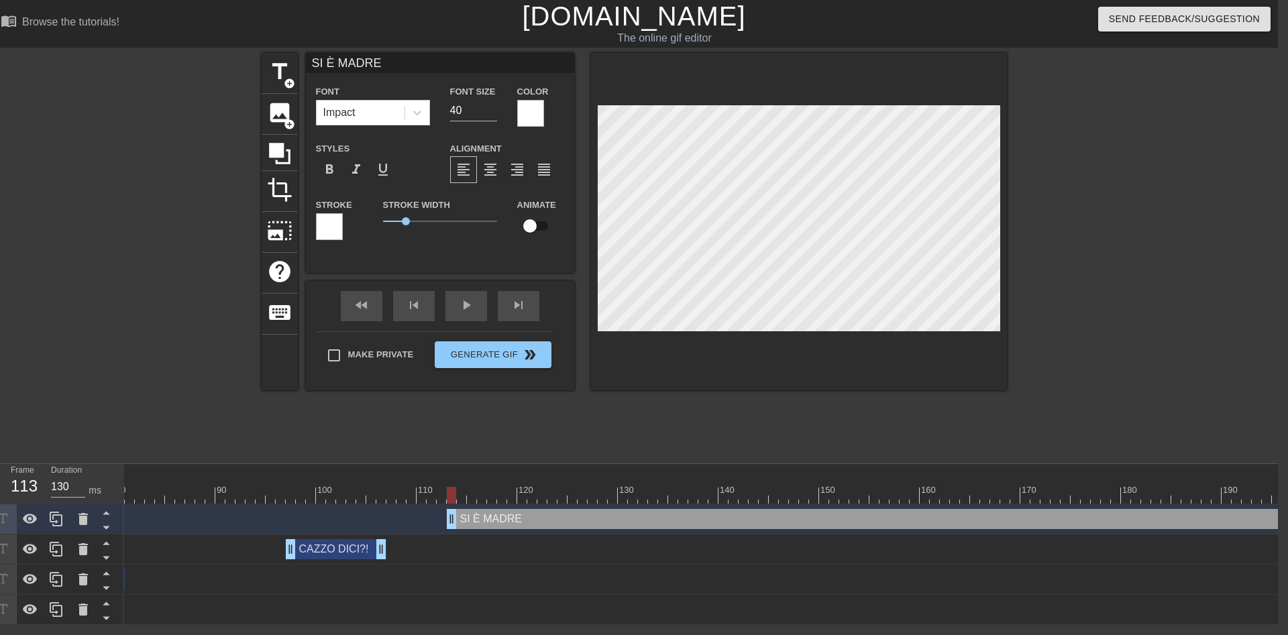
click at [325, 223] on div at bounding box center [329, 226] width 27 height 27
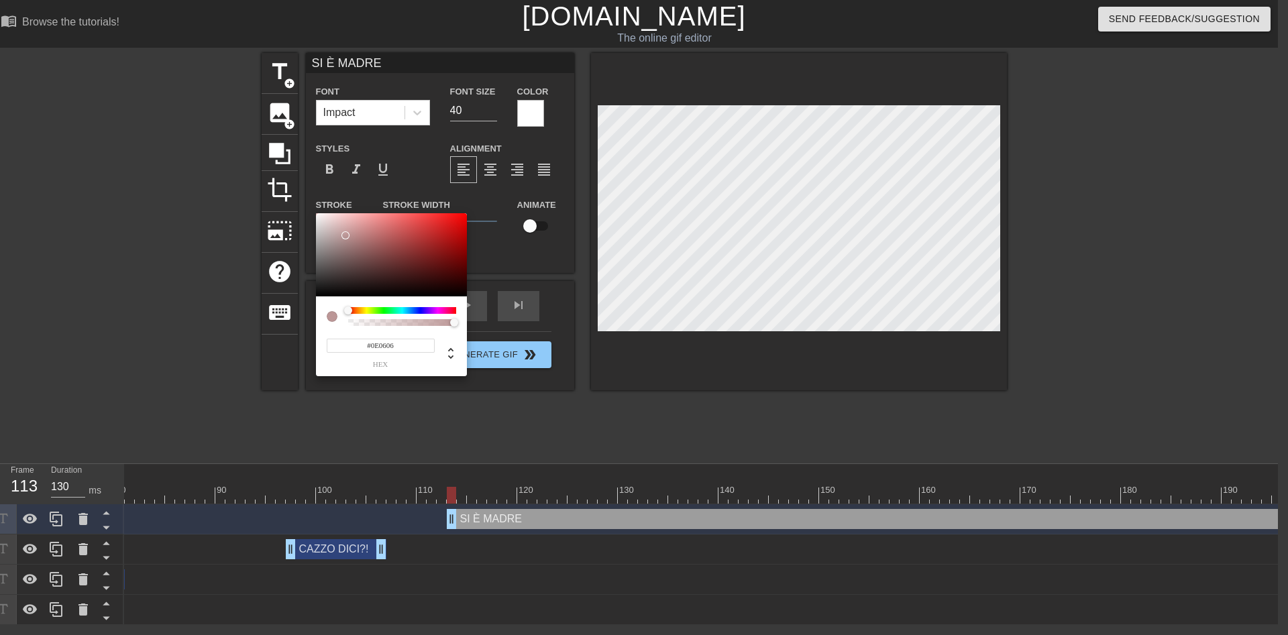
type input "#000000"
drag, startPoint x: 362, startPoint y: 251, endPoint x: 786, endPoint y: 330, distance: 431.9
click at [467, 296] on div at bounding box center [391, 254] width 151 height 83
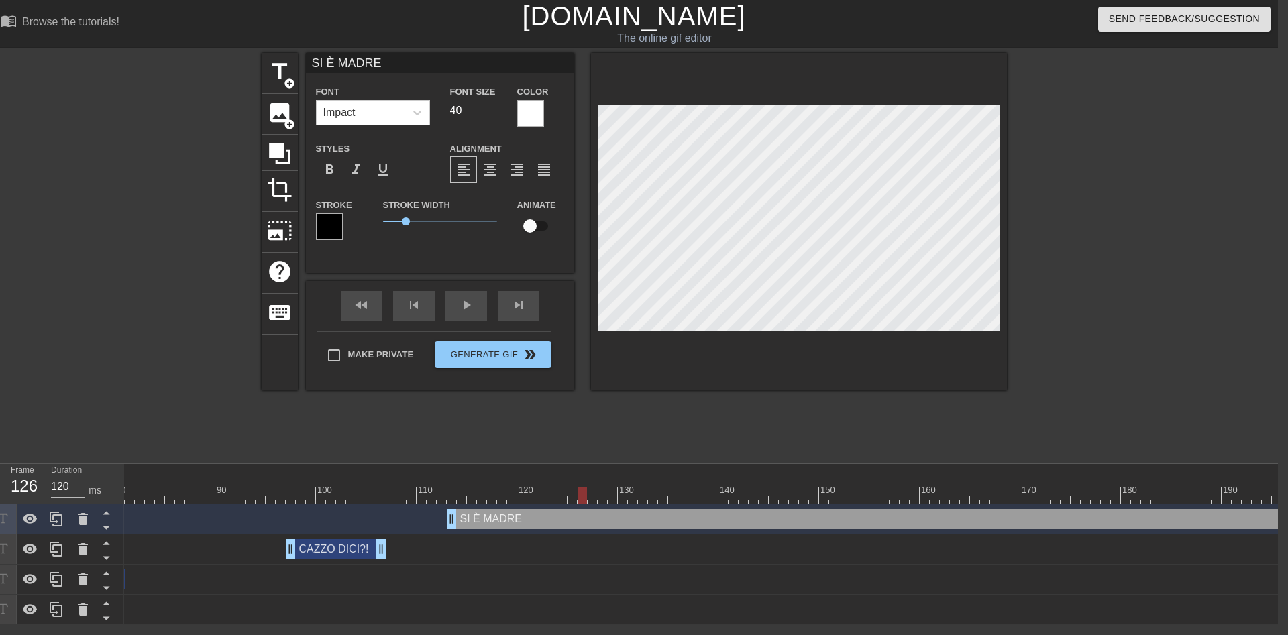
drag, startPoint x: 458, startPoint y: 497, endPoint x: 585, endPoint y: 499, distance: 126.8
click at [585, 499] on div at bounding box center [582, 495] width 9 height 17
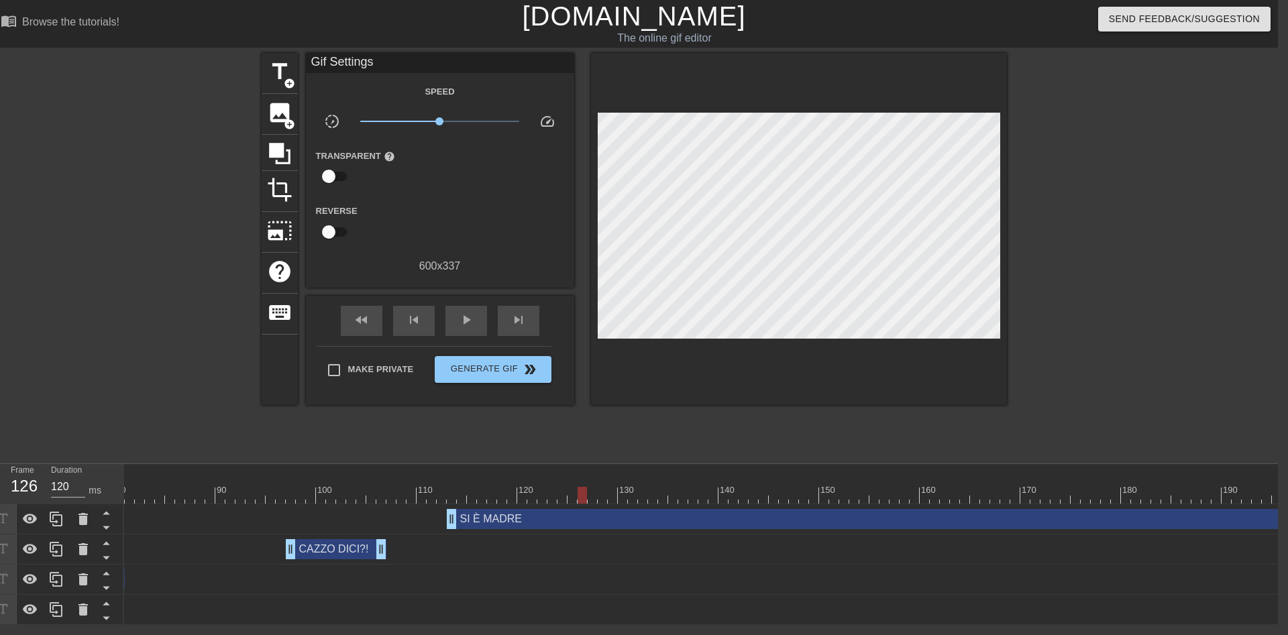
scroll to position [0, 1470]
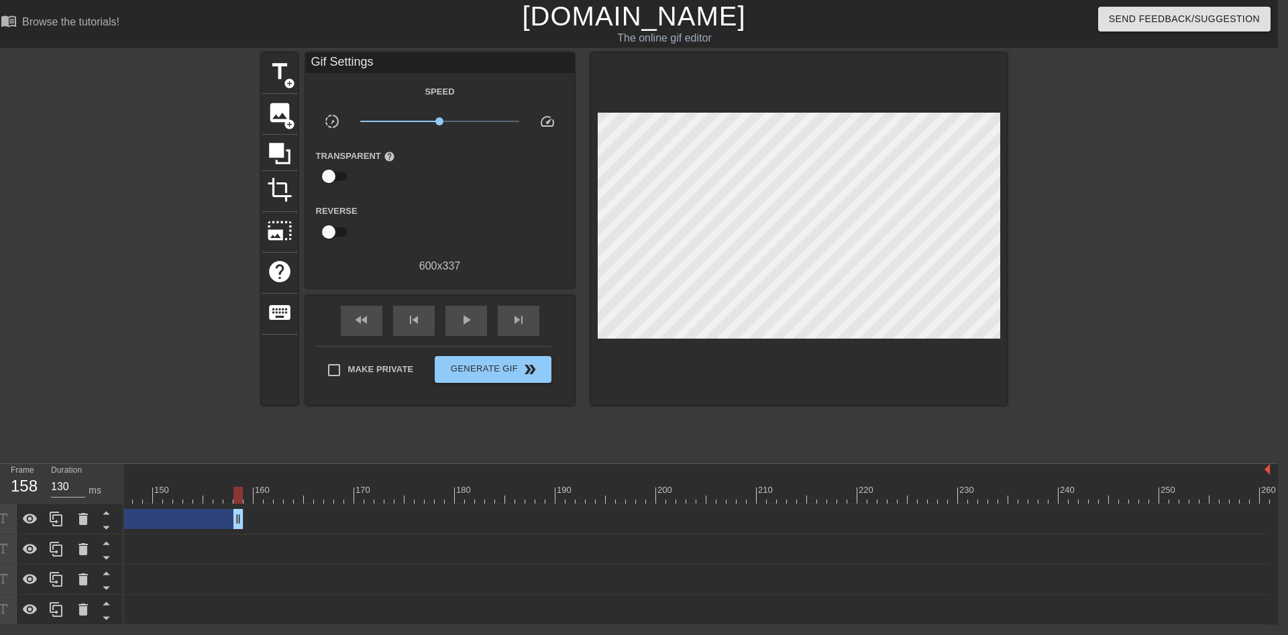
drag, startPoint x: 1262, startPoint y: 525, endPoint x: 600, endPoint y: 575, distance: 664.0
click at [223, 528] on div "SI È MADRE drag_handle drag_handle" at bounding box center [12, 519] width 463 height 20
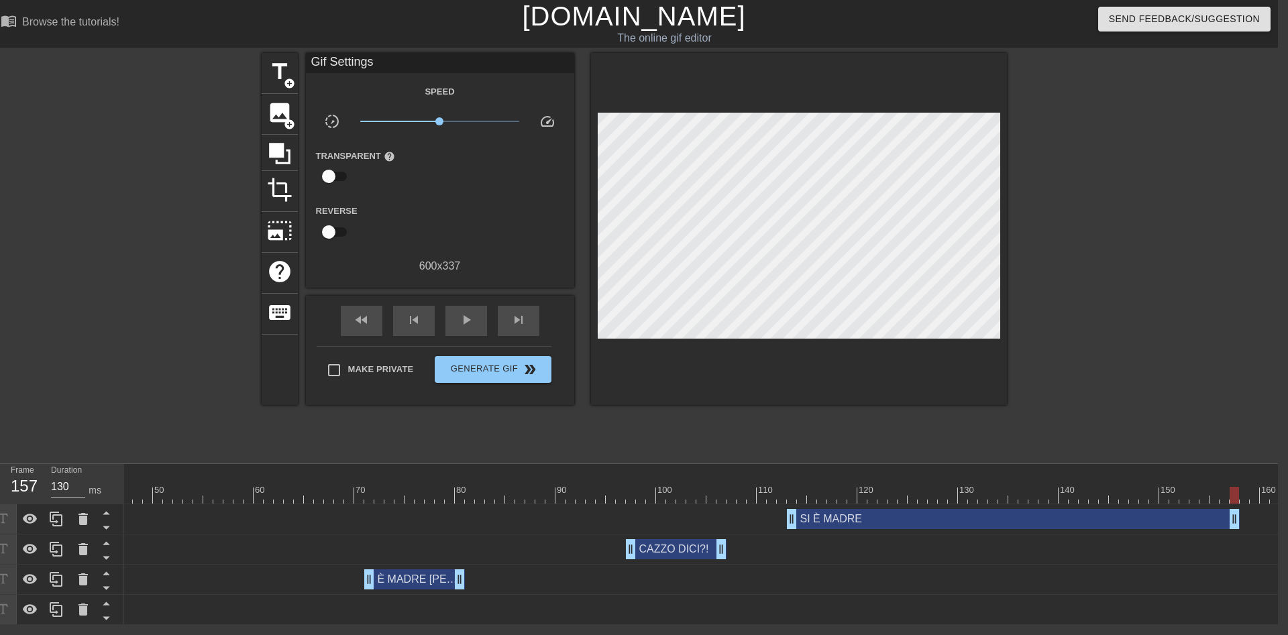
scroll to position [0, 653]
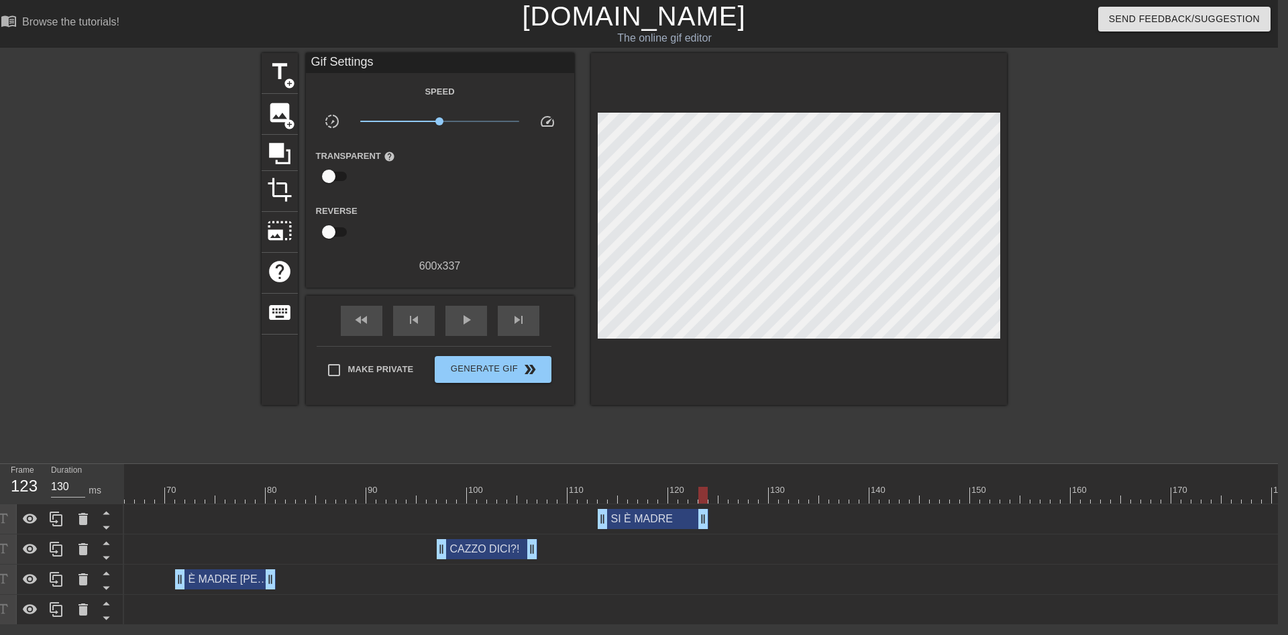
drag, startPoint x: 1045, startPoint y: 525, endPoint x: 702, endPoint y: 523, distance: 343.4
click at [702, 523] on div "SI È MADRE drag_handle drag_handle" at bounding box center [653, 519] width 111 height 20
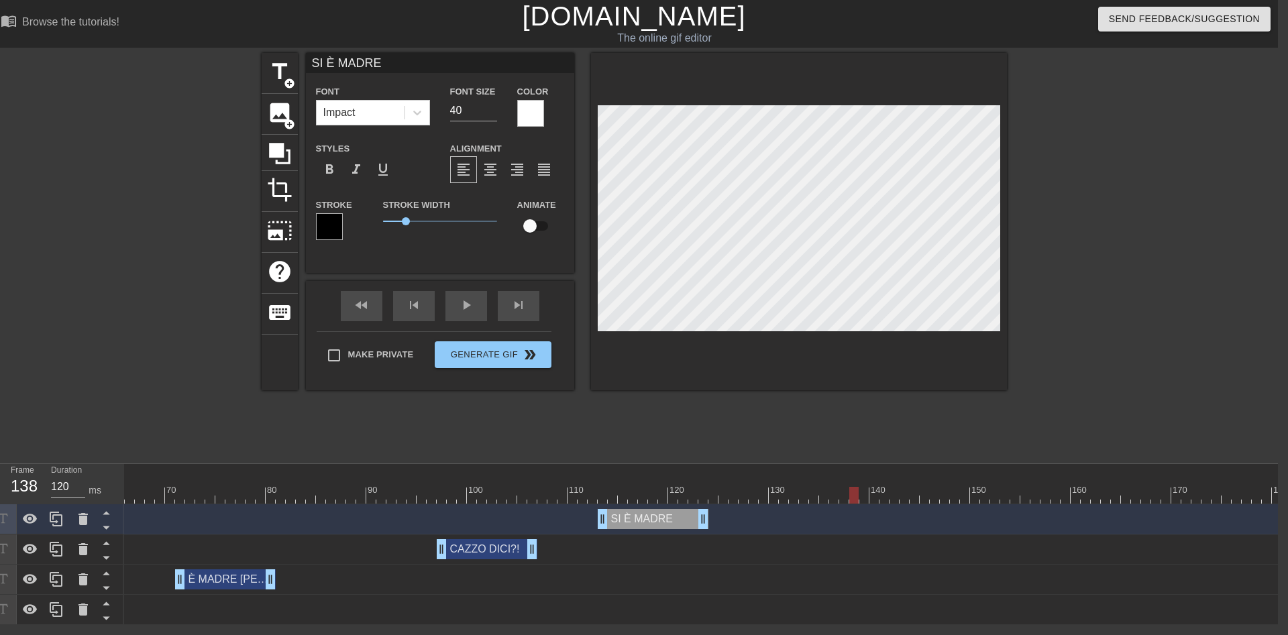
type input "130"
drag, startPoint x: 704, startPoint y: 498, endPoint x: 849, endPoint y: 506, distance: 145.1
click at [849, 506] on div "10 20 30 40 50 60 70 80 90 100 110 120 130 140 150 160" at bounding box center [701, 544] width 1154 height 161
click at [283, 73] on span "title" at bounding box center [279, 71] width 25 height 25
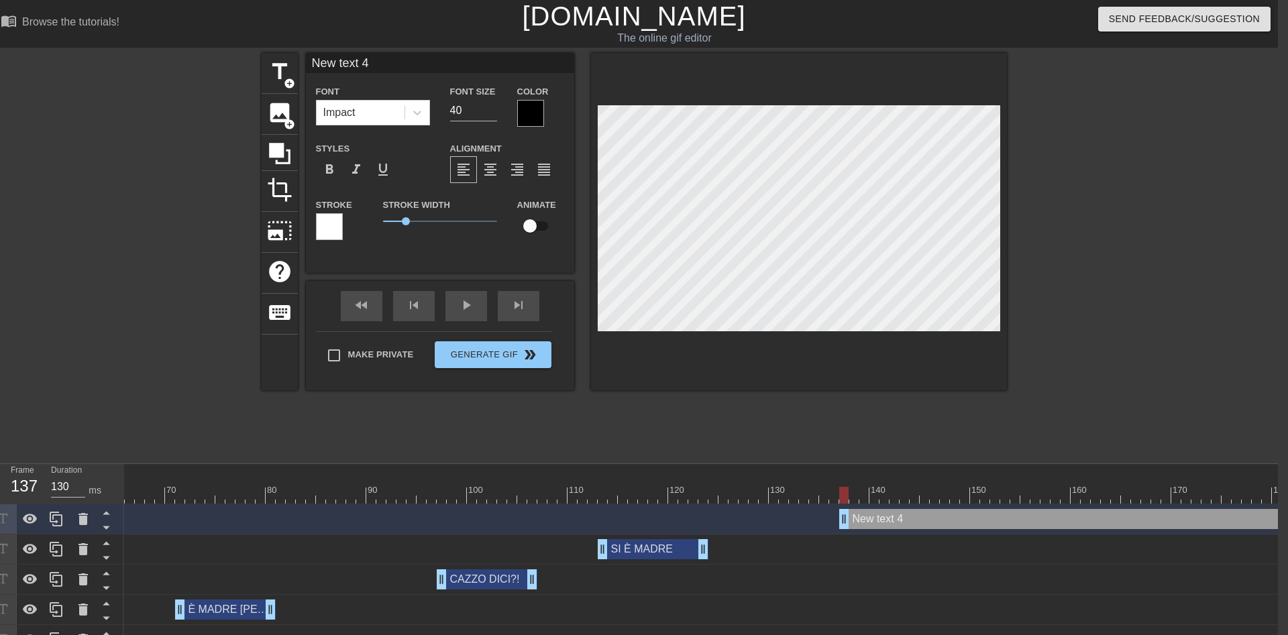
scroll to position [0, 2]
type input "A"
type textarea "A"
type input "AL"
type textarea "AL"
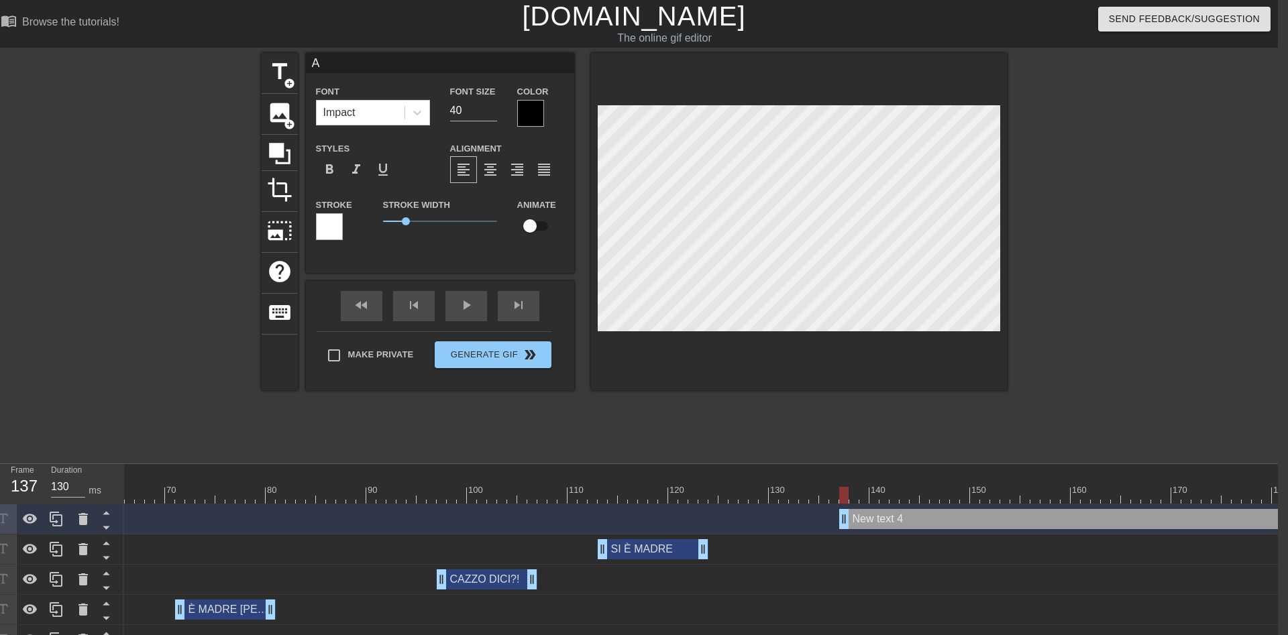
scroll to position [0, 0]
type input "ALL"
type textarea "ALL"
type input "ALLO"
type textarea "ALLO"
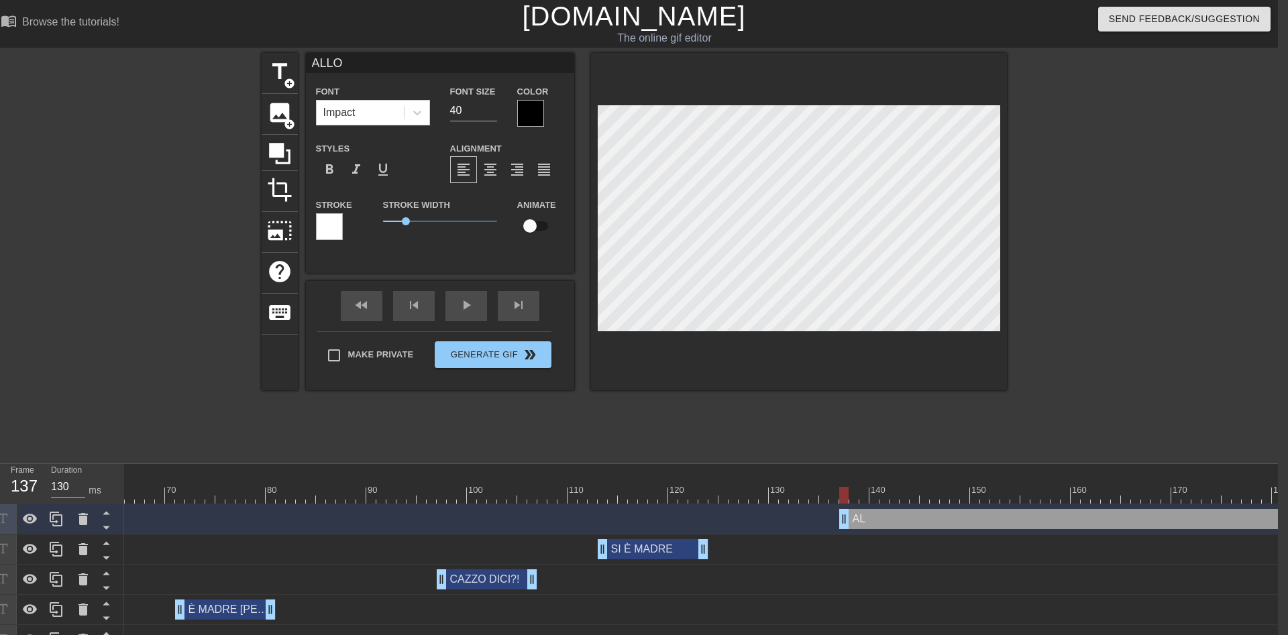
type input "[PERSON_NAME]"
type textarea "[PERSON_NAME]"
type input "ALLORA"
type textarea "ALLORA"
type input "ALLORA"
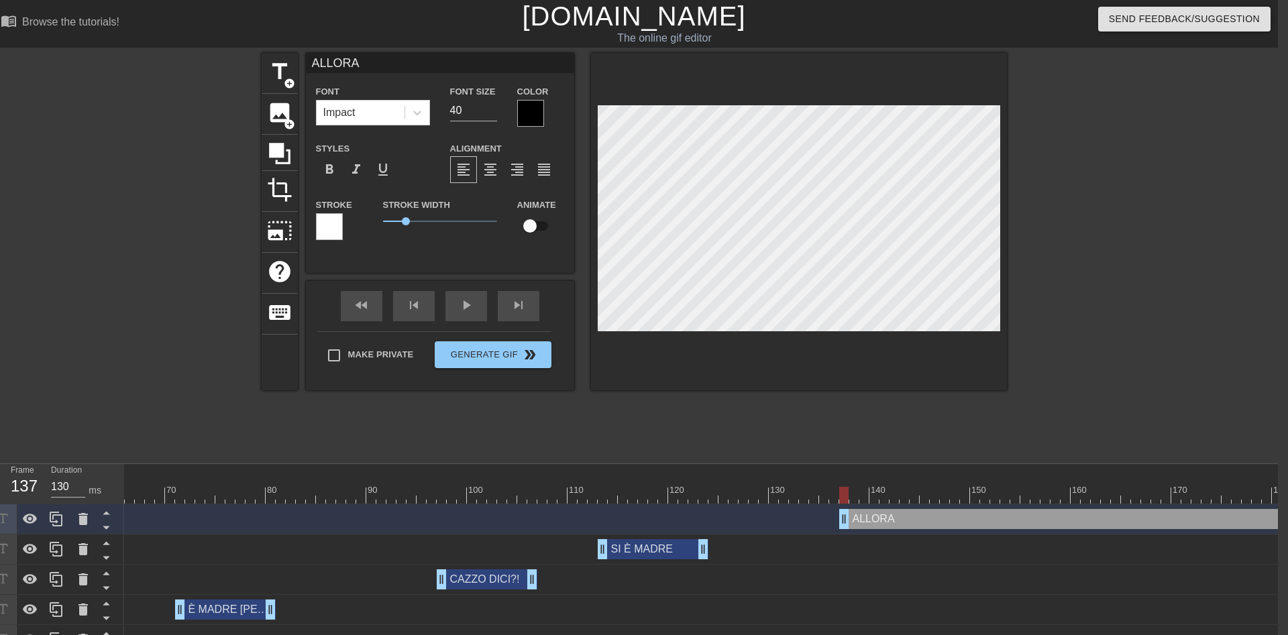
type textarea "ALLORA"
type input "ALLORA D"
type textarea "ALLORA D"
type input "ALLORA DI"
type textarea "ALLORA DI"
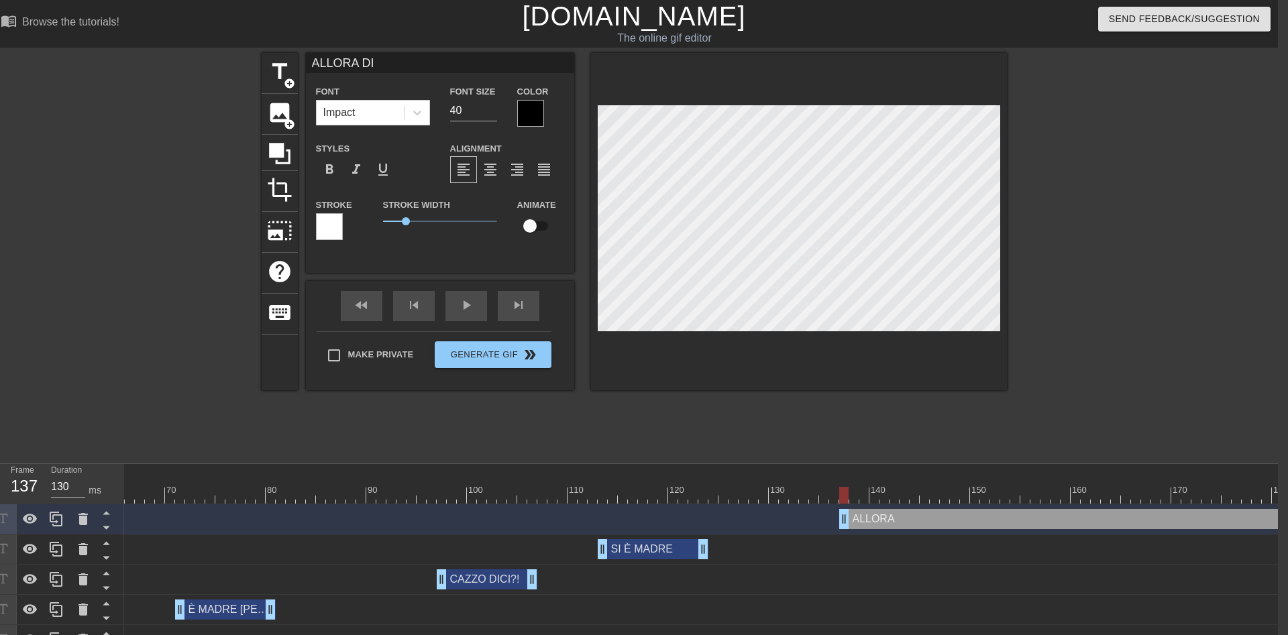
type input "ALLORA DIC"
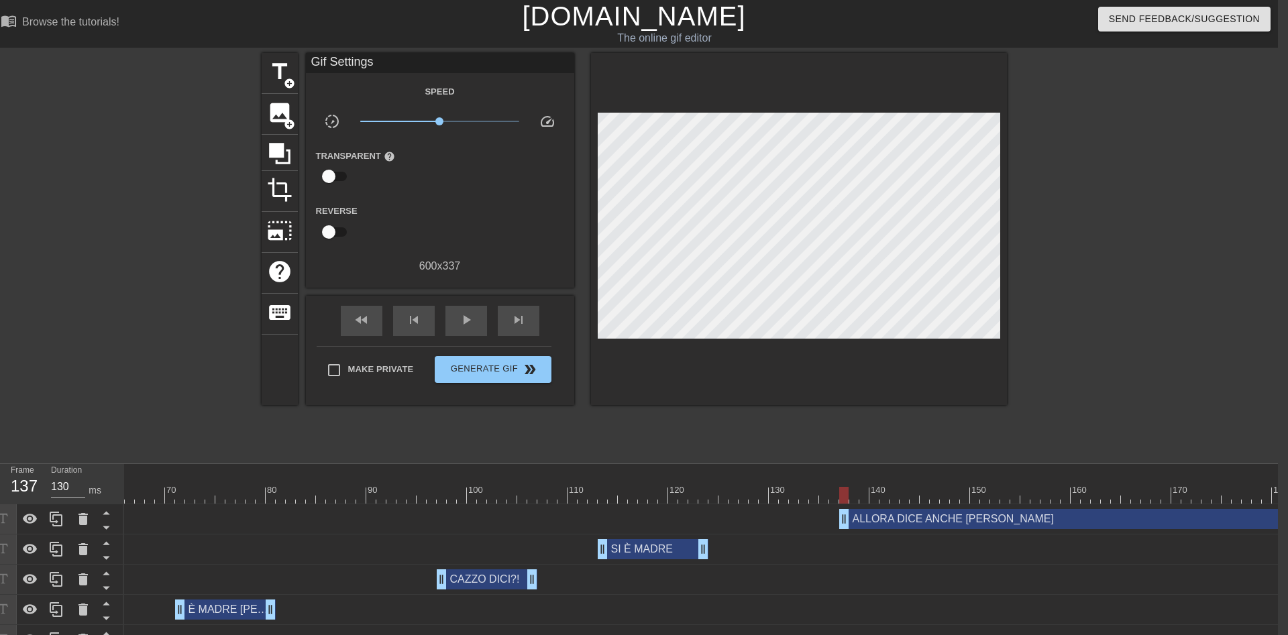
drag, startPoint x: 1195, startPoint y: 239, endPoint x: 1049, endPoint y: 224, distance: 146.3
click at [1193, 239] on div at bounding box center [1123, 254] width 201 height 402
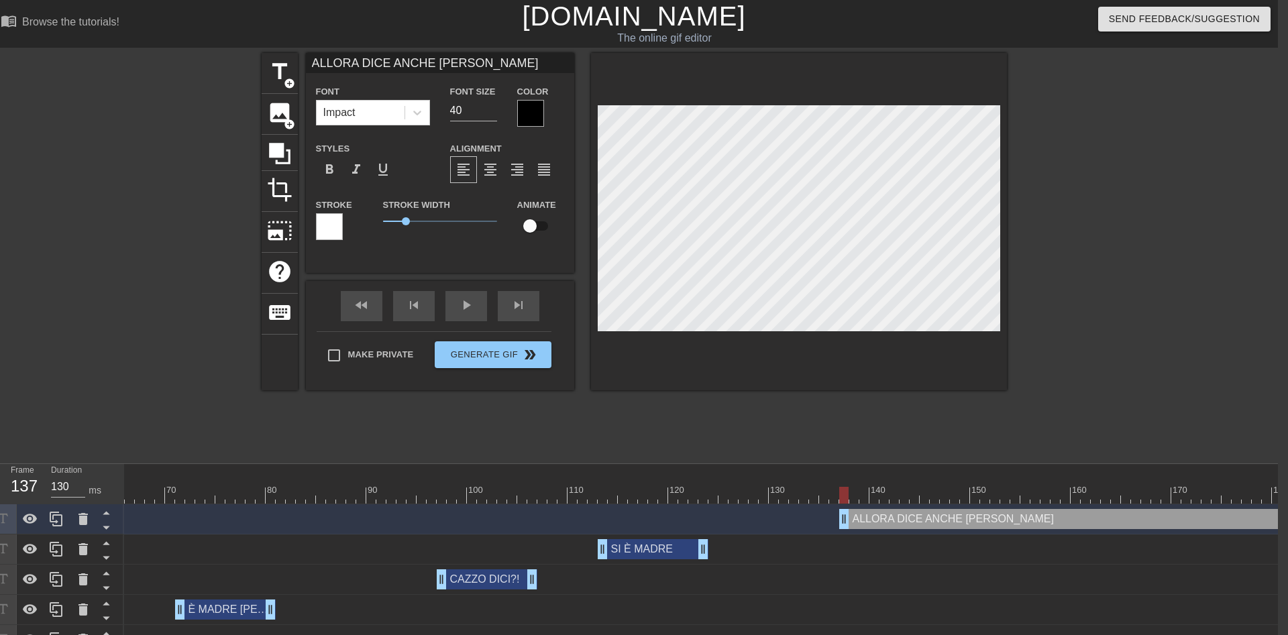
click at [533, 114] on div at bounding box center [530, 113] width 27 height 27
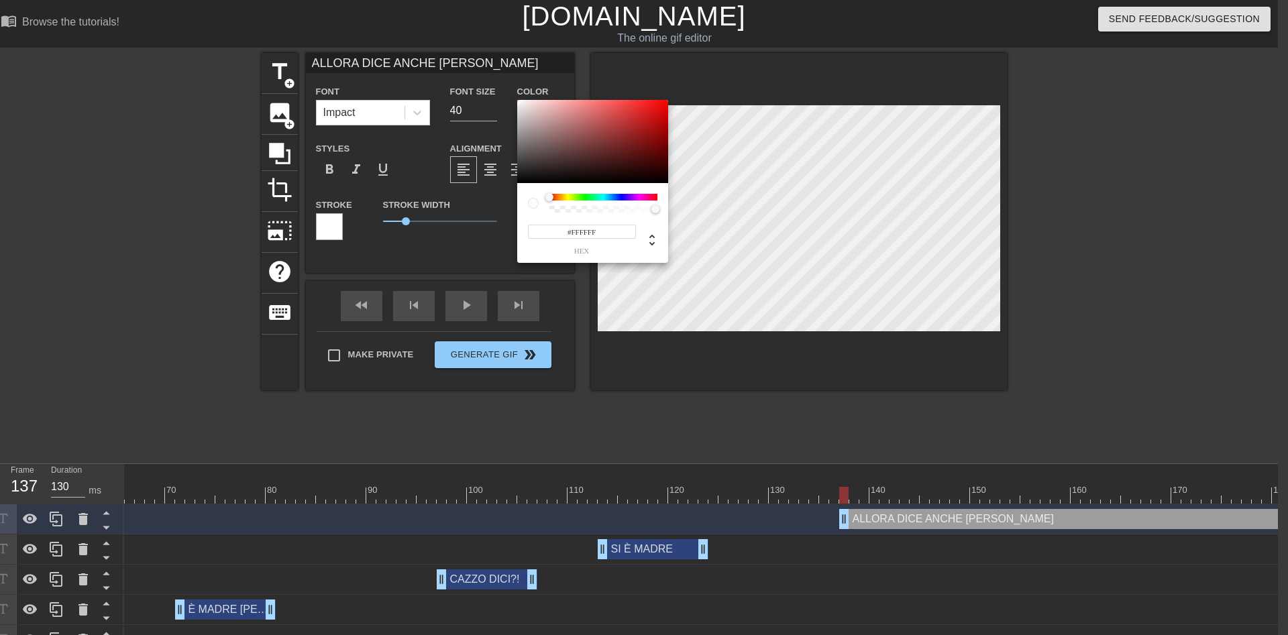
drag, startPoint x: 488, startPoint y: 91, endPoint x: 457, endPoint y: 70, distance: 36.3
click at [517, 100] on div at bounding box center [592, 141] width 151 height 83
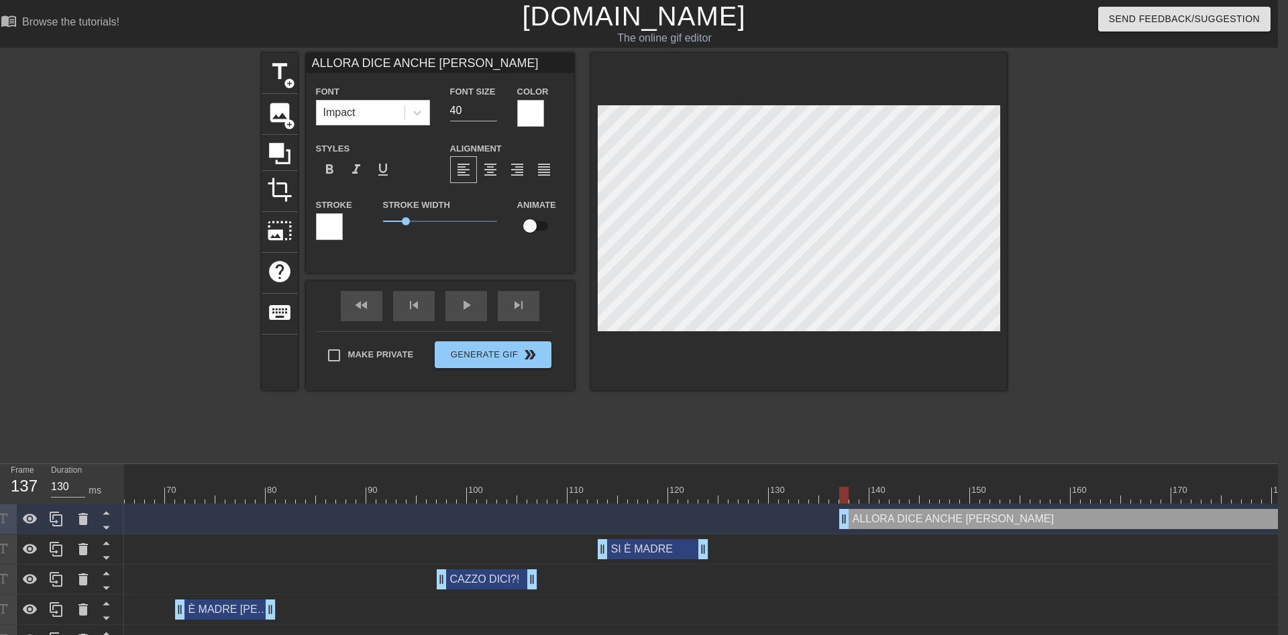
click at [326, 227] on div at bounding box center [329, 226] width 27 height 27
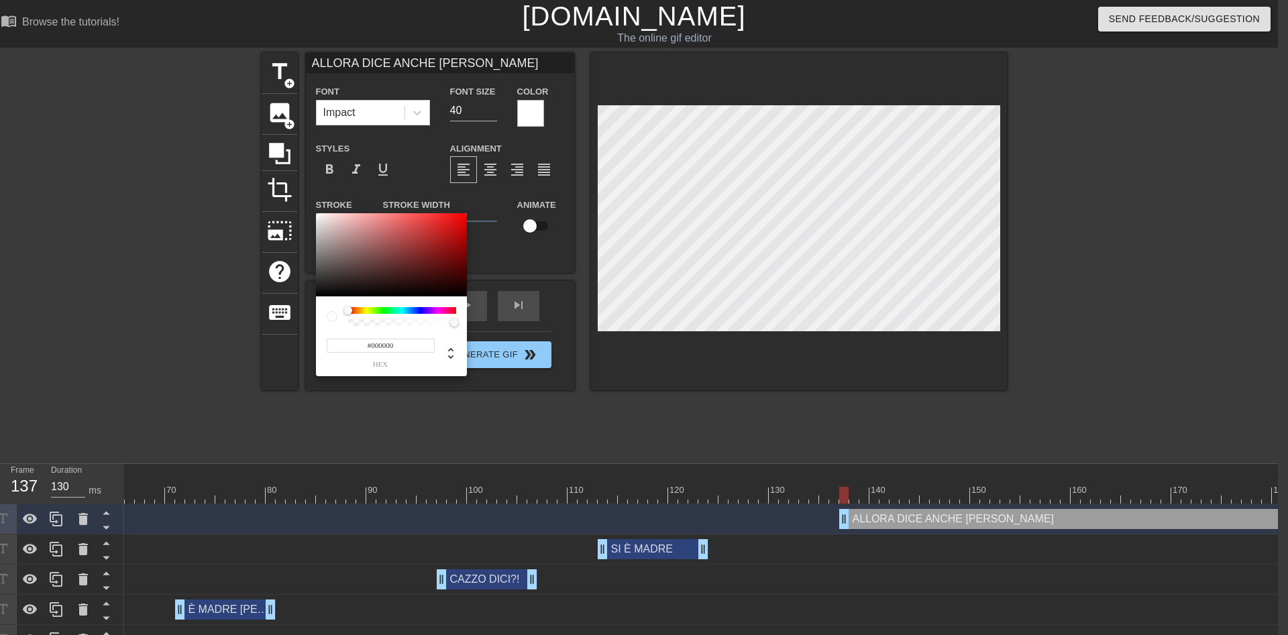
drag, startPoint x: 382, startPoint y: 242, endPoint x: 718, endPoint y: 371, distance: 360.5
click at [467, 296] on div at bounding box center [391, 254] width 151 height 83
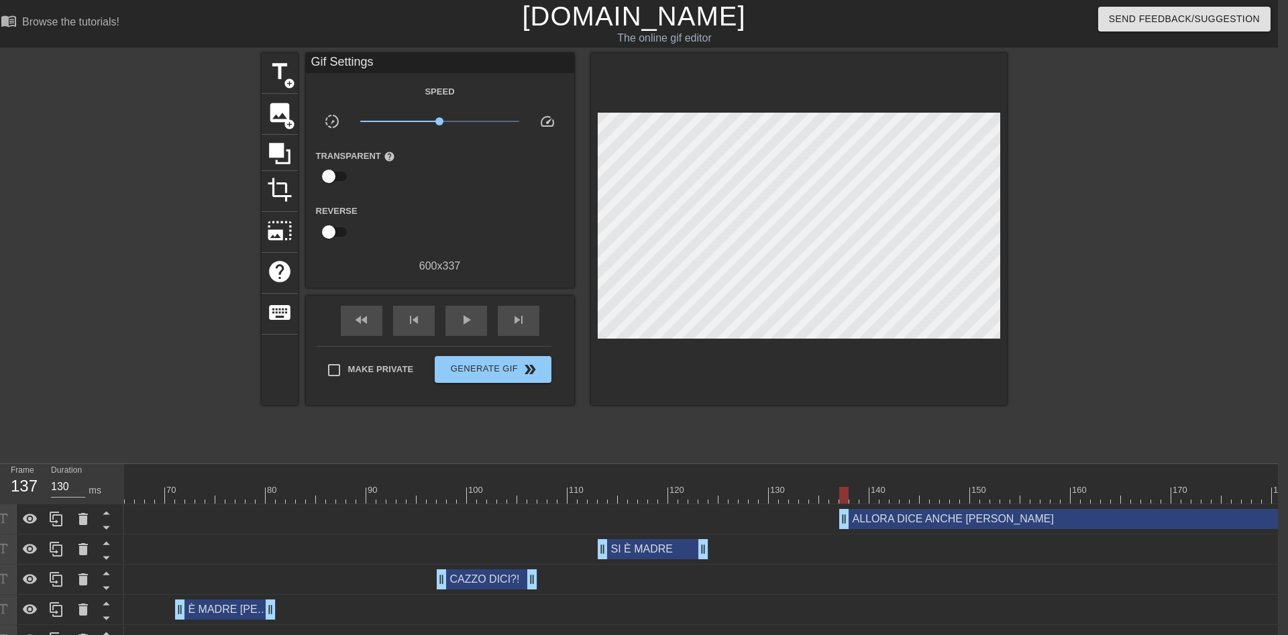
scroll to position [23, 10]
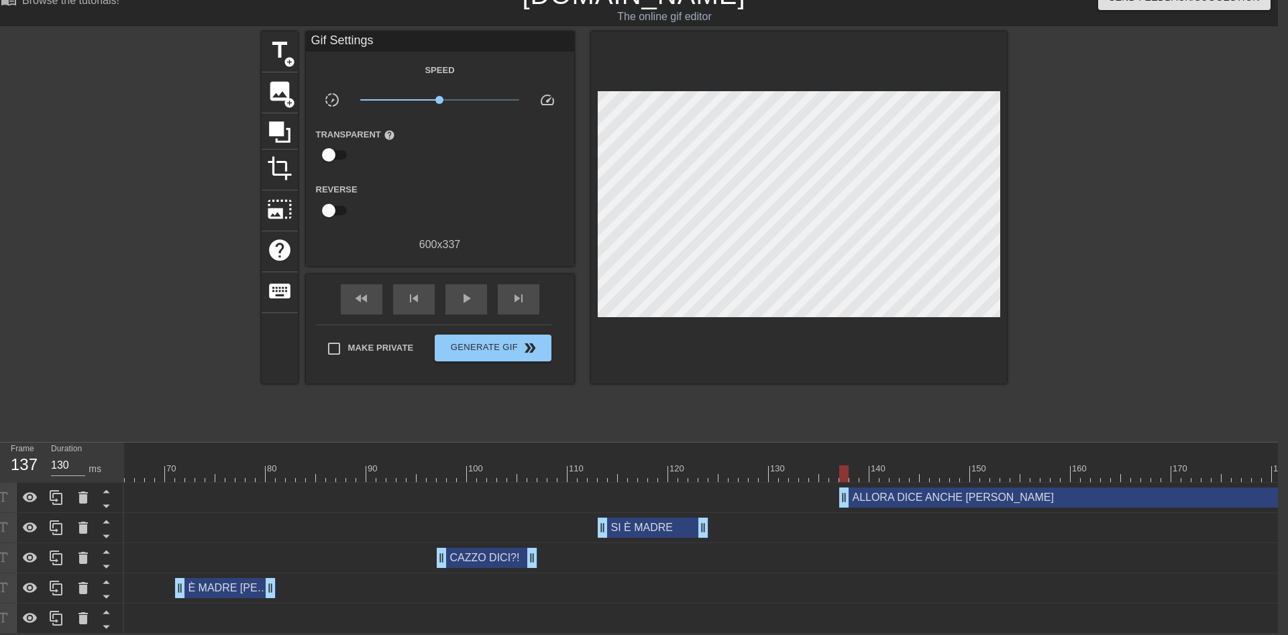
drag, startPoint x: 783, startPoint y: 624, endPoint x: 804, endPoint y: 626, distance: 20.9
click at [804, 626] on div "10 20 30 40 50 60 70 80 90 100 110 120 130 140 150 160" at bounding box center [701, 538] width 1154 height 191
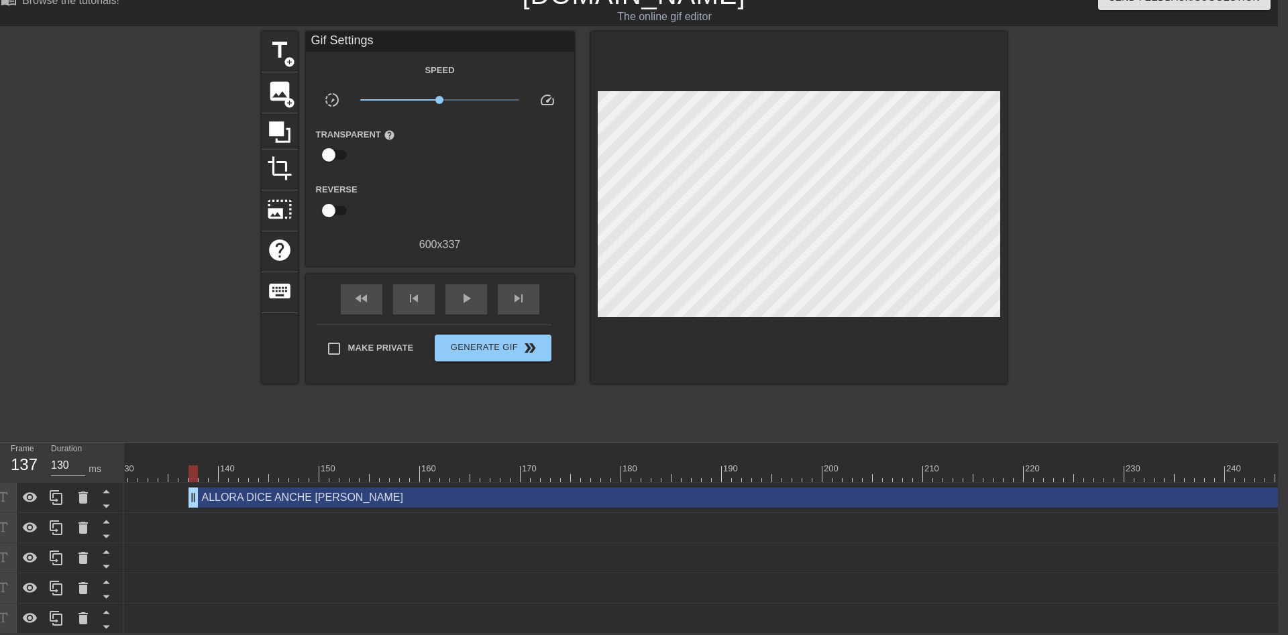
scroll to position [0, 1470]
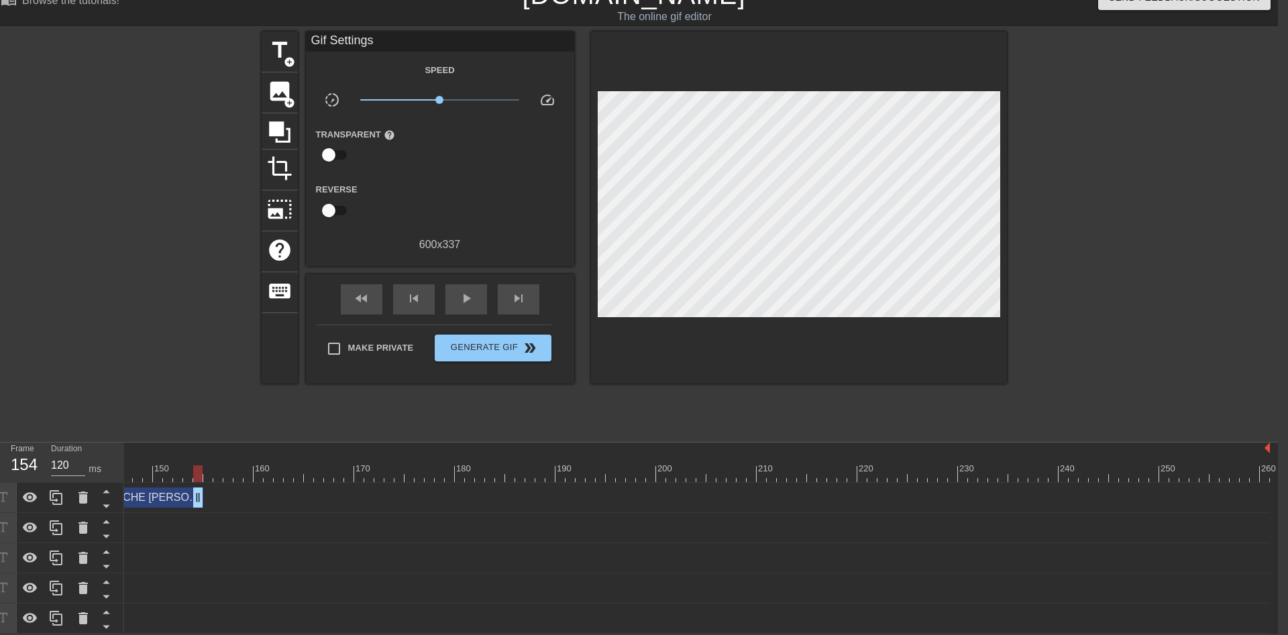
drag, startPoint x: 1268, startPoint y: 498, endPoint x: 201, endPoint y: 500, distance: 1067.9
click at [201, 500] on div "ALLORA DICE ANCHE [PERSON_NAME] drag_handle drag_handle" at bounding box center [112, 498] width 181 height 20
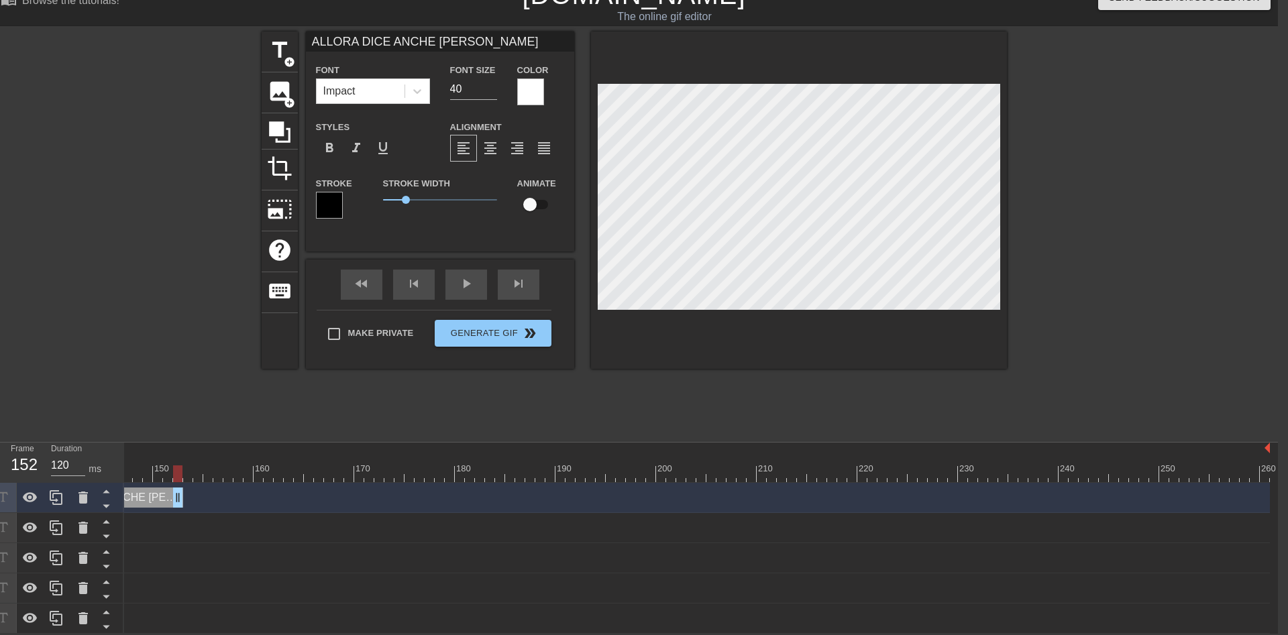
drag, startPoint x: 201, startPoint y: 496, endPoint x: 180, endPoint y: 500, distance: 20.5
click at [180, 500] on div "ALLORA DICE ANCHE [PERSON_NAME] drag_handle drag_handle" at bounding box center [102, 498] width 161 height 20
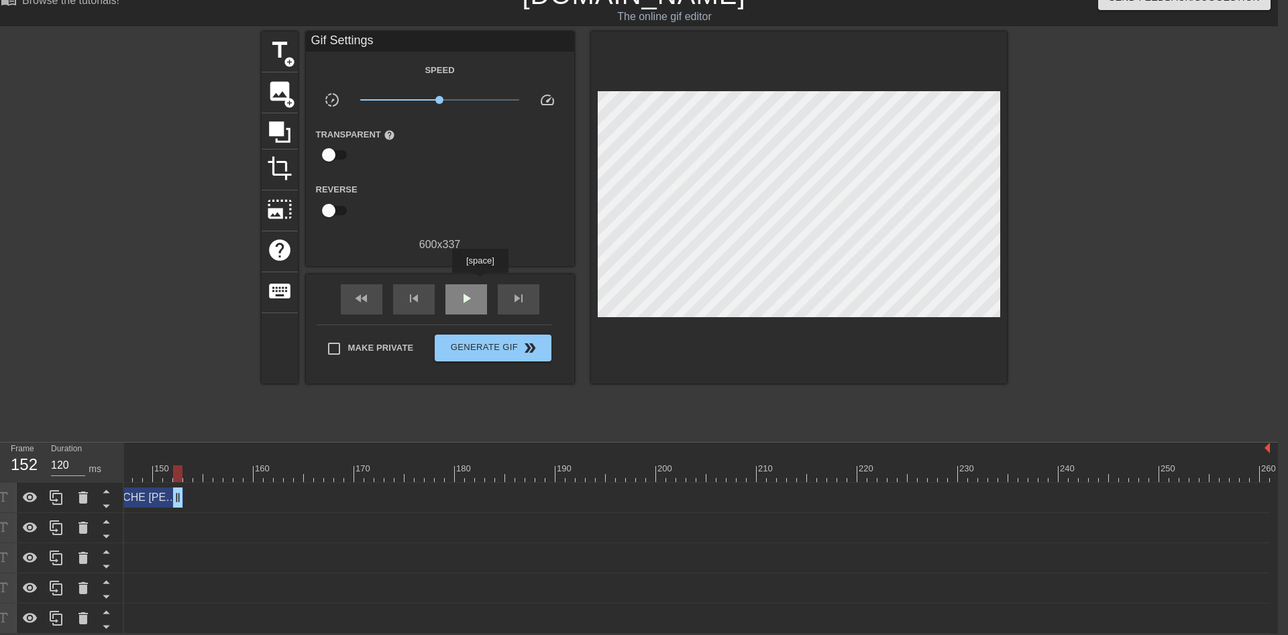
click at [480, 284] on div "play_arrow" at bounding box center [466, 299] width 42 height 30
click at [480, 284] on div "pause" at bounding box center [466, 299] width 42 height 30
click at [480, 284] on div "play_arrow" at bounding box center [466, 299] width 42 height 30
click at [480, 284] on div "pause" at bounding box center [466, 299] width 42 height 30
drag, startPoint x: 347, startPoint y: 470, endPoint x: 329, endPoint y: 469, distance: 18.1
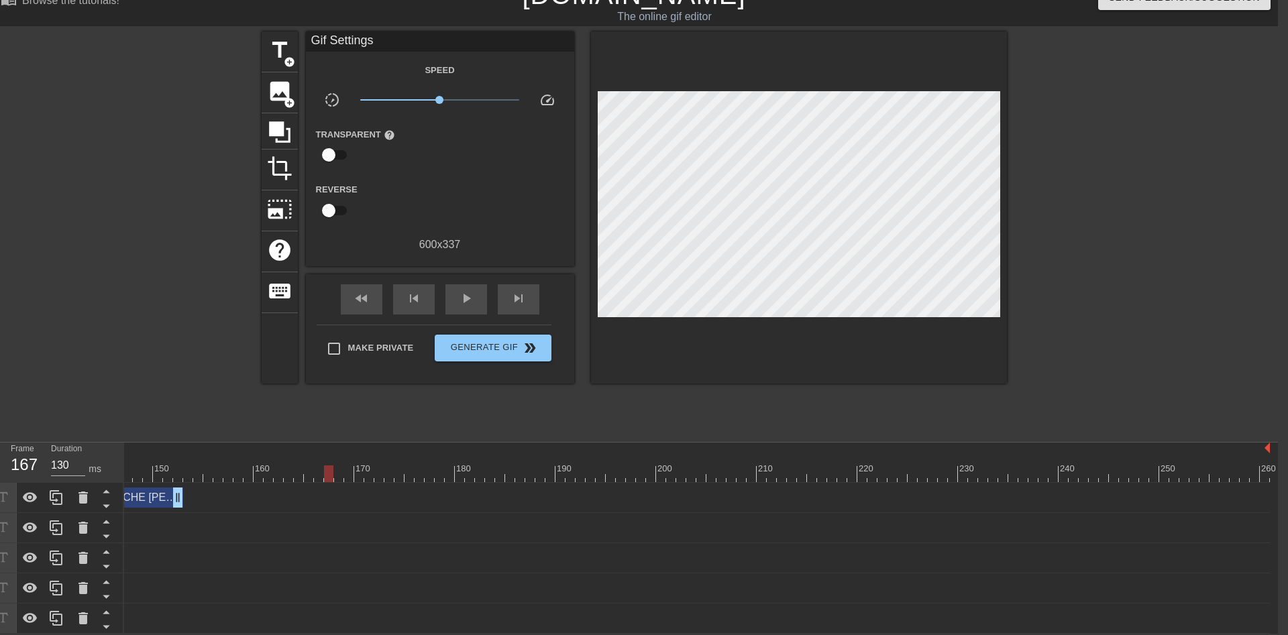
click at [329, 469] on div at bounding box center [328, 474] width 9 height 17
drag, startPoint x: 329, startPoint y: 472, endPoint x: 299, endPoint y: 469, distance: 31.0
click at [299, 469] on div at bounding box center [298, 474] width 9 height 17
click at [290, 45] on span "title" at bounding box center [279, 50] width 25 height 25
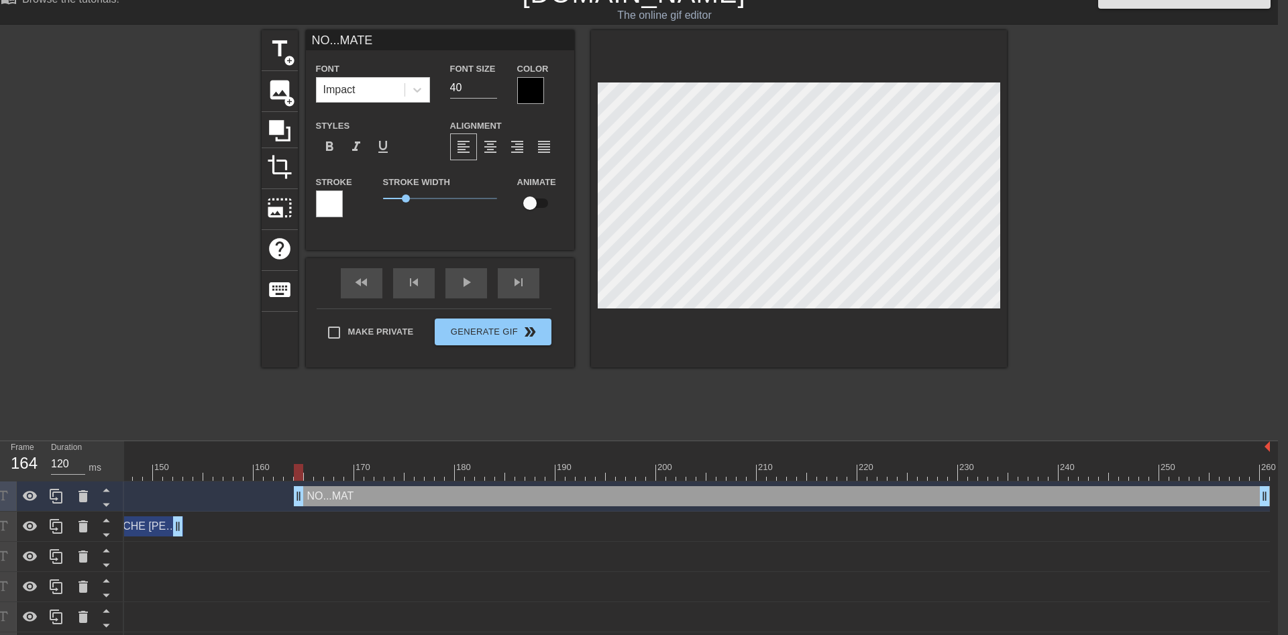
scroll to position [0, 3]
click at [1062, 297] on div at bounding box center [1123, 231] width 201 height 402
click at [528, 91] on div at bounding box center [530, 90] width 27 height 27
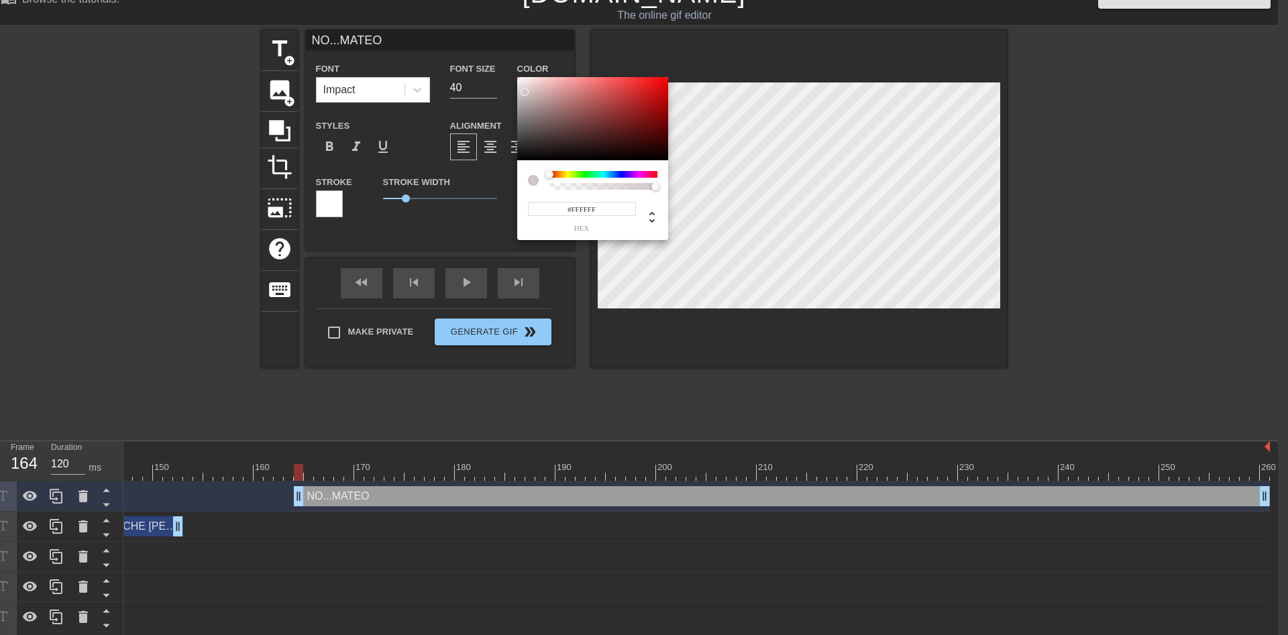
drag, startPoint x: 526, startPoint y: 92, endPoint x: 457, endPoint y: 30, distance: 92.6
click at [517, 77] on div at bounding box center [592, 118] width 151 height 83
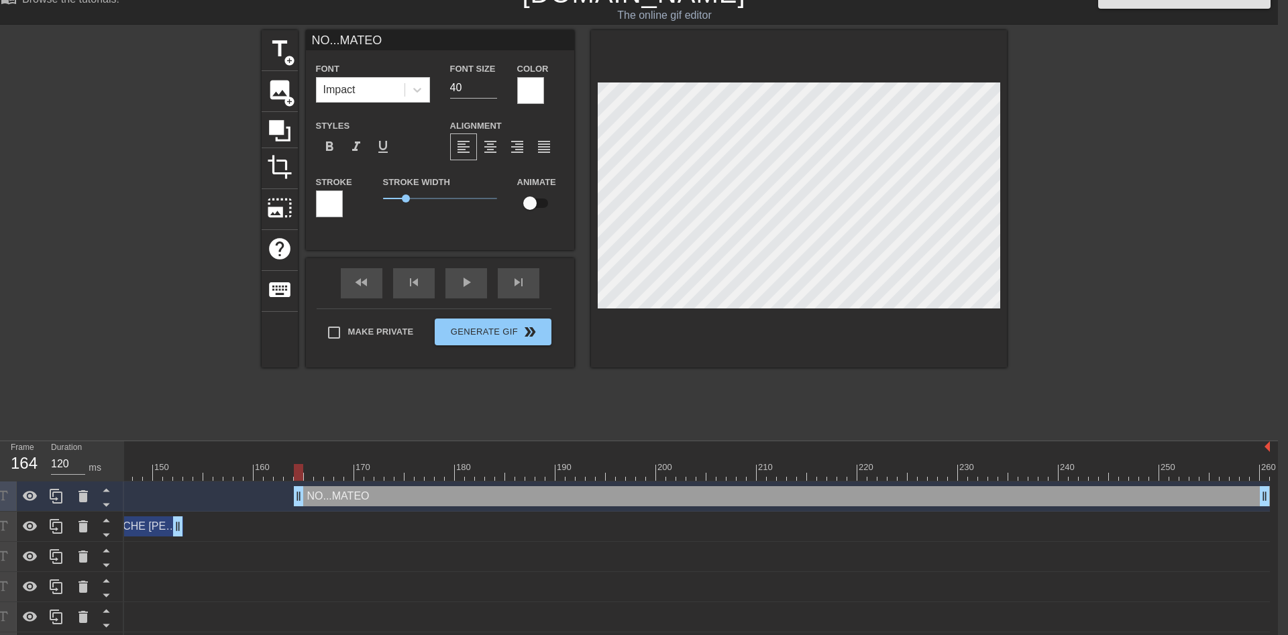
click at [331, 203] on div at bounding box center [329, 204] width 27 height 27
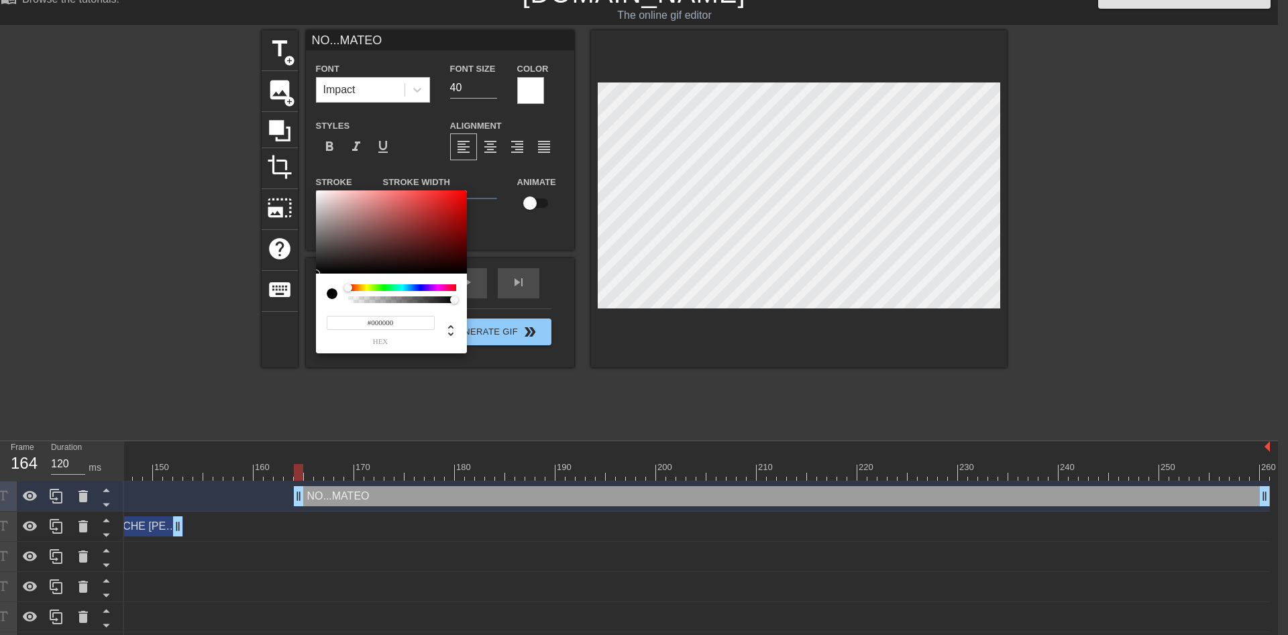
drag, startPoint x: 387, startPoint y: 221, endPoint x: 704, endPoint y: 345, distance: 340.1
click at [467, 274] on div at bounding box center [391, 232] width 151 height 83
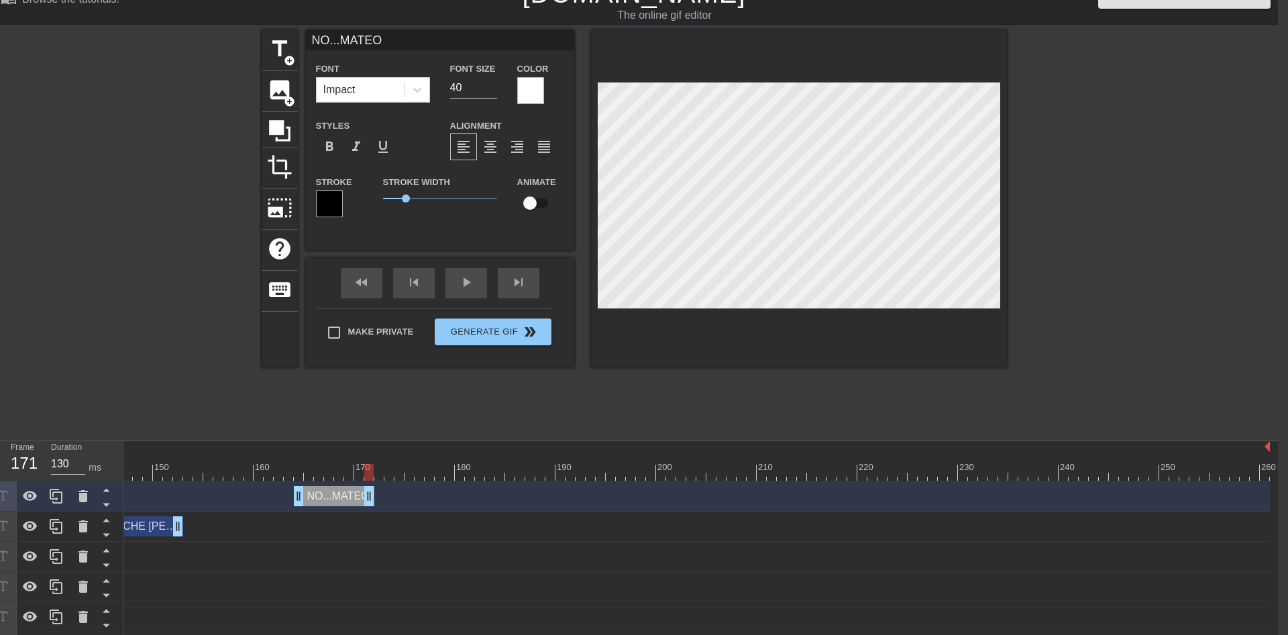
drag, startPoint x: 1264, startPoint y: 496, endPoint x: 373, endPoint y: 476, distance: 891.7
click at [373, 476] on div "10 20 30 40 50 60 70 80 90 100 110 120 130 140 150 160" at bounding box center [701, 551] width 1154 height 221
drag, startPoint x: 299, startPoint y: 498, endPoint x: 250, endPoint y: 496, distance: 49.0
click at [250, 496] on div "NO...[PERSON_NAME] drag_handle drag_handle" at bounding box center [308, 496] width 131 height 20
click at [466, 281] on div "fast_rewind skip_previous play_arrow skip_next" at bounding box center [440, 283] width 219 height 50
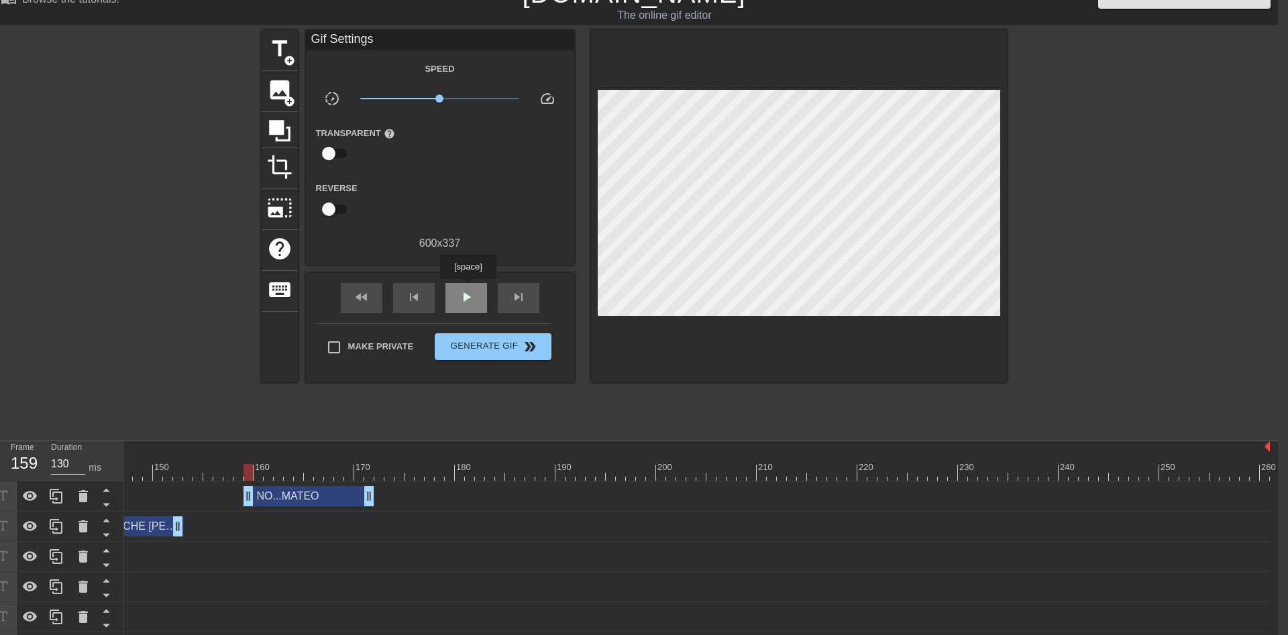
click at [467, 295] on span "play_arrow" at bounding box center [466, 297] width 16 height 16
click at [467, 295] on span "pause" at bounding box center [466, 297] width 16 height 16
drag, startPoint x: 410, startPoint y: 470, endPoint x: 425, endPoint y: 476, distance: 16.3
click at [288, 48] on span "title" at bounding box center [279, 48] width 25 height 25
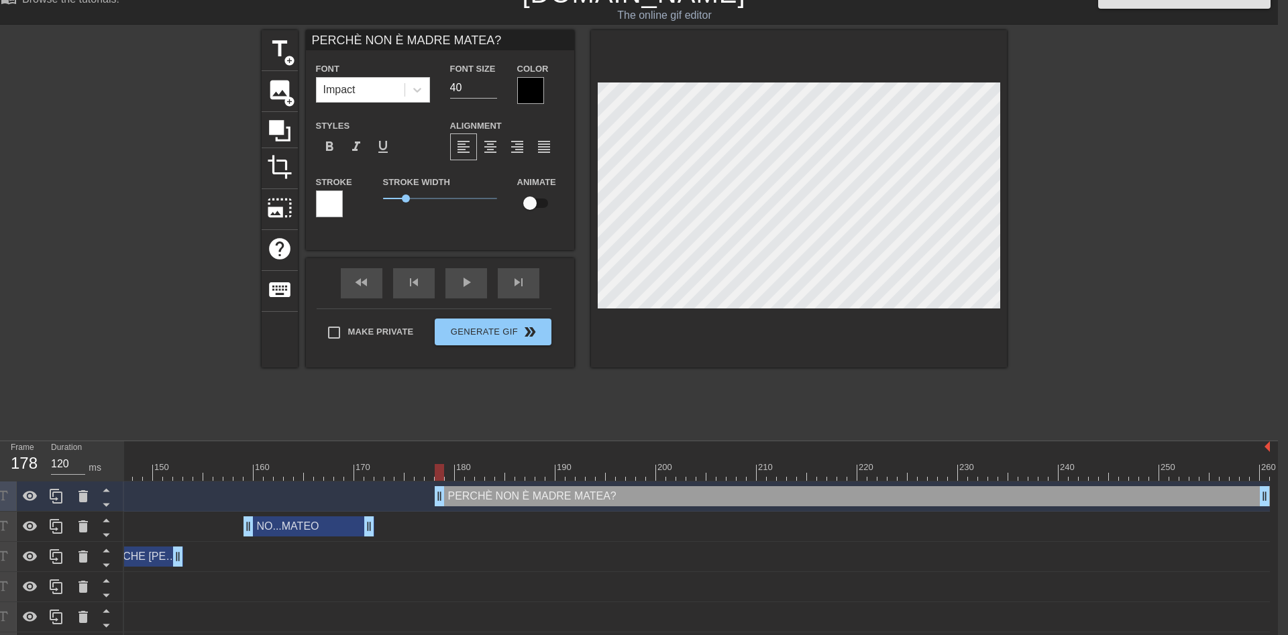
scroll to position [0, 9]
click at [1097, 307] on div at bounding box center [1123, 231] width 201 height 402
click at [537, 89] on div at bounding box center [530, 90] width 27 height 27
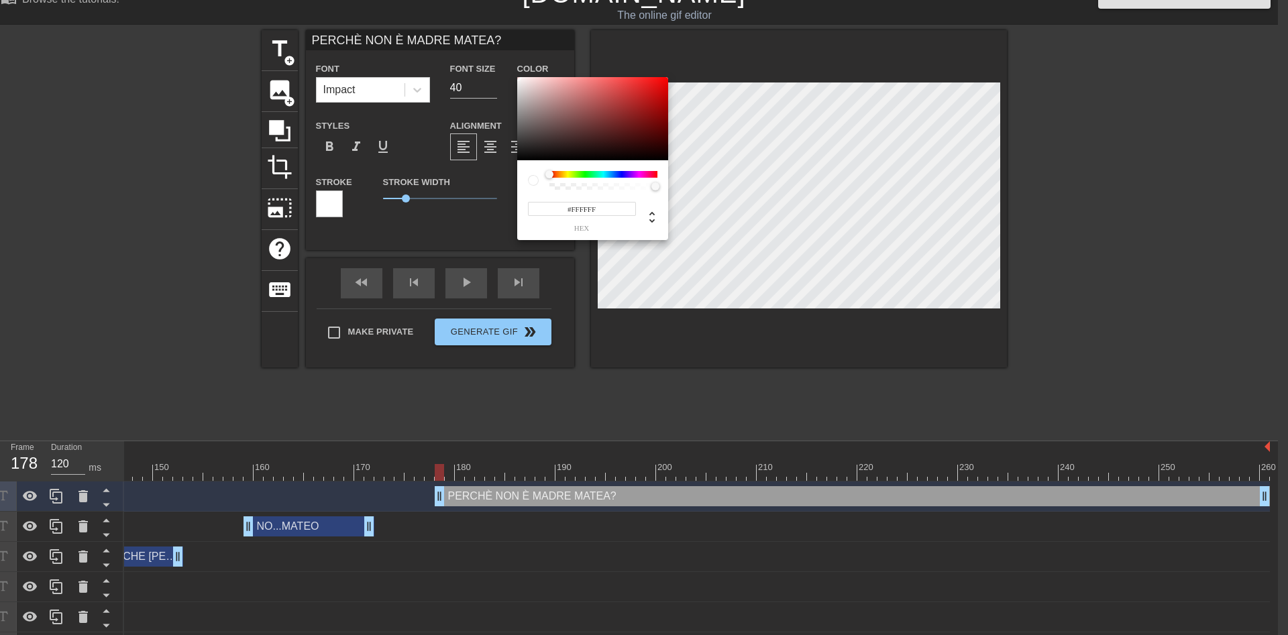
drag, startPoint x: 537, startPoint y: 89, endPoint x: 474, endPoint y: 60, distance: 69.3
click at [517, 77] on div at bounding box center [592, 118] width 151 height 83
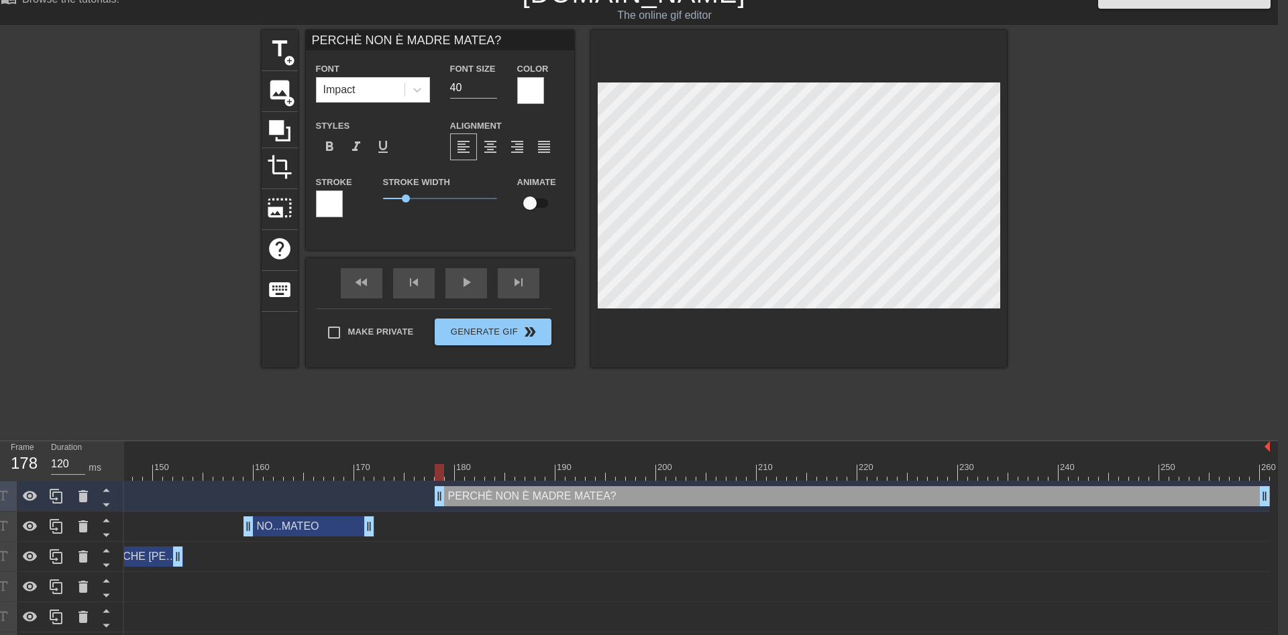
click at [330, 200] on div at bounding box center [329, 204] width 27 height 27
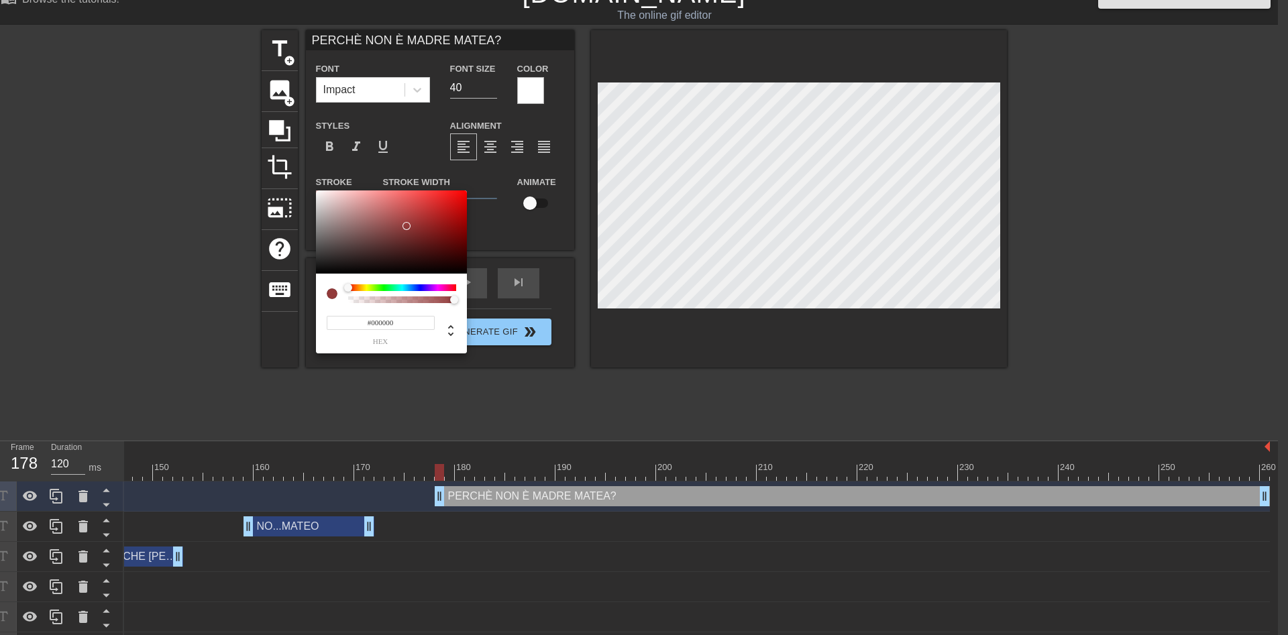
drag, startPoint x: 407, startPoint y: 226, endPoint x: 618, endPoint y: 327, distance: 233.4
click at [467, 274] on div at bounding box center [391, 232] width 151 height 83
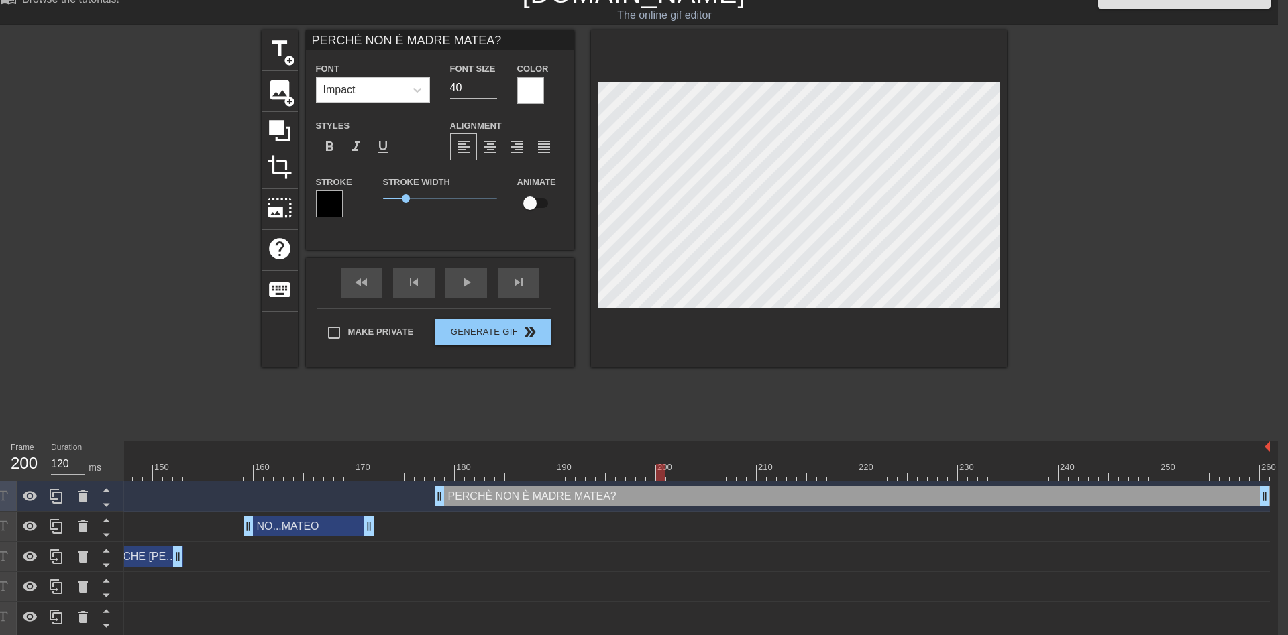
drag, startPoint x: 439, startPoint y: 473, endPoint x: 657, endPoint y: 473, distance: 218.7
click at [657, 473] on div at bounding box center [660, 472] width 9 height 17
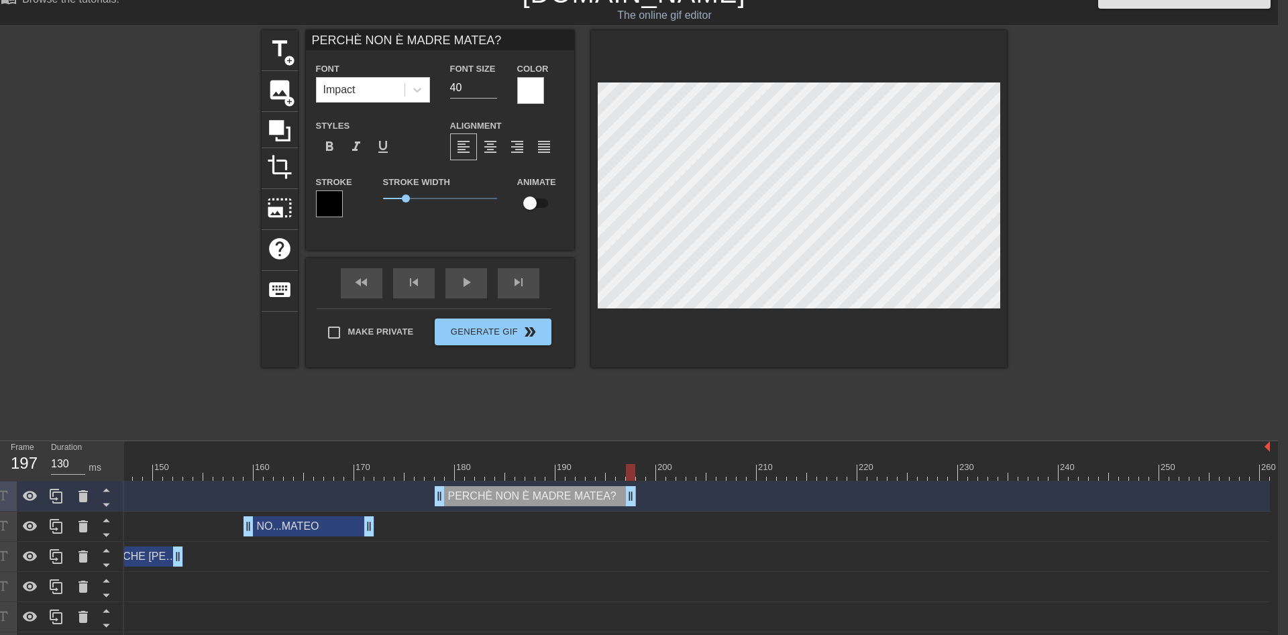
drag, startPoint x: 1267, startPoint y: 499, endPoint x: 638, endPoint y: 496, distance: 629.2
drag, startPoint x: 634, startPoint y: 471, endPoint x: 417, endPoint y: 476, distance: 217.4
click at [417, 476] on div at bounding box center [419, 472] width 9 height 17
drag, startPoint x: 437, startPoint y: 492, endPoint x: 415, endPoint y: 489, distance: 22.3
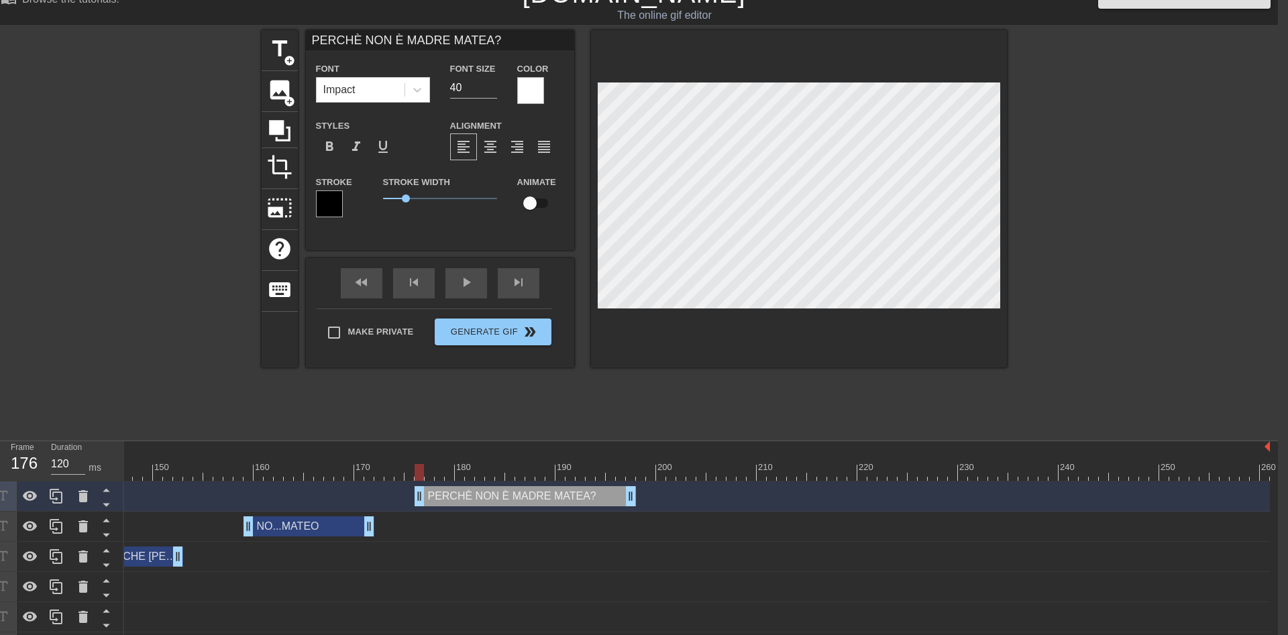
click at [415, 489] on div "PERCHÈ NON È MADRE MATEA? drag_handle drag_handle" at bounding box center [525, 496] width 221 height 20
drag, startPoint x: 419, startPoint y: 471, endPoint x: 237, endPoint y: 470, distance: 181.8
click at [415, 470] on div at bounding box center [419, 472] width 9 height 17
click at [476, 271] on div "PERCHÈ NON È MADRE MATEA? Font Impact Font Size 40 Color Styles format_bold for…" at bounding box center [440, 198] width 268 height 337
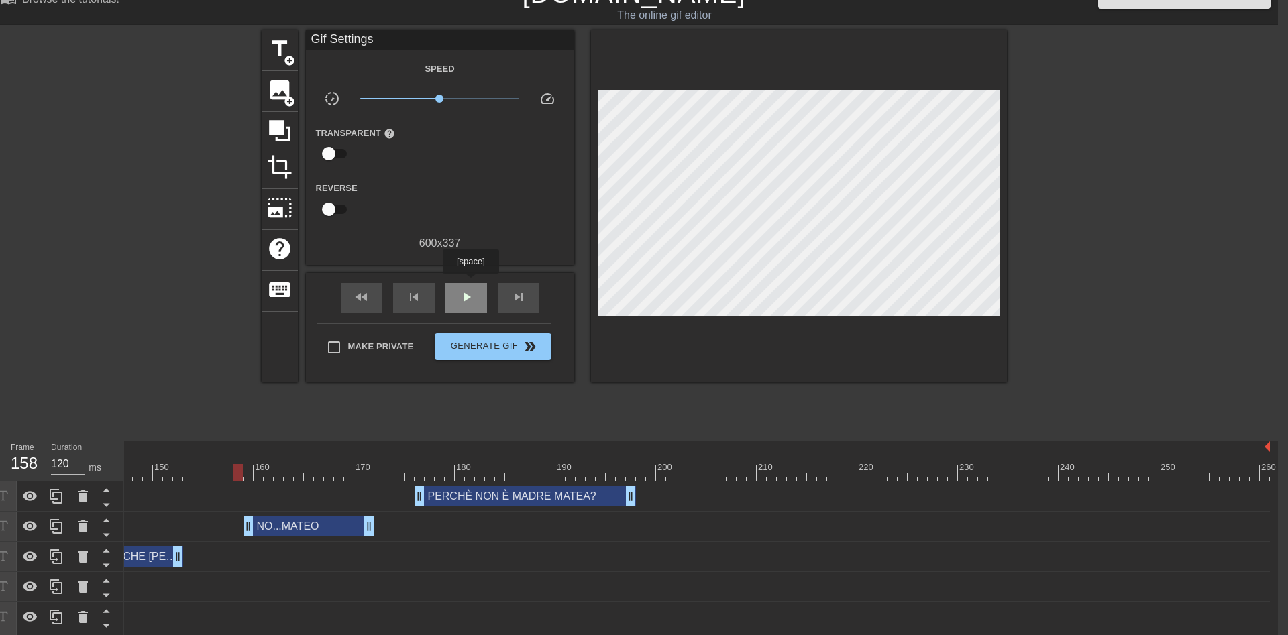
click at [470, 283] on div "play_arrow" at bounding box center [466, 298] width 42 height 30
click at [470, 283] on div "pause" at bounding box center [466, 298] width 42 height 30
drag, startPoint x: 421, startPoint y: 498, endPoint x: 407, endPoint y: 498, distance: 14.8
click at [407, 498] on div "PERCHÈ NON È MADRE MATEA? drag_handle drag_handle" at bounding box center [519, 496] width 231 height 20
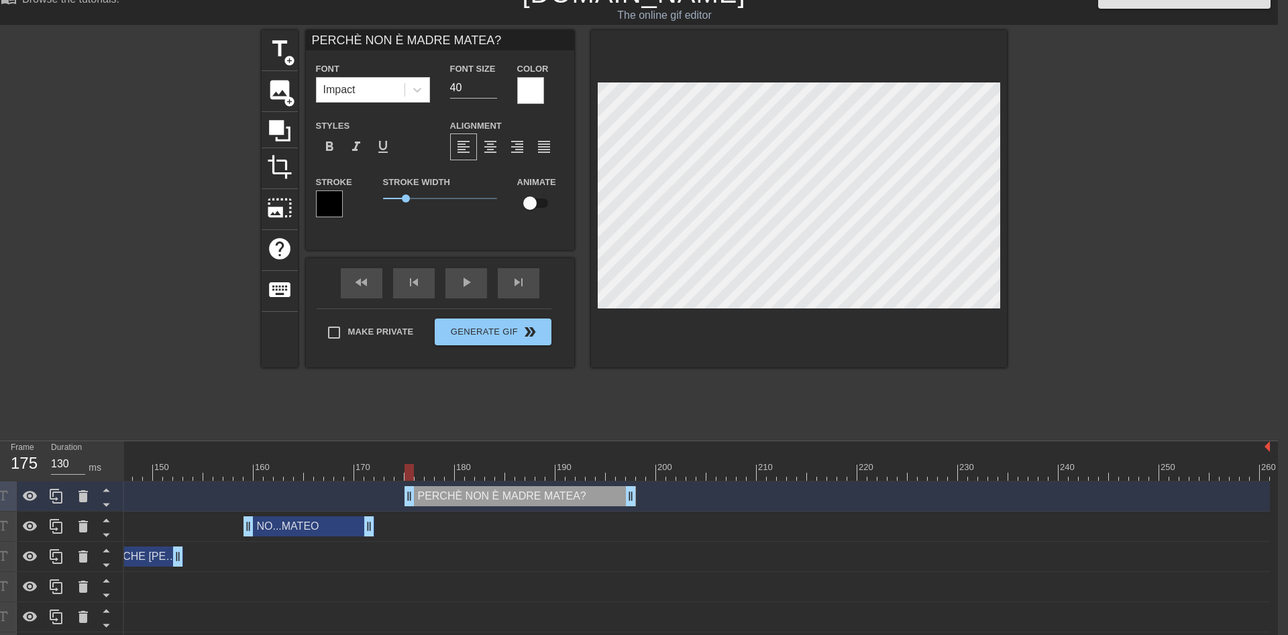
click at [413, 478] on div at bounding box center [408, 472] width 9 height 17
click at [468, 274] on div "fast_rewind skip_previous play_arrow skip_next" at bounding box center [440, 283] width 219 height 50
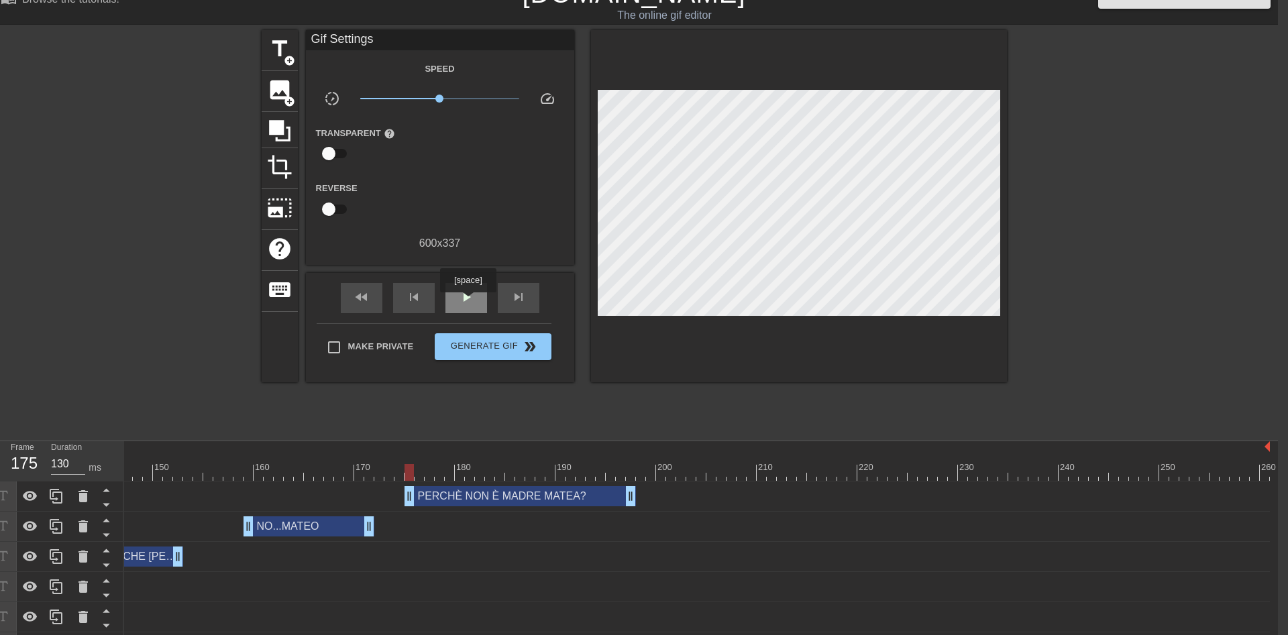
click at [468, 302] on span "play_arrow" at bounding box center [466, 297] width 16 height 16
click at [468, 302] on span "pause" at bounding box center [466, 297] width 16 height 16
drag, startPoint x: 693, startPoint y: 472, endPoint x: 677, endPoint y: 466, distance: 17.2
click at [677, 466] on div at bounding box center [680, 472] width 9 height 17
click at [294, 55] on span "add_circle" at bounding box center [289, 60] width 11 height 11
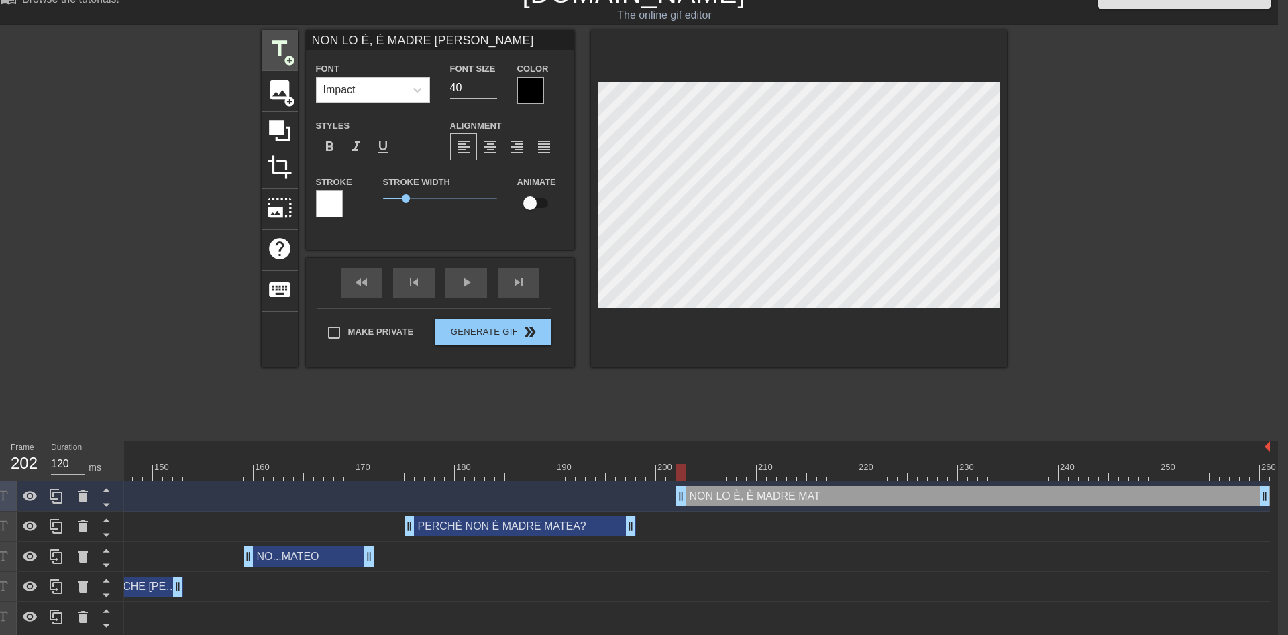
scroll to position [0, 7]
click at [1158, 247] on div at bounding box center [1123, 231] width 201 height 402
click at [535, 88] on div at bounding box center [530, 90] width 27 height 27
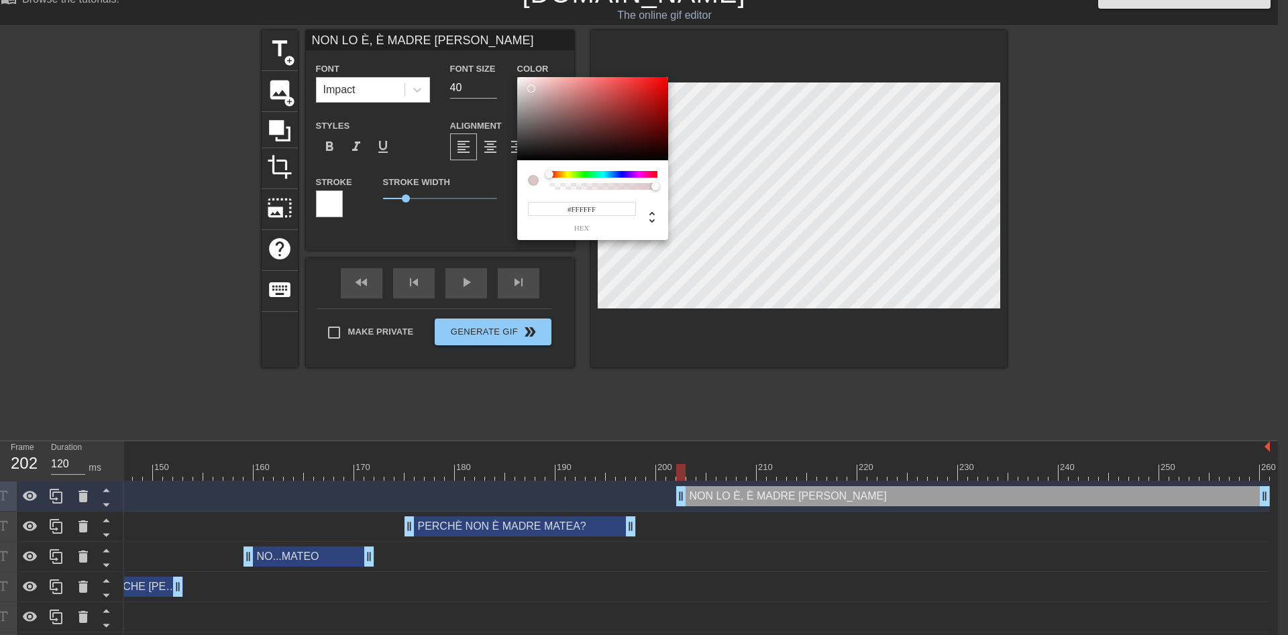
drag, startPoint x: 532, startPoint y: 89, endPoint x: 469, endPoint y: 44, distance: 77.4
click at [517, 77] on div at bounding box center [592, 118] width 151 height 83
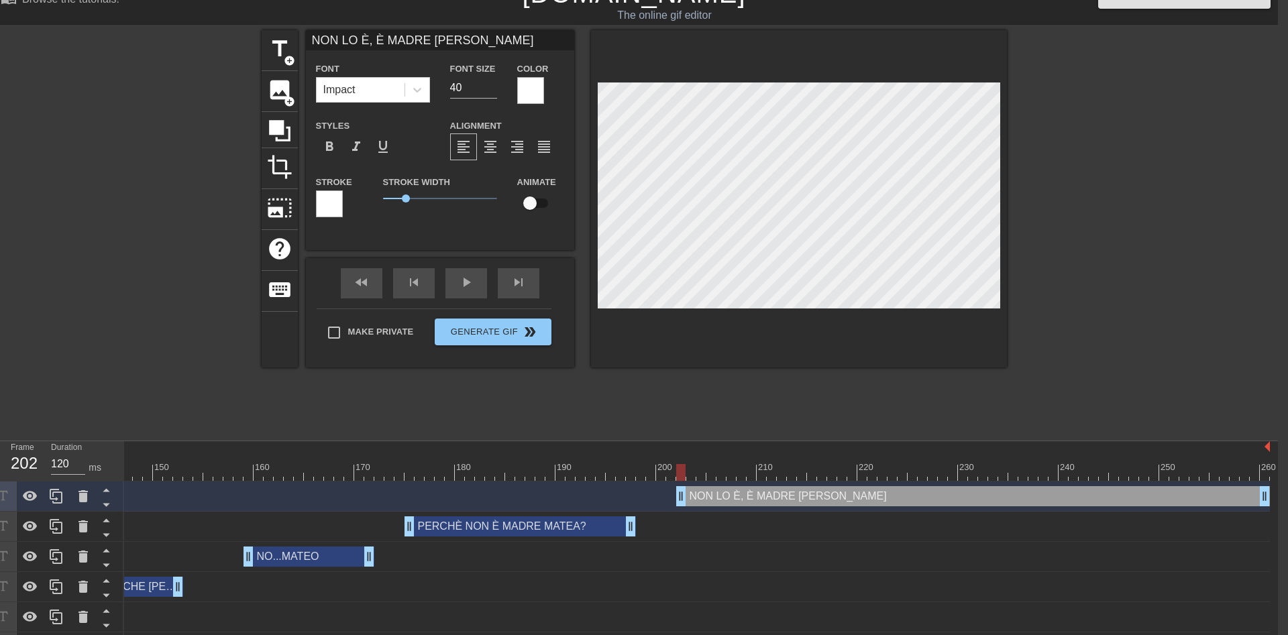
click at [329, 202] on div at bounding box center [329, 204] width 27 height 27
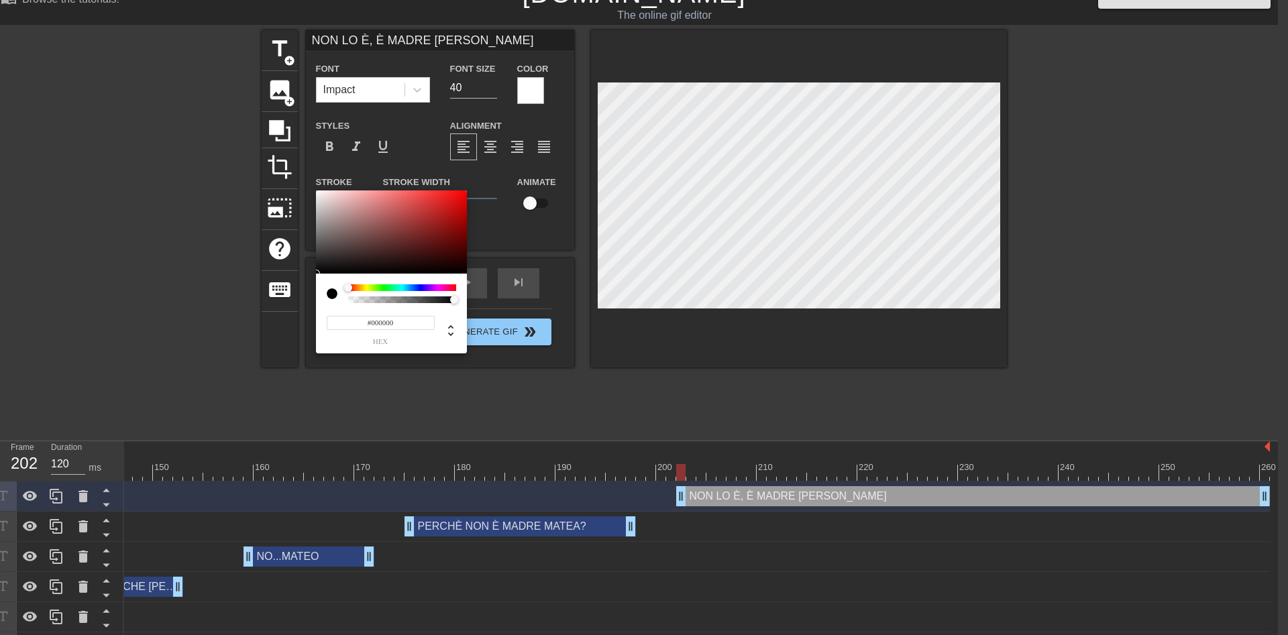
drag, startPoint x: 329, startPoint y: 202, endPoint x: 757, endPoint y: 376, distance: 461.5
click at [467, 274] on div at bounding box center [391, 232] width 151 height 83
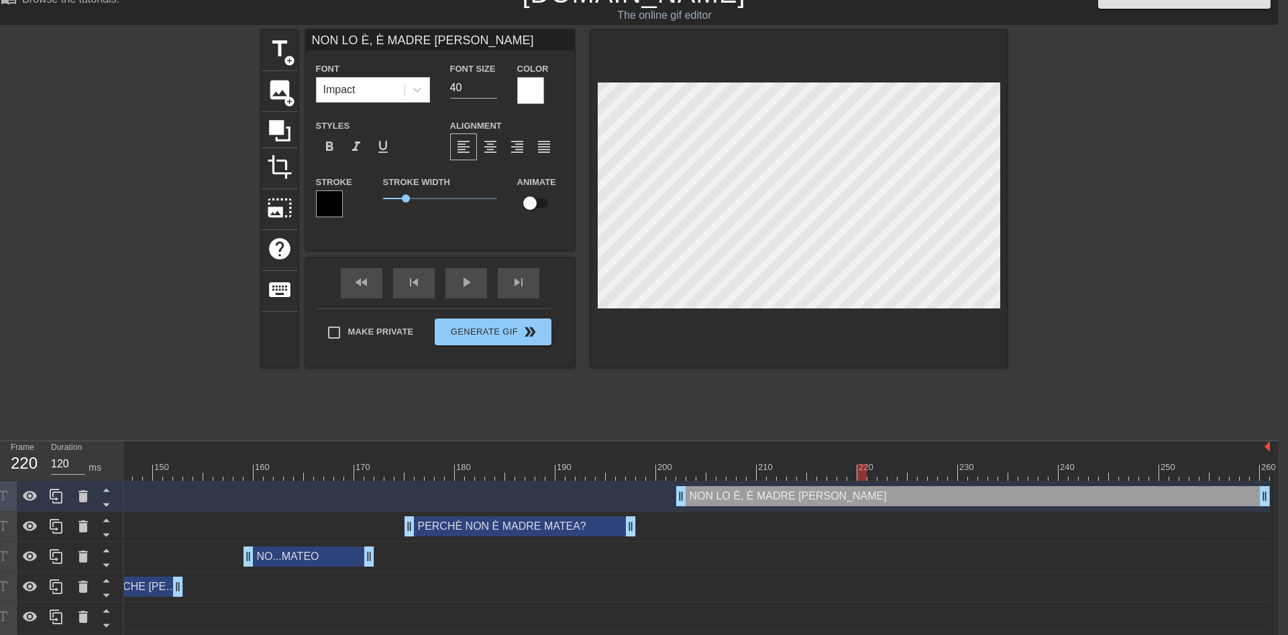
drag, startPoint x: 680, startPoint y: 470, endPoint x: 866, endPoint y: 470, distance: 185.8
click at [866, 470] on div at bounding box center [861, 472] width 9 height 17
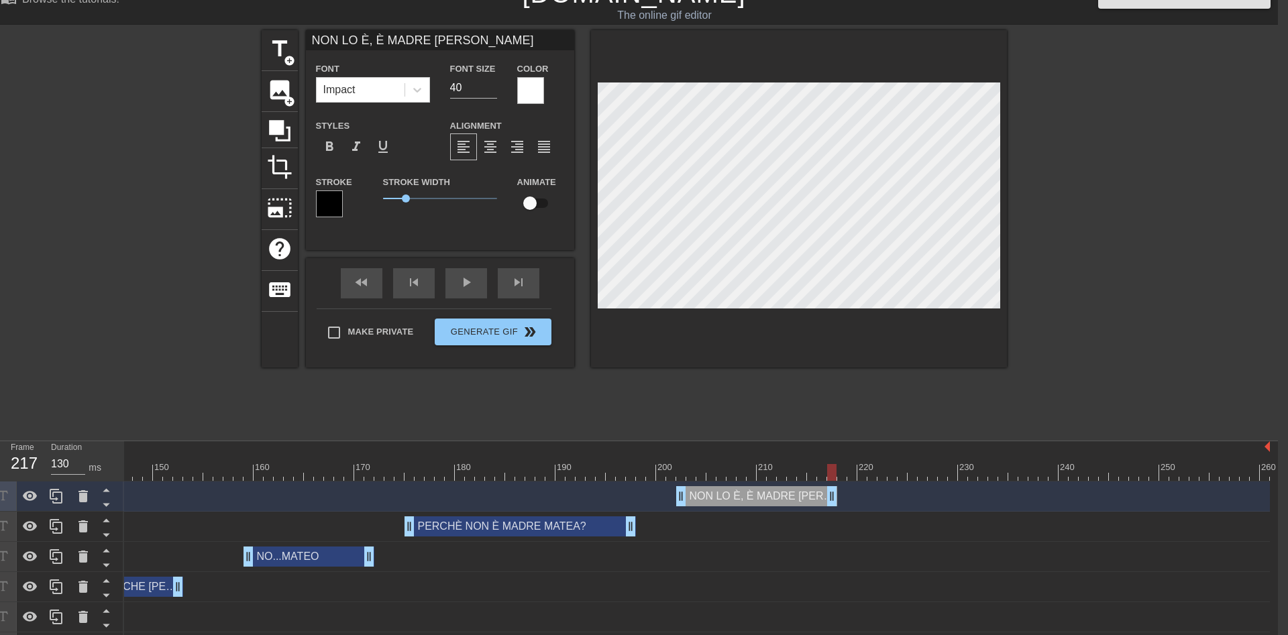
drag, startPoint x: 1263, startPoint y: 494, endPoint x: 835, endPoint y: 497, distance: 428.0
click at [835, 497] on div "NON LO È, È MADRE [PERSON_NAME] drag_handle drag_handle" at bounding box center [756, 496] width 161 height 20
drag, startPoint x: 833, startPoint y: 470, endPoint x: 981, endPoint y: 476, distance: 147.7
click at [981, 476] on div at bounding box center [982, 472] width 9 height 17
drag, startPoint x: 280, startPoint y: 48, endPoint x: 301, endPoint y: 64, distance: 26.3
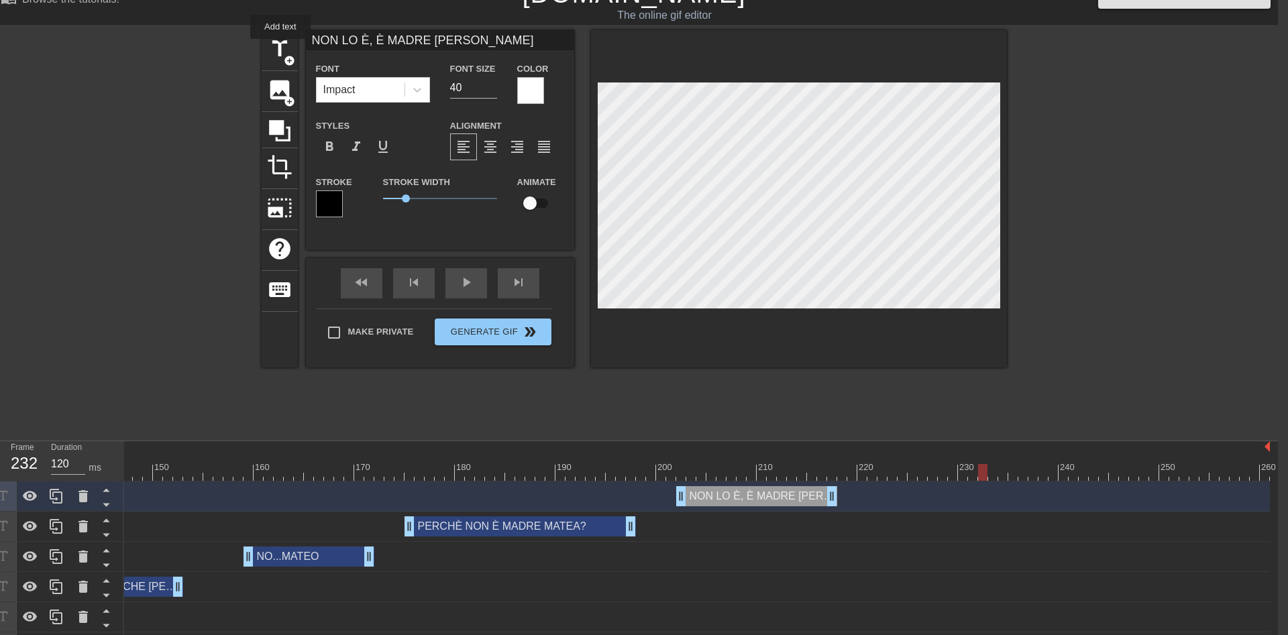
click at [280, 48] on span "title" at bounding box center [279, 48] width 25 height 25
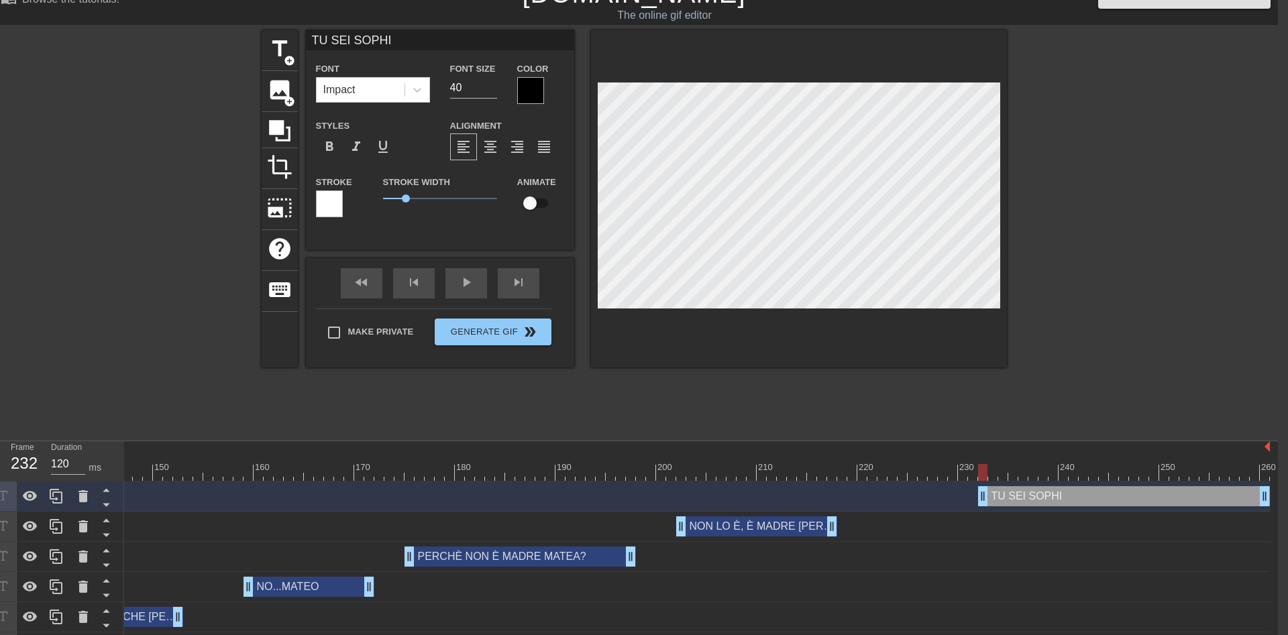
scroll to position [0, 3]
click at [1224, 202] on div "title add_circle image add_circle crop photo_size_select_large help keyboard TU…" at bounding box center [634, 231] width 1288 height 402
click at [539, 88] on div at bounding box center [530, 90] width 27 height 27
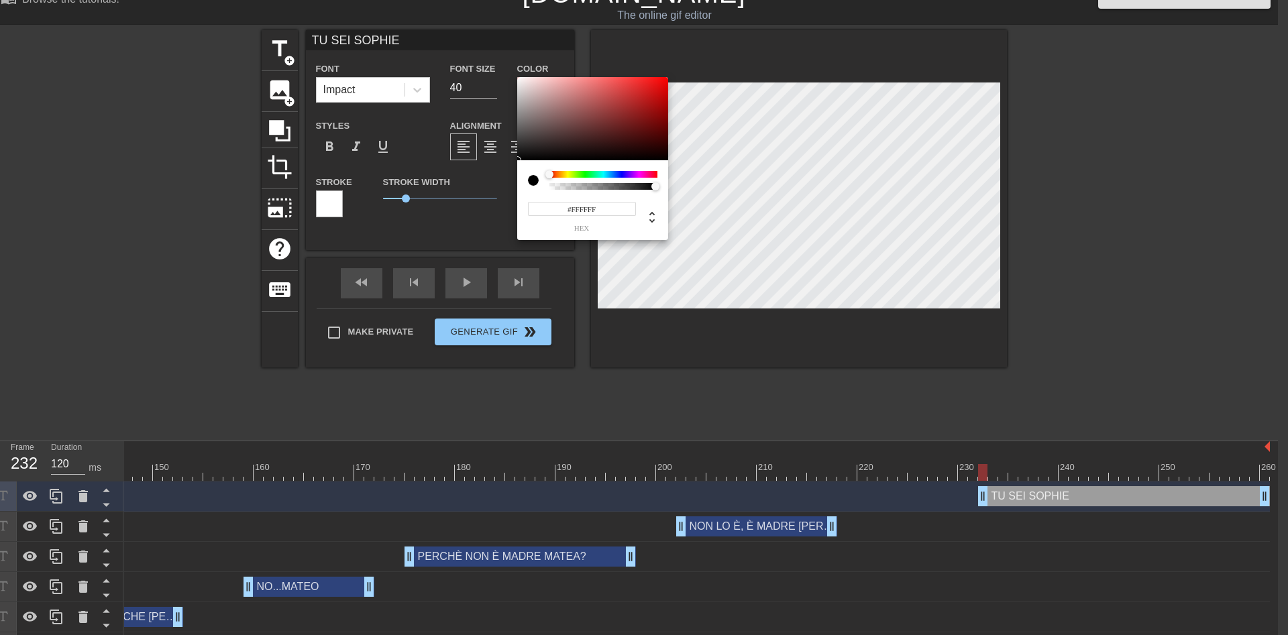
drag, startPoint x: 494, startPoint y: 78, endPoint x: 473, endPoint y: 60, distance: 27.6
click at [517, 77] on div at bounding box center [592, 118] width 151 height 83
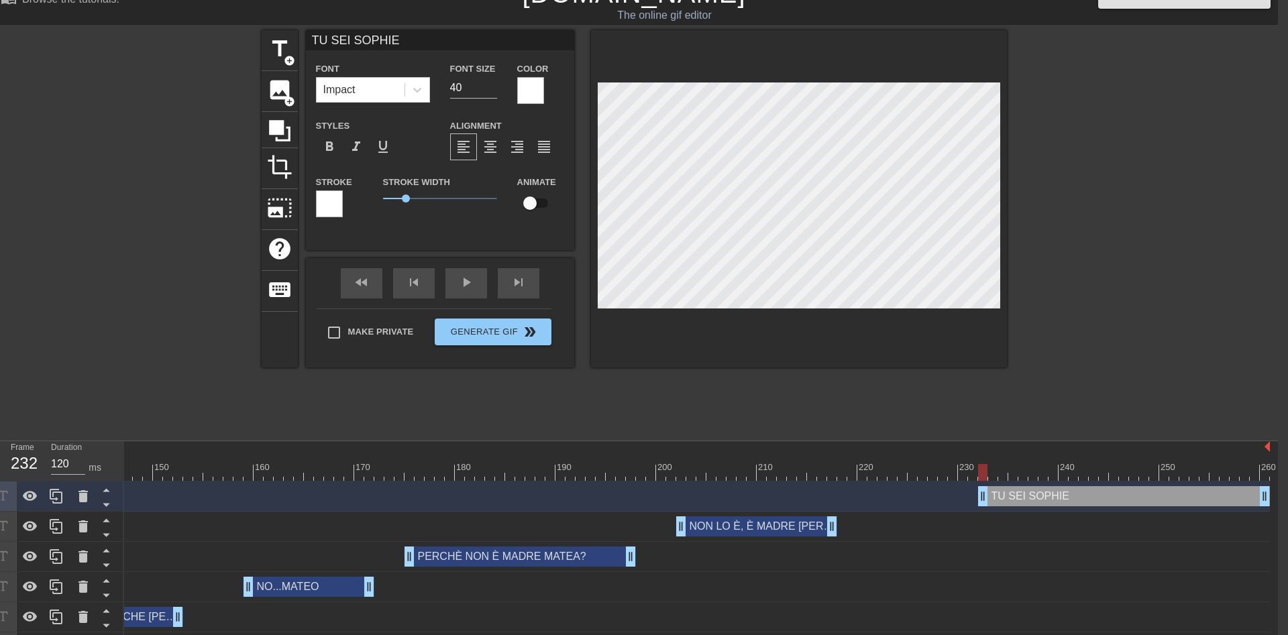
click at [336, 206] on div at bounding box center [329, 204] width 27 height 27
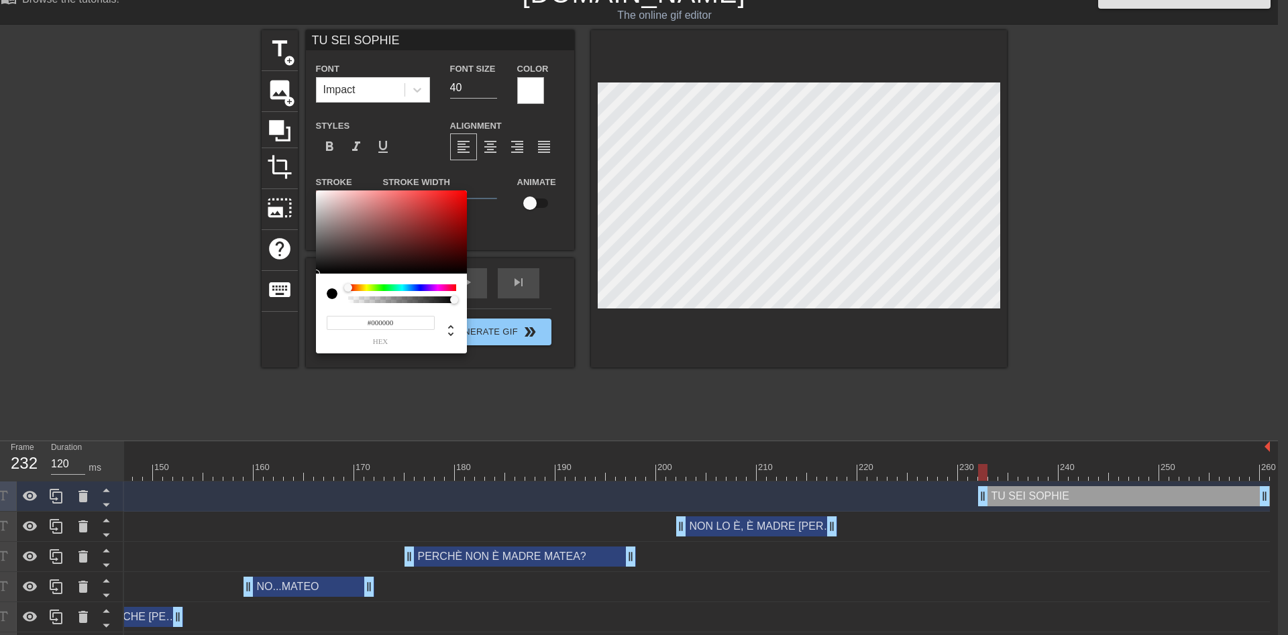
drag, startPoint x: 336, startPoint y: 206, endPoint x: 647, endPoint y: 325, distance: 333.4
click at [467, 274] on div at bounding box center [391, 232] width 151 height 83
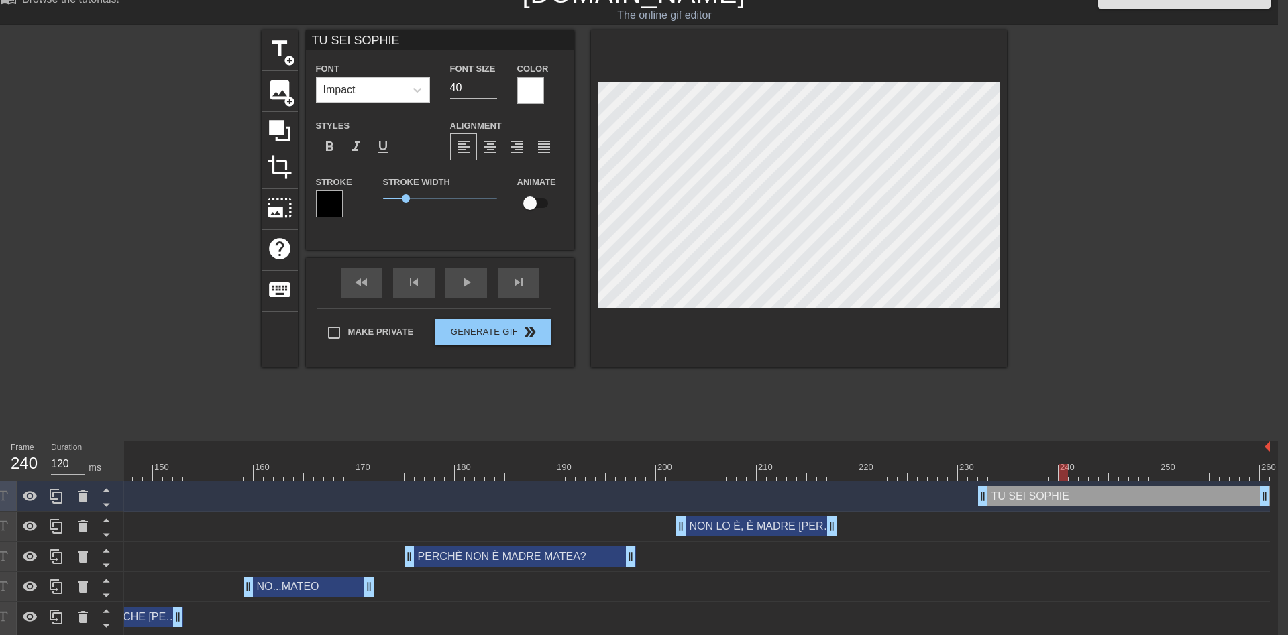
drag, startPoint x: 978, startPoint y: 469, endPoint x: 1067, endPoint y: 470, distance: 89.2
click at [1067, 470] on div at bounding box center [1063, 472] width 9 height 17
drag, startPoint x: 987, startPoint y: 493, endPoint x: 1026, endPoint y: 493, distance: 38.9
click at [1026, 493] on div "TU SEI [PERSON_NAME] drag_handle drag_handle" at bounding box center [1144, 496] width 252 height 20
drag, startPoint x: 1022, startPoint y: 476, endPoint x: 1103, endPoint y: 481, distance: 82.0
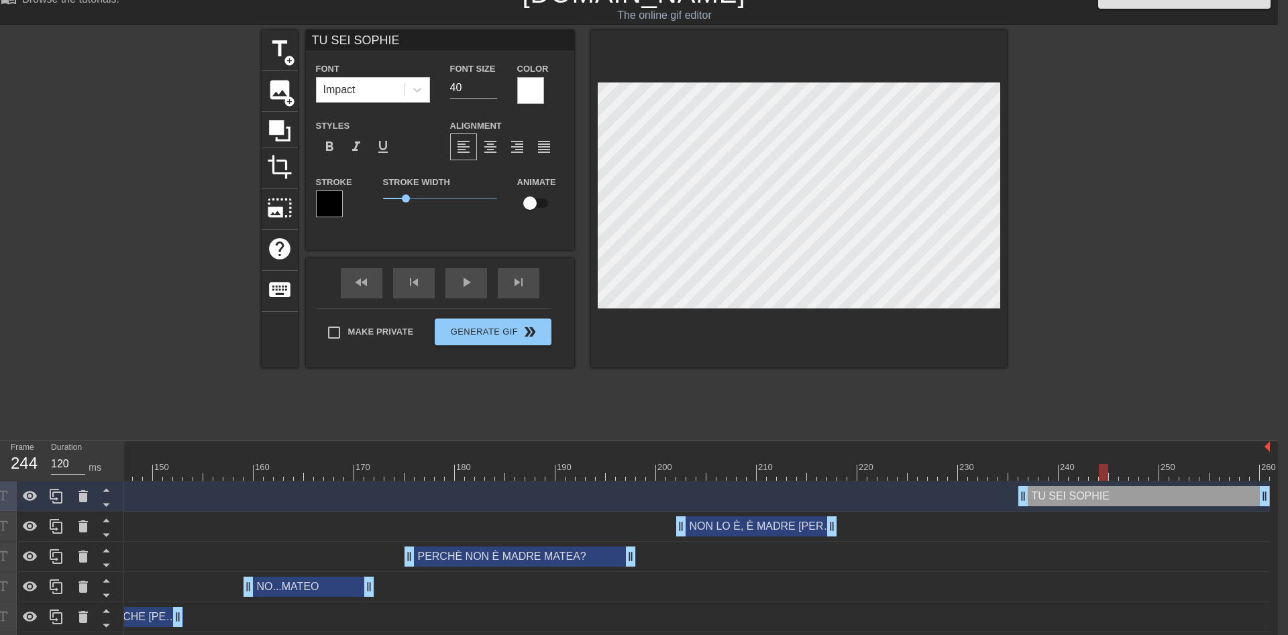
drag, startPoint x: 1267, startPoint y: 498, endPoint x: 1104, endPoint y: 494, distance: 163.0
click at [1104, 494] on div "TU SEI [PERSON_NAME] drag_handle drag_handle" at bounding box center [1063, 496] width 91 height 20
drag, startPoint x: 1024, startPoint y: 497, endPoint x: 995, endPoint y: 496, distance: 28.2
click at [995, 496] on div "TU SEI [PERSON_NAME] drag_handle drag_handle" at bounding box center [1048, 496] width 121 height 20
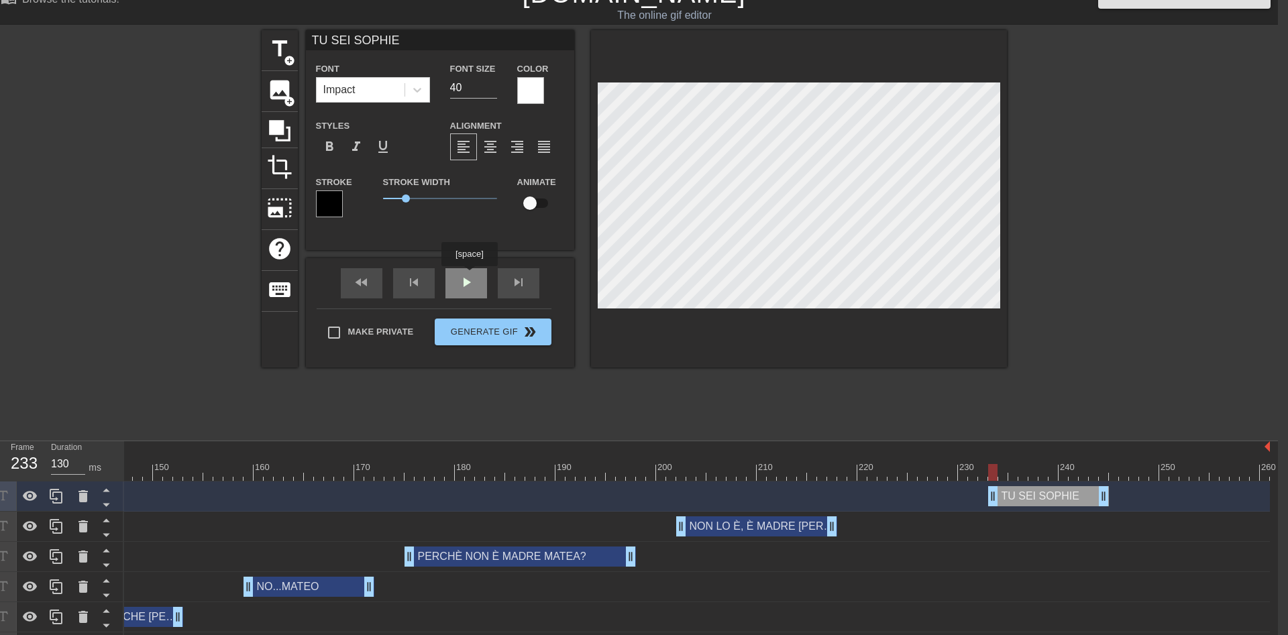
click at [469, 276] on div "fast_rewind skip_previous play_arrow skip_next" at bounding box center [440, 283] width 219 height 50
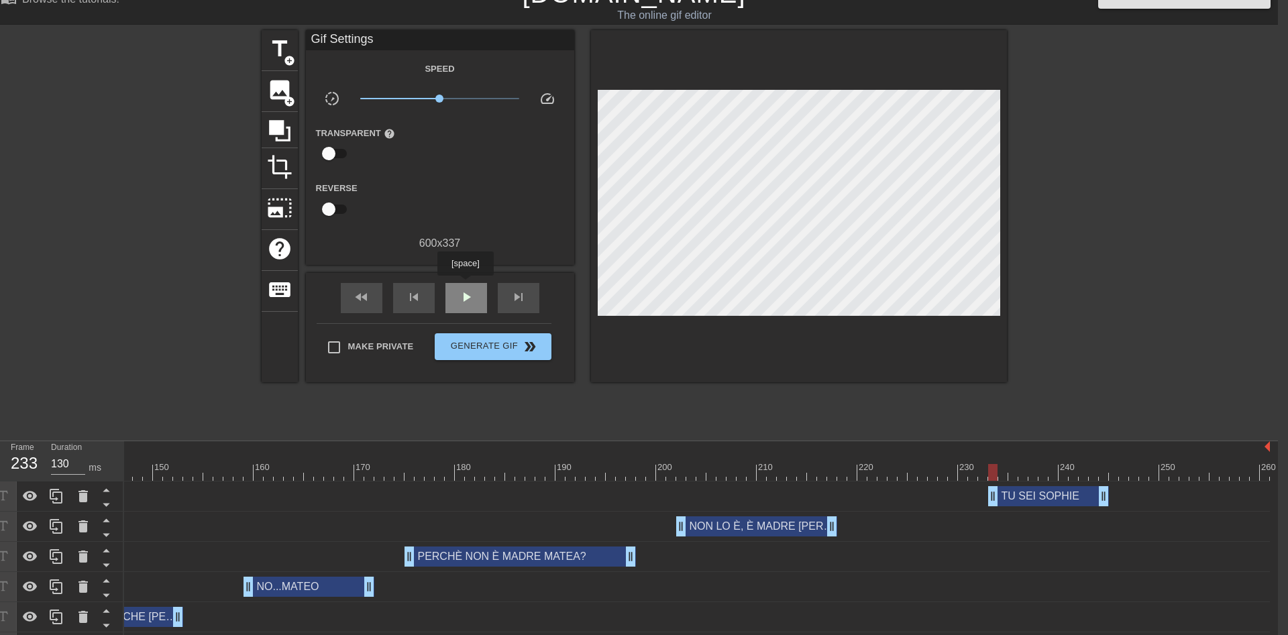
click at [464, 294] on span "play_arrow" at bounding box center [466, 297] width 16 height 16
click at [464, 294] on span "pause" at bounding box center [466, 297] width 16 height 16
click at [291, 52] on span "title" at bounding box center [279, 48] width 25 height 25
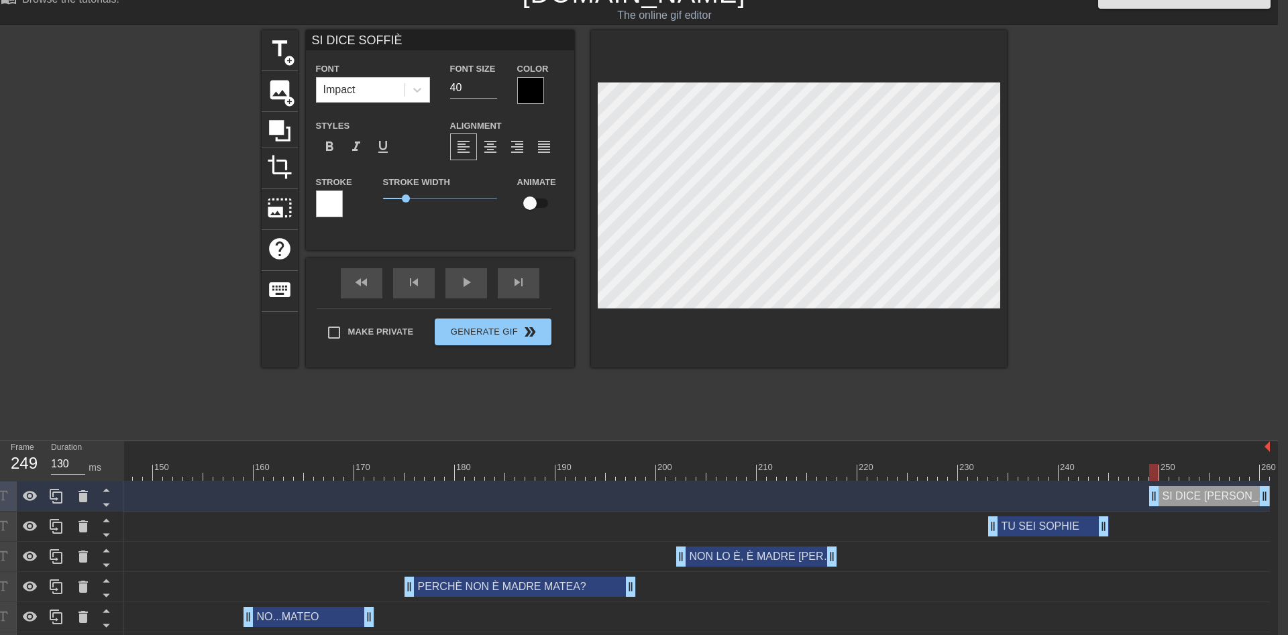
scroll to position [0, 3]
click at [1164, 195] on div at bounding box center [1123, 231] width 201 height 402
click at [531, 94] on div at bounding box center [530, 90] width 27 height 27
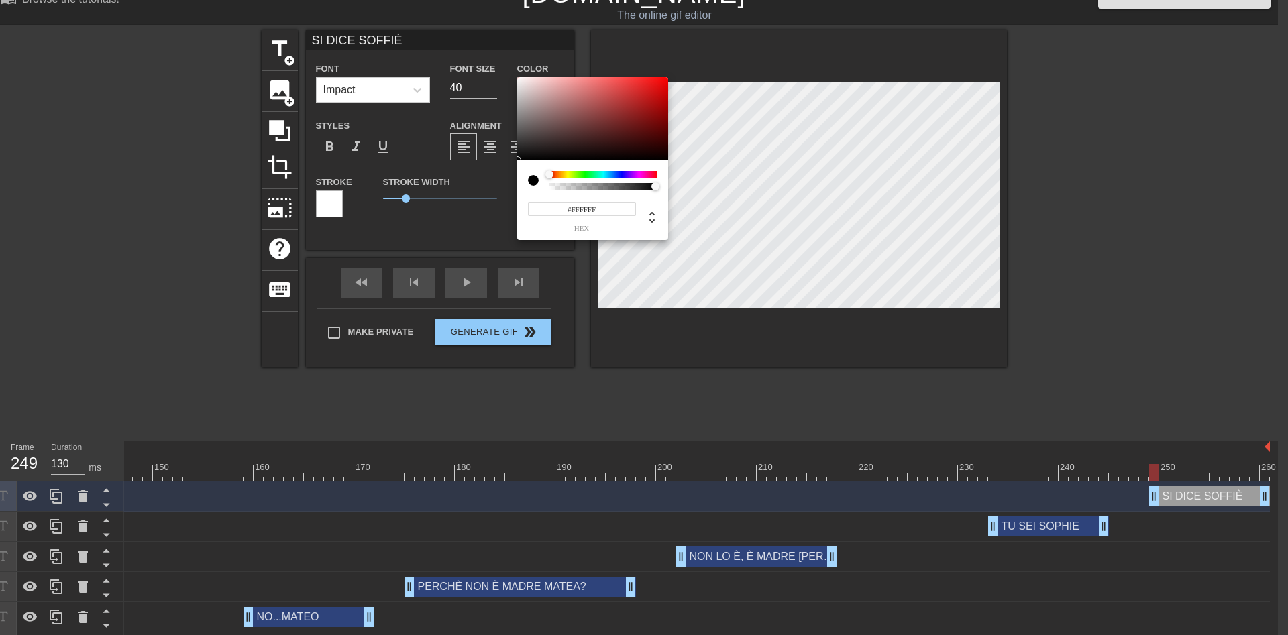
drag, startPoint x: 531, startPoint y: 94, endPoint x: 464, endPoint y: 42, distance: 85.6
click at [517, 77] on div at bounding box center [592, 118] width 151 height 83
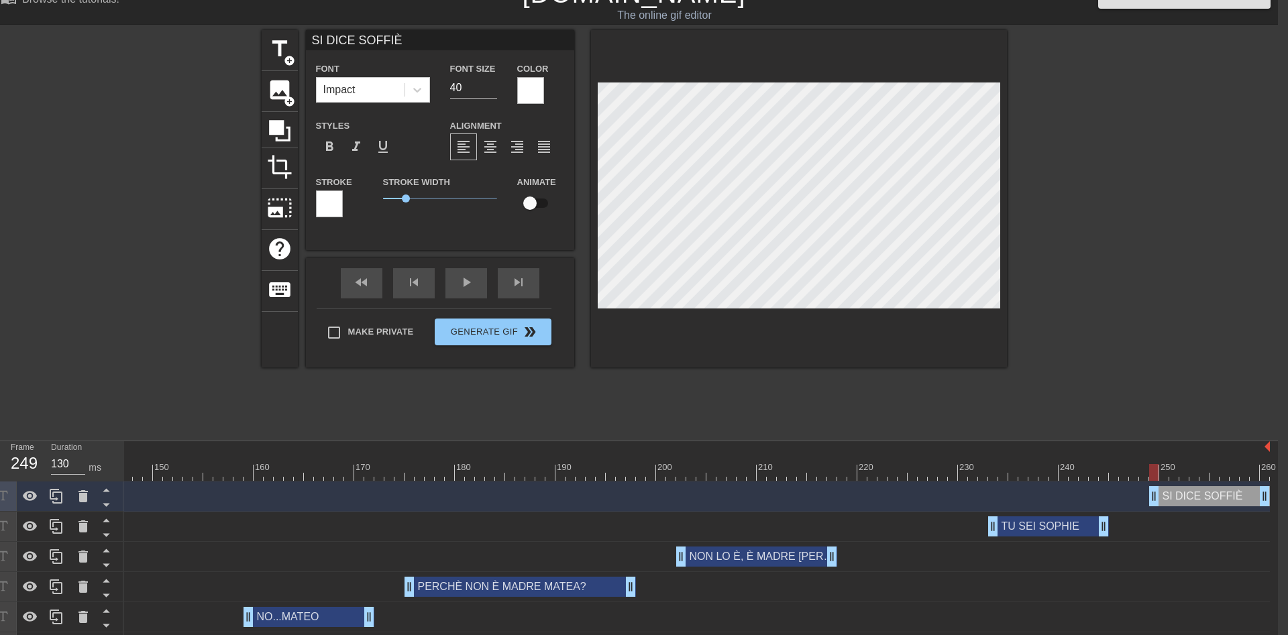
click at [331, 200] on div at bounding box center [329, 204] width 27 height 27
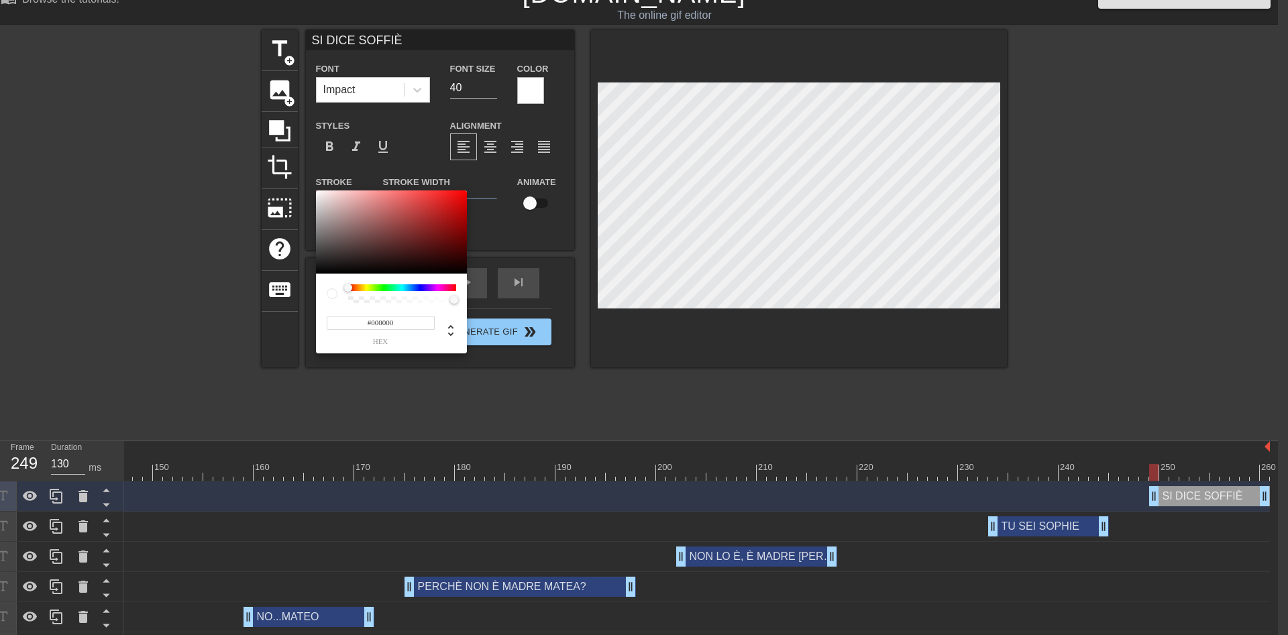
drag, startPoint x: 353, startPoint y: 207, endPoint x: 604, endPoint y: 360, distance: 293.5
click at [467, 274] on div at bounding box center [391, 232] width 151 height 83
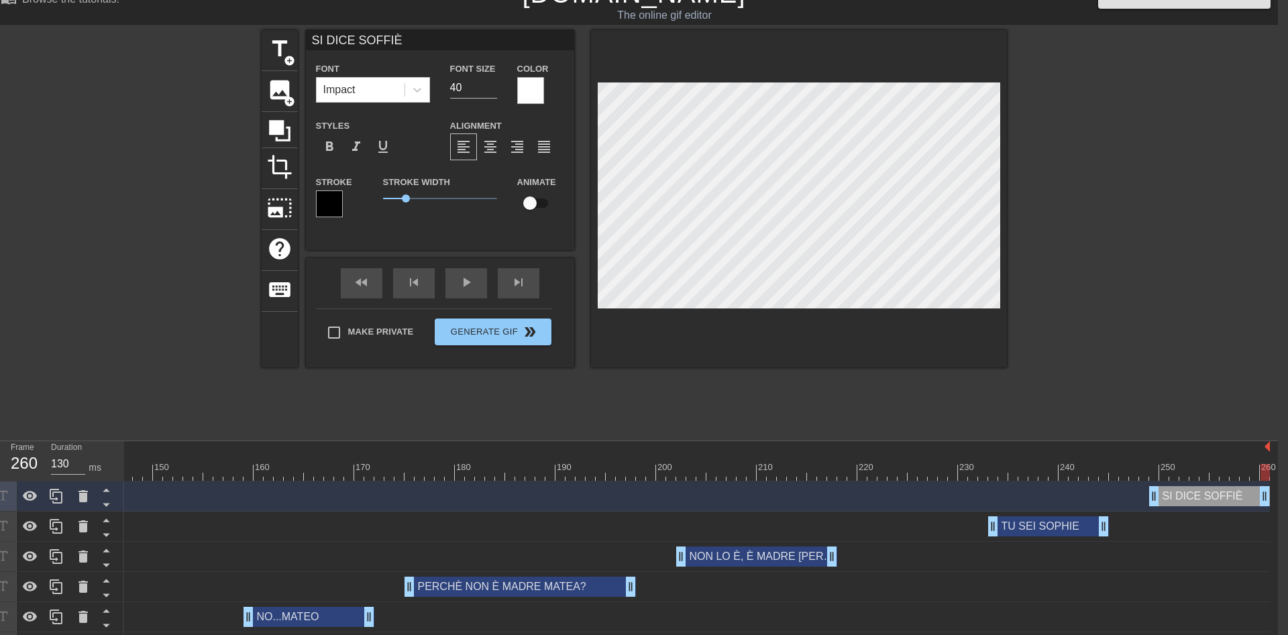
drag, startPoint x: 1156, startPoint y: 476, endPoint x: 1287, endPoint y: 489, distance: 131.4
click at [1278, 489] on html "menu_book Browse the tutorials! [DOMAIN_NAME] The online gif editor Send Feedba…" at bounding box center [634, 380] width 1288 height 806
click at [507, 331] on div "Make Private Generate Gif double_arrow" at bounding box center [434, 335] width 235 height 53
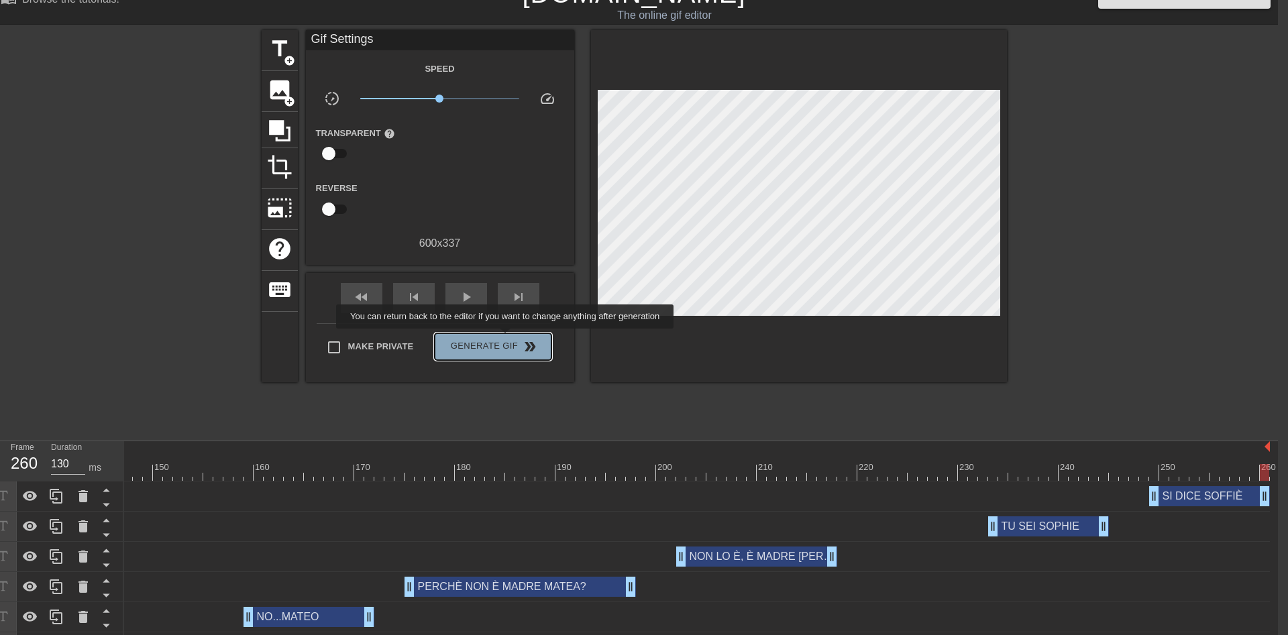
click at [506, 339] on span "Generate Gif double_arrow" at bounding box center [492, 347] width 105 height 16
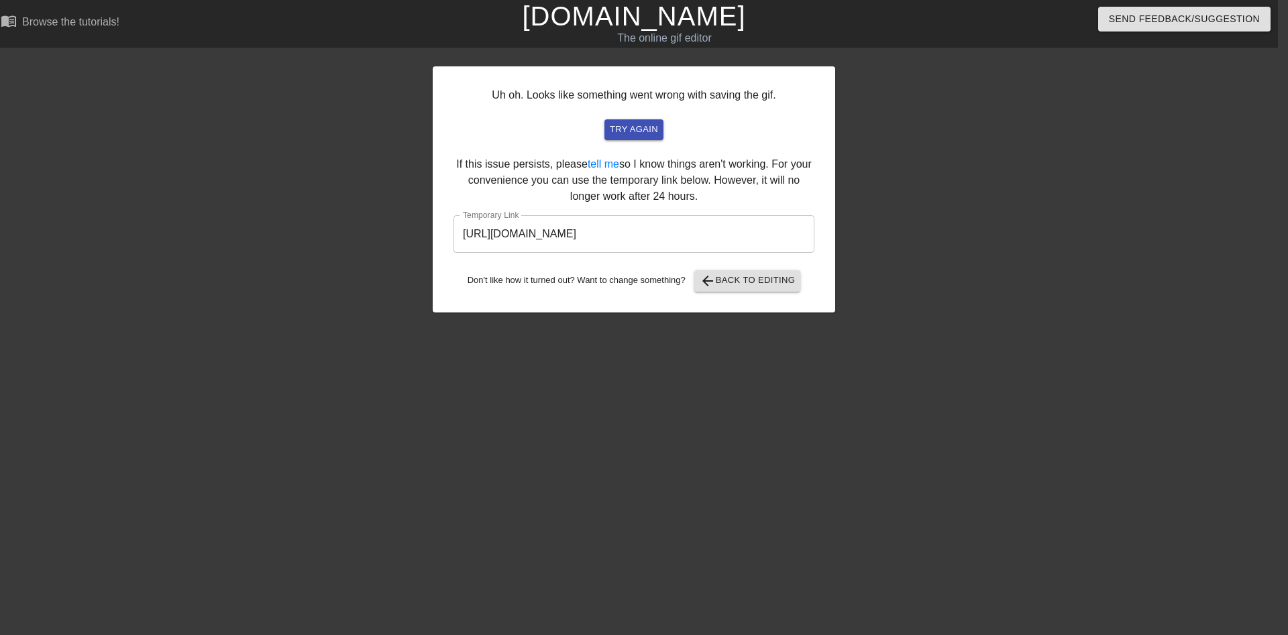
click at [700, 241] on input "[URL][DOMAIN_NAME]" at bounding box center [633, 234] width 361 height 38
click at [584, 370] on div "Uh oh. Looks like something went wrong with saving the gif. try again If this i…" at bounding box center [634, 254] width 402 height 402
